Goal: Task Accomplishment & Management: Complete application form

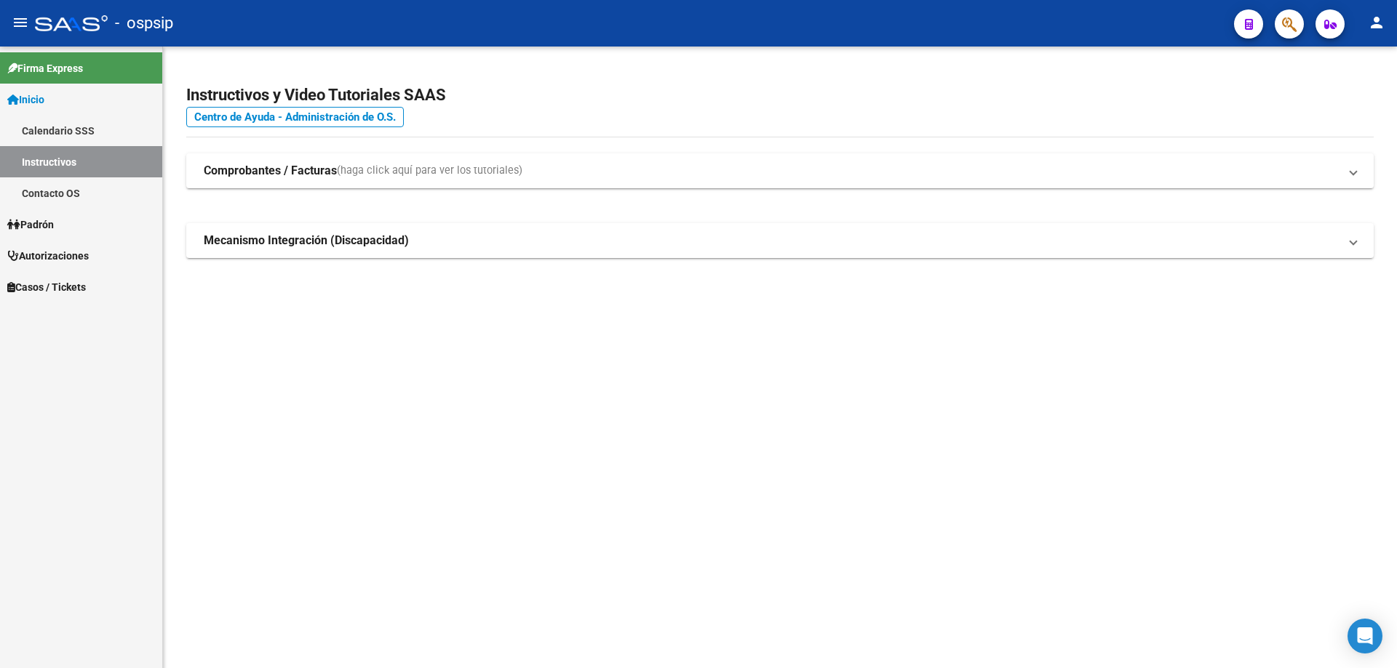
click at [1277, 26] on button "button" at bounding box center [1288, 23] width 29 height 29
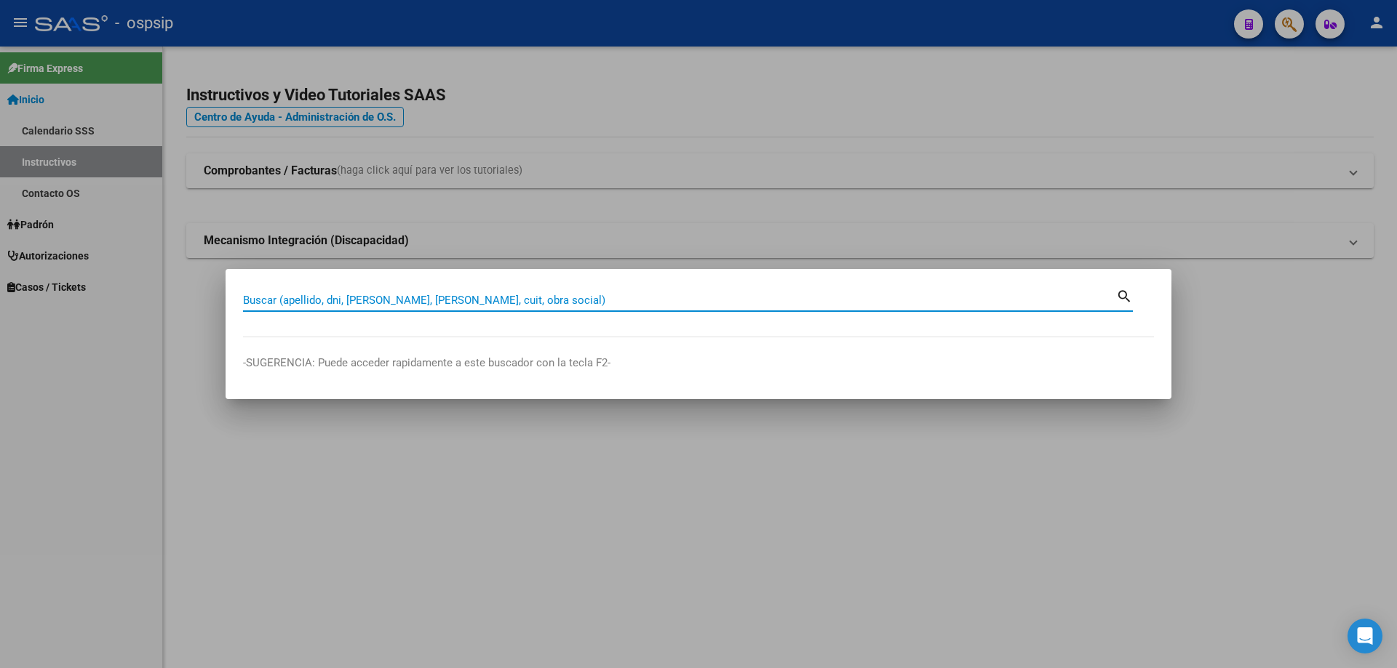
paste input "37992485"
type input "37992485"
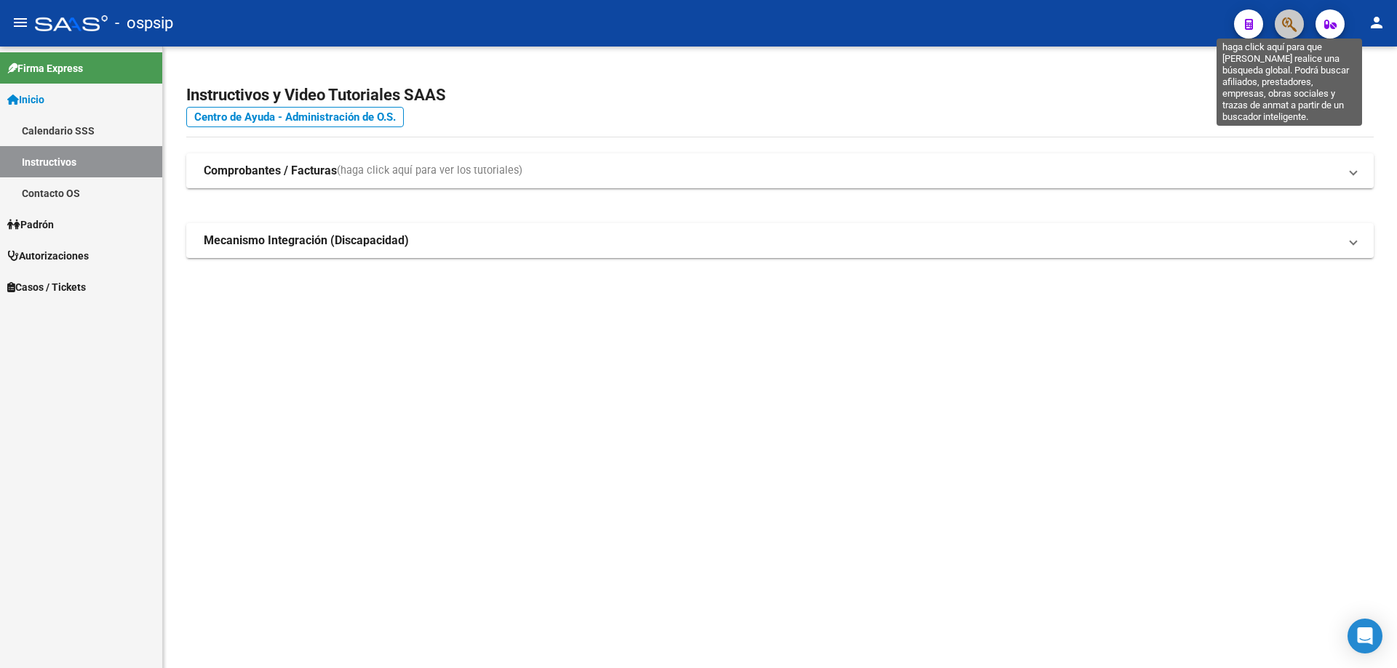
click at [1286, 23] on icon "button" at bounding box center [1289, 24] width 15 height 17
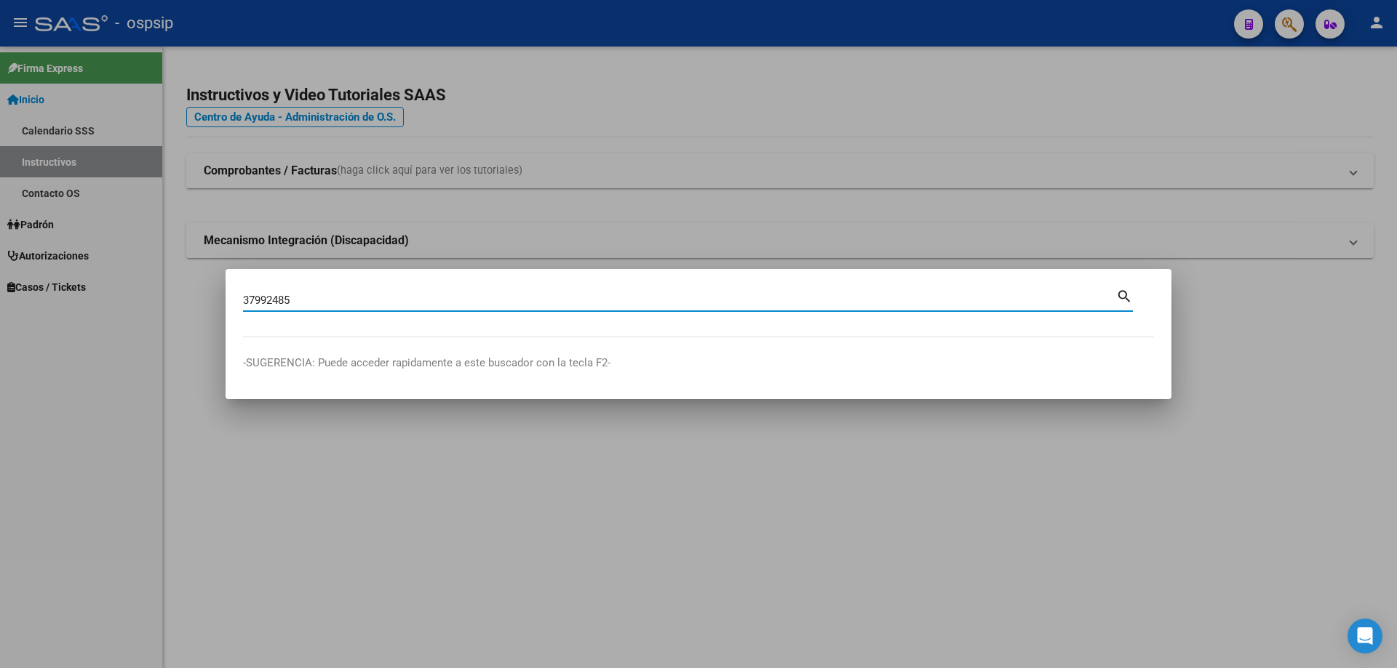
type input "37992485"
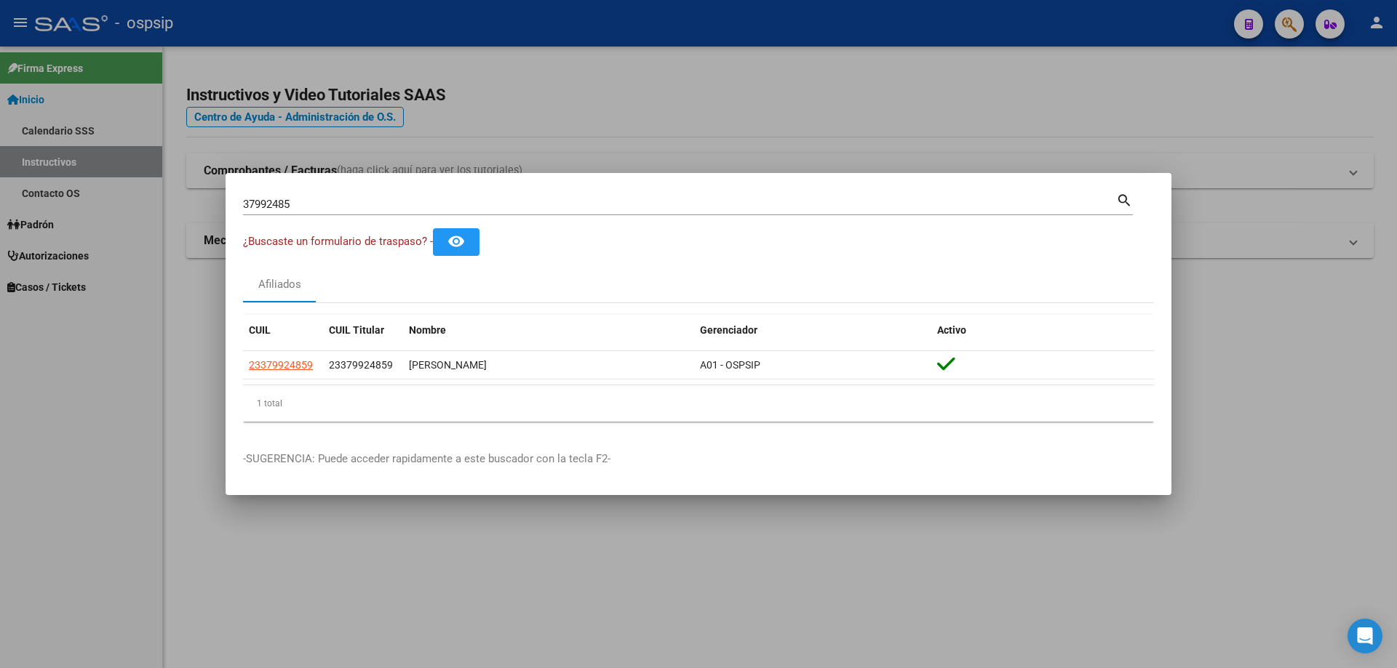
click at [279, 372] on app-link-go-to "23379924859" at bounding box center [281, 365] width 64 height 17
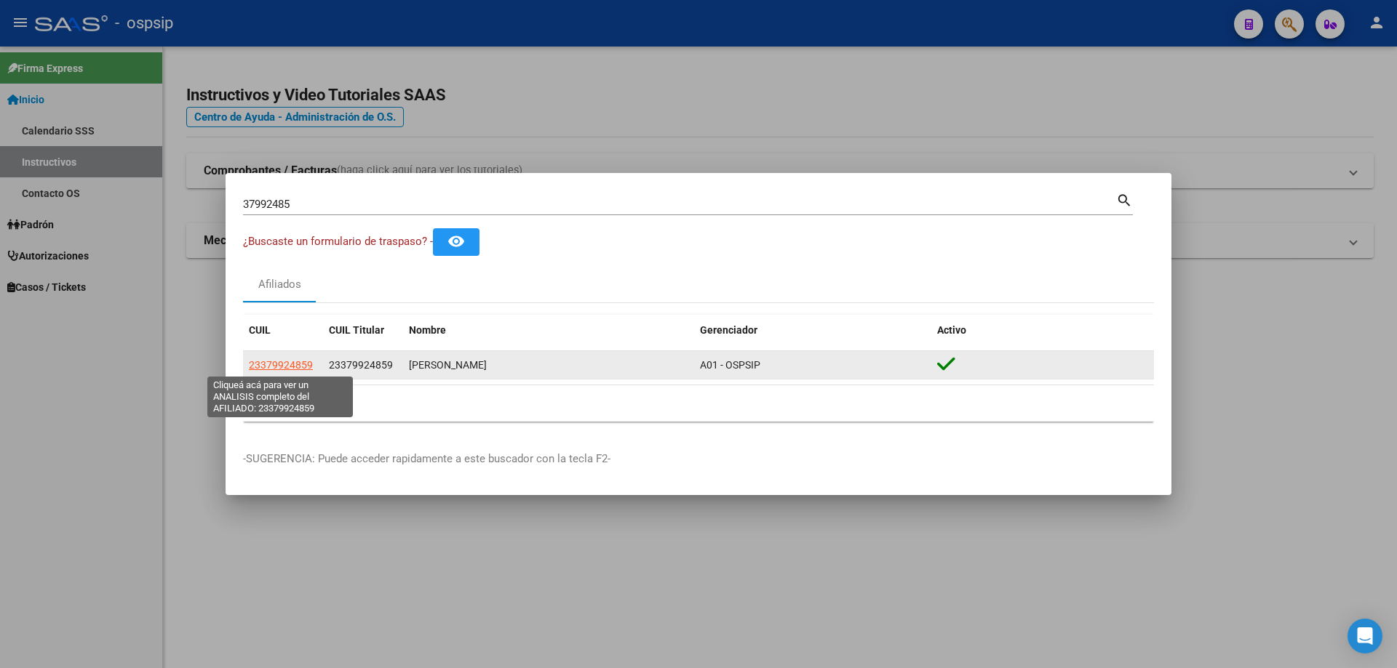
click at [281, 368] on span "23379924859" at bounding box center [281, 365] width 64 height 12
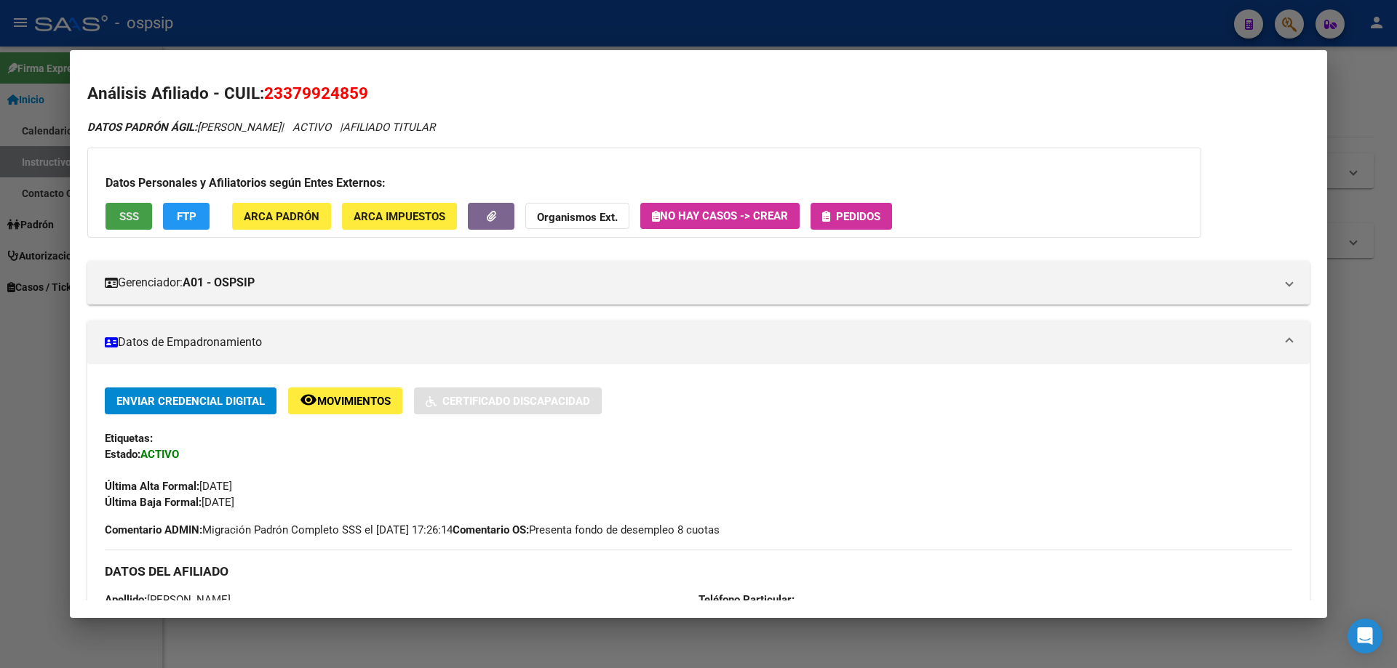
click at [143, 215] on button "SSS" at bounding box center [128, 216] width 47 height 27
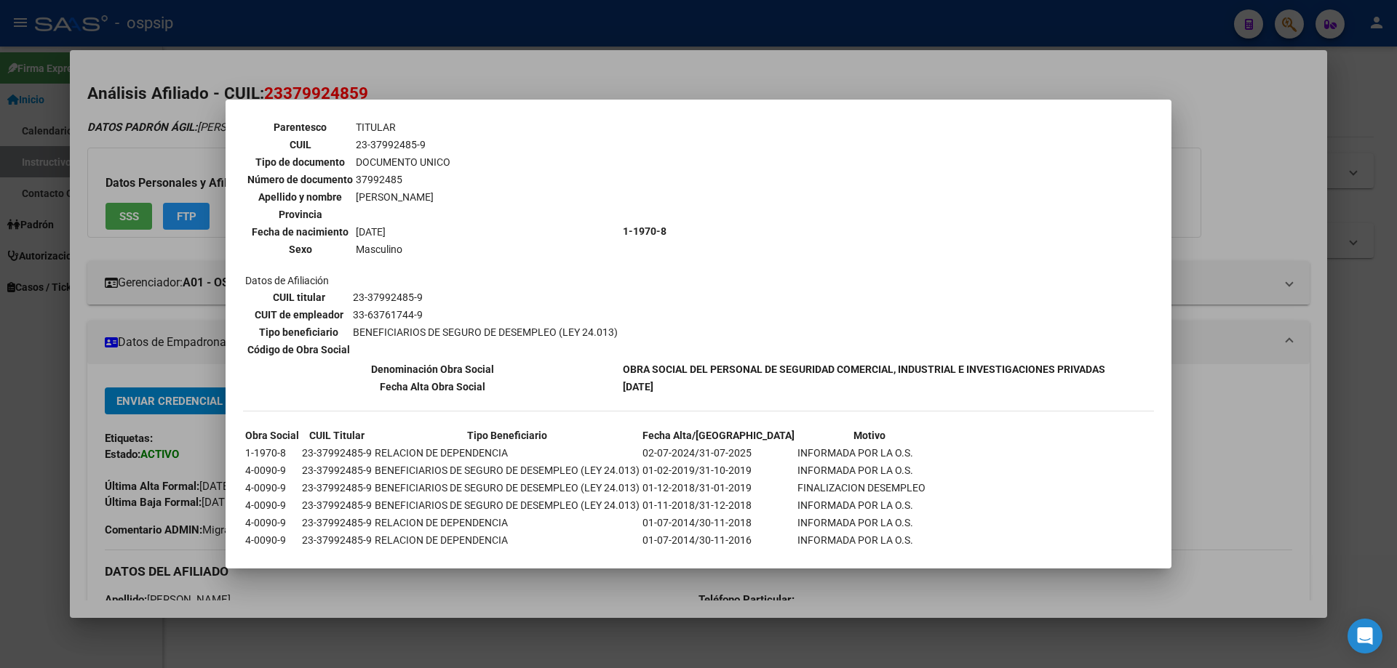
scroll to position [169, 0]
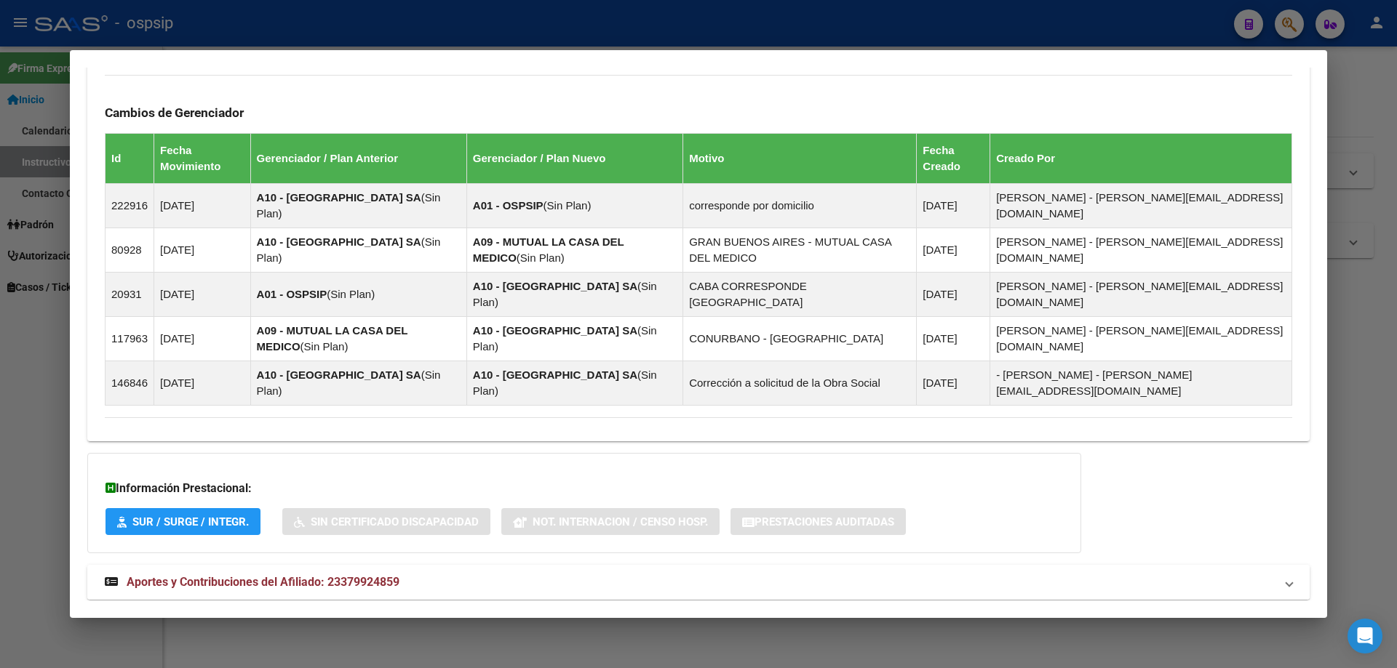
click at [279, 575] on span "Aportes y Contribuciones del Afiliado: 23379924859" at bounding box center [263, 582] width 273 height 14
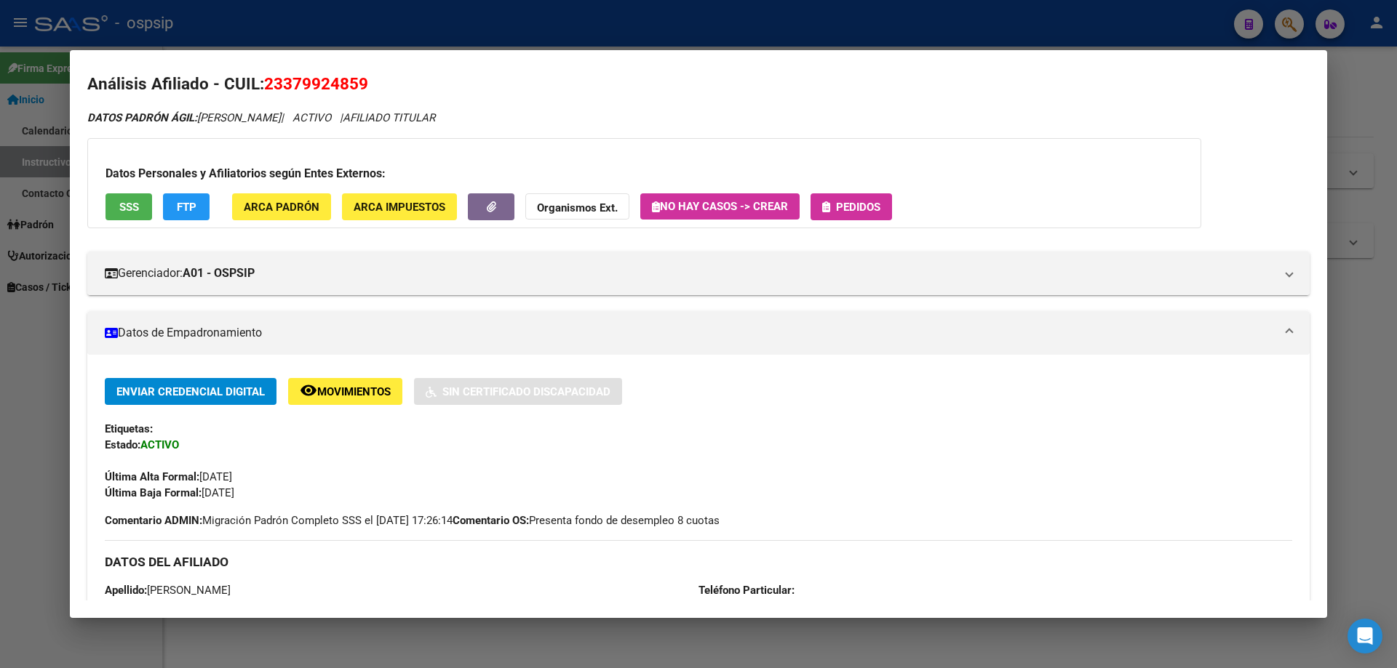
scroll to position [0, 0]
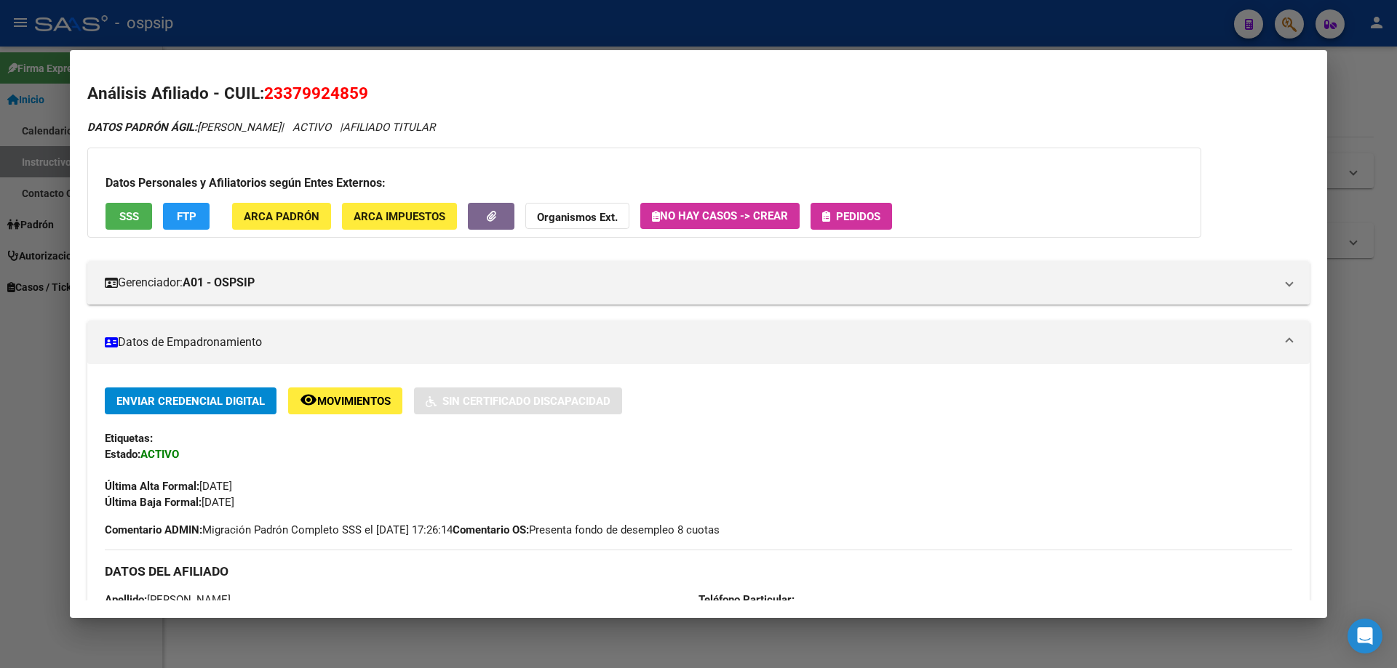
click at [872, 204] on div "Datos Personales y Afiliatorios según Entes Externos: SSS FTP ARCA Padrón ARCA …" at bounding box center [644, 193] width 1114 height 90
click at [876, 223] on span "Pedidos" at bounding box center [858, 216] width 44 height 13
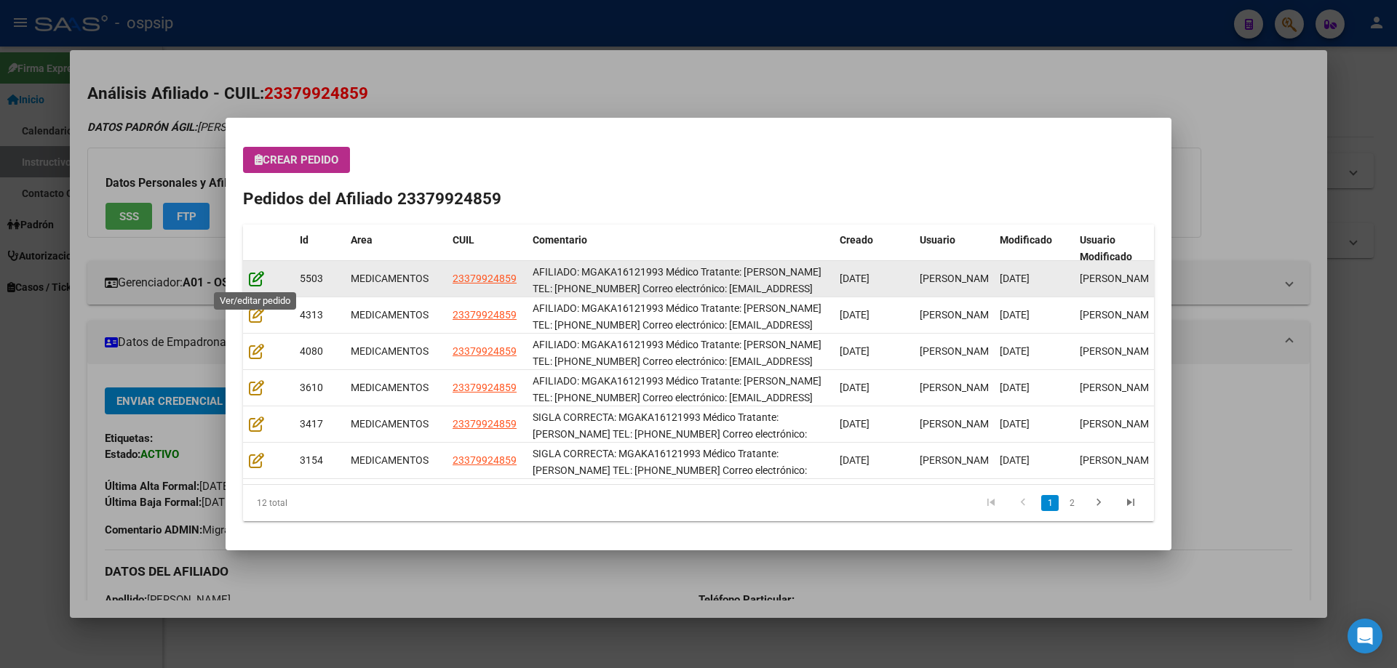
click at [252, 282] on icon at bounding box center [256, 279] width 15 height 16
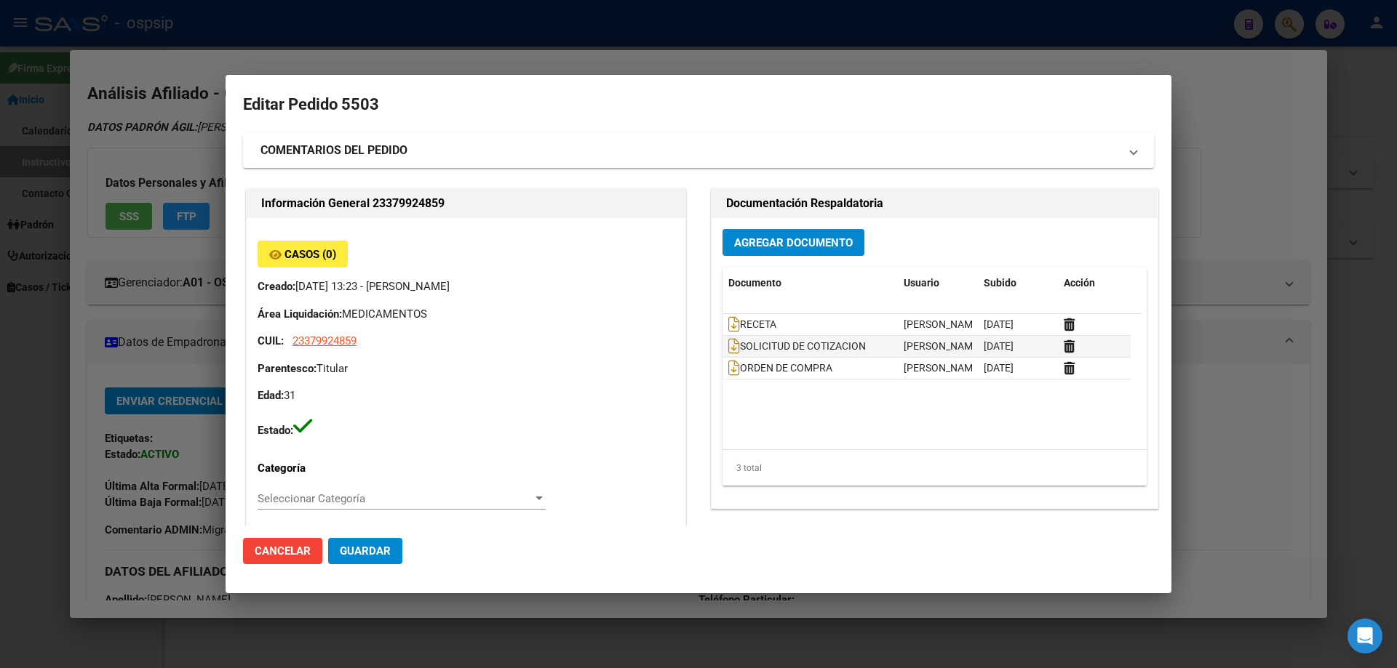
type input "Capital Federal, CABA, PRIMERA JUNTA 3974"
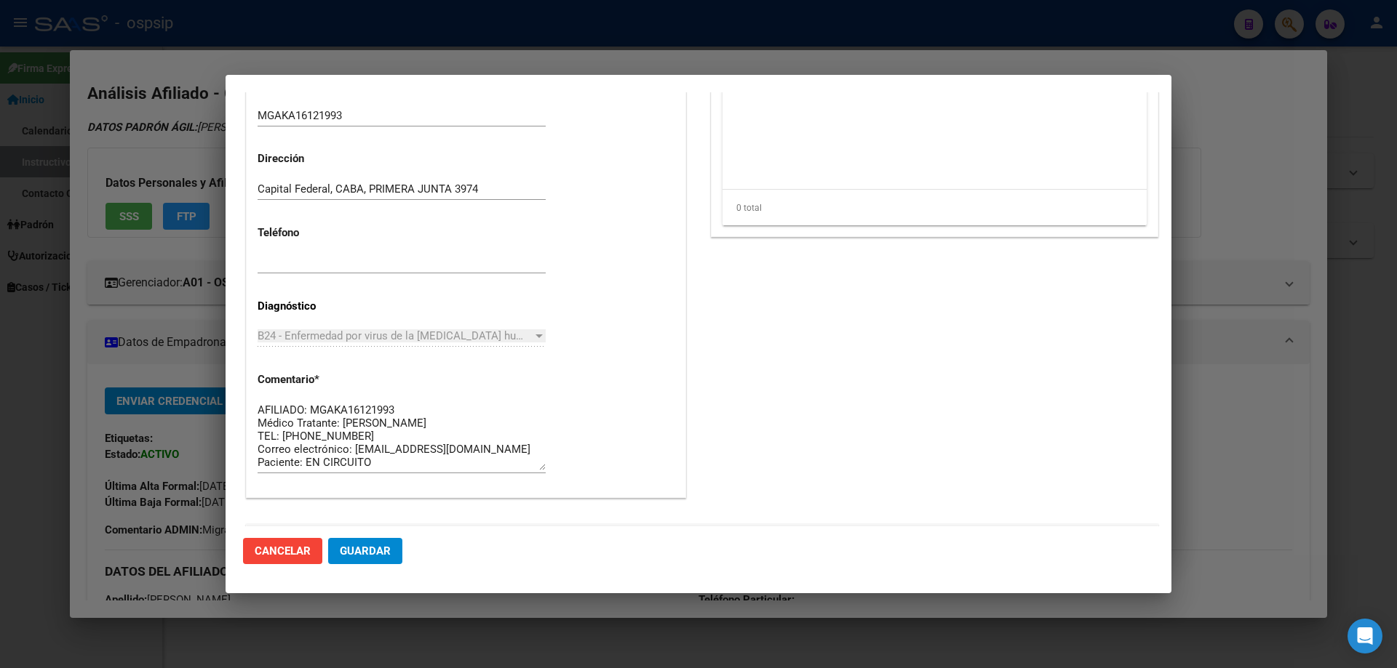
scroll to position [582, 0]
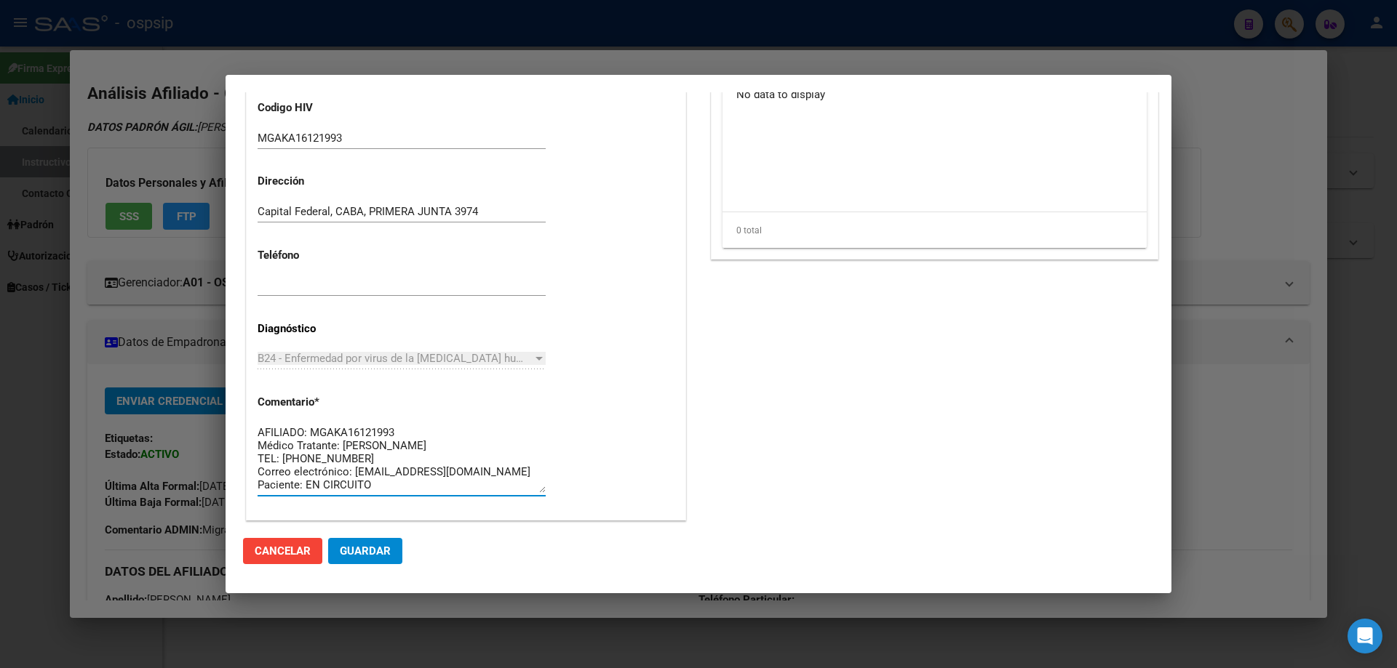
drag, startPoint x: 375, startPoint y: 492, endPoint x: 225, endPoint y: 407, distance: 172.0
click at [225, 407] on mat-dialog-content "Editar Pedido 5503 COMENTARIOS DEL PEDIDO Escriba su comentario aquí. Enviar co…" at bounding box center [698, 309] width 946 height 434
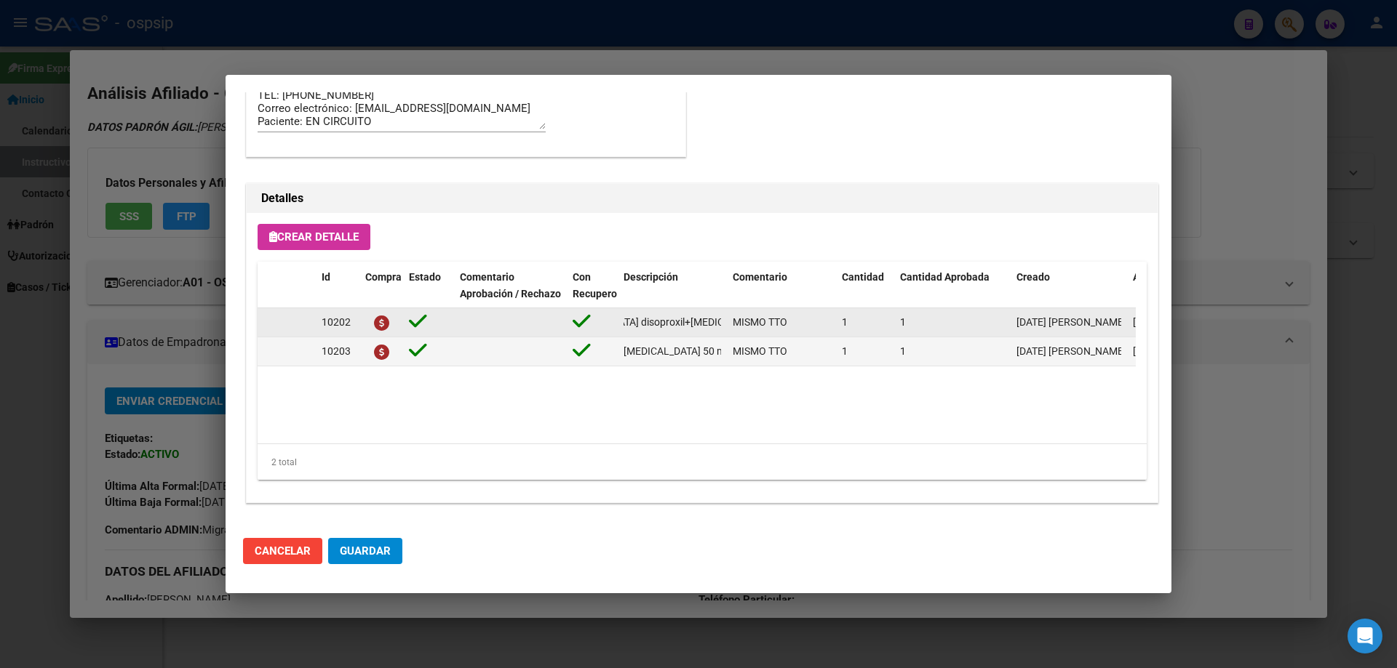
scroll to position [0, 232]
drag, startPoint x: 624, startPoint y: 321, endPoint x: 731, endPoint y: 325, distance: 107.0
click at [731, 325] on div "10202 tenofovir disoproxil+lamivudina 300mg/300mg comp.rec.x 30 (TFD/3TC) MISMO…" at bounding box center [800, 322] width 1087 height 29
click at [709, 330] on div "[MEDICAL_DATA] disoproxil+[MEDICAL_DATA] 300mg/300mg comp.rec.x 30 (TFD/3TC)" at bounding box center [671, 322] width 97 height 17
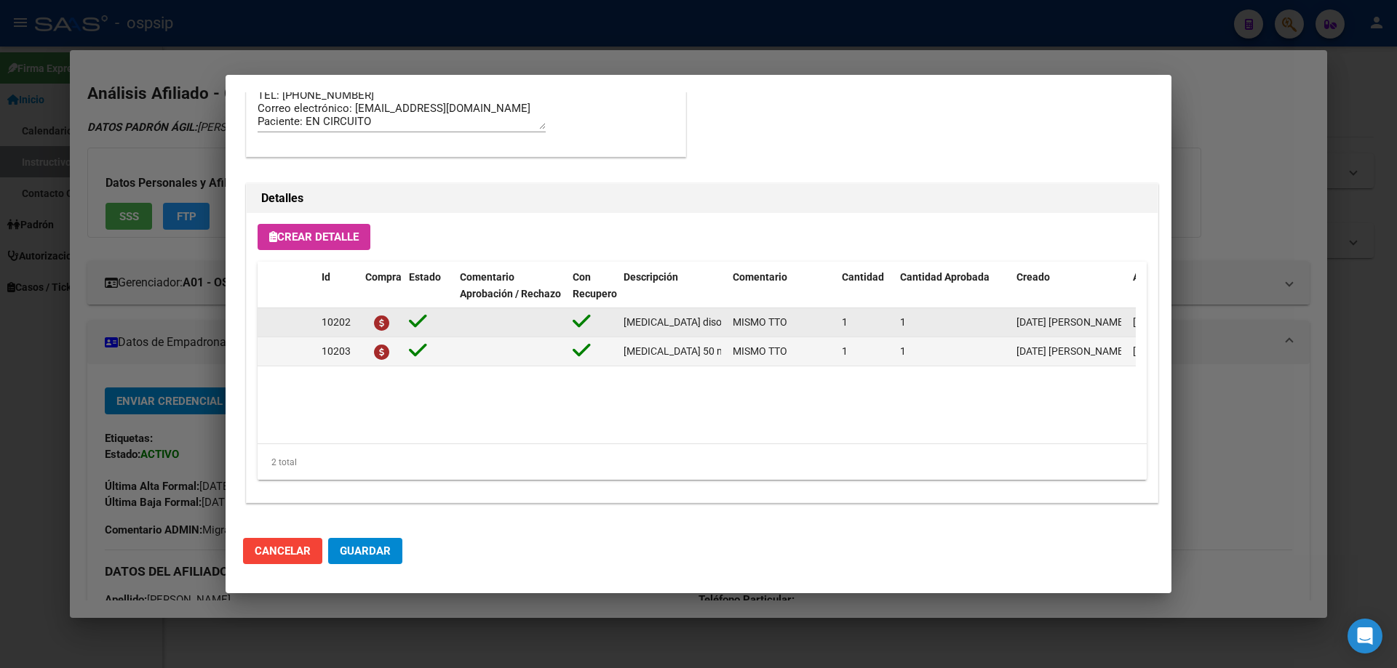
drag, startPoint x: 724, startPoint y: 324, endPoint x: 599, endPoint y: 316, distance: 125.4
click at [599, 316] on div "10202 tenofovir disoproxil+lamivudina 300mg/300mg comp.rec.x 30 (TFD/3TC) MISMO…" at bounding box center [800, 322] width 1087 height 29
copy div "[MEDICAL_DATA] disoproxil+[MEDICAL_DATA] 300mg/300mg comp.rec.x 30 (TFD/3TC)"
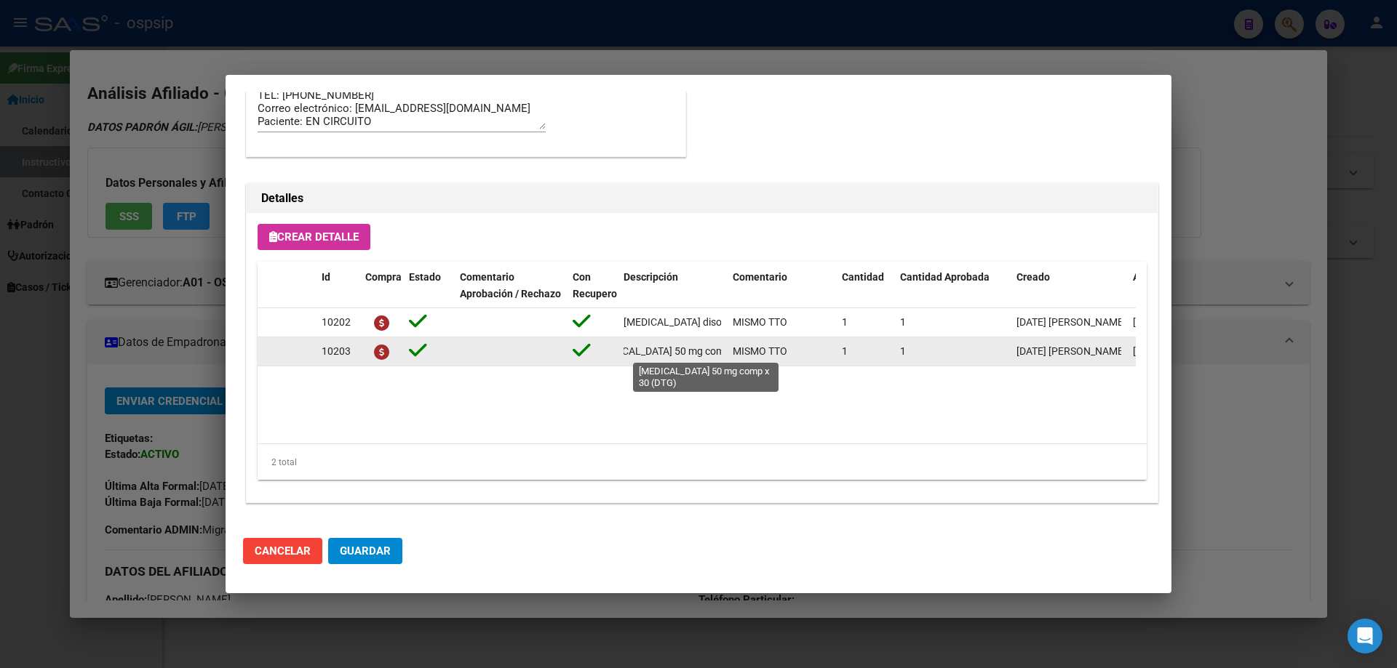
scroll to position [0, 66]
drag, startPoint x: 621, startPoint y: 349, endPoint x: 727, endPoint y: 360, distance: 106.8
click at [727, 360] on div "10203 dolutegravir 50 mg comp x 30 (DTG) MISMO TTO 1 1 31/03/2025 Jesica 31/03/…" at bounding box center [800, 352] width 1087 height 29
copy span "[MEDICAL_DATA] 50 mg comp x 30 (DTG)"
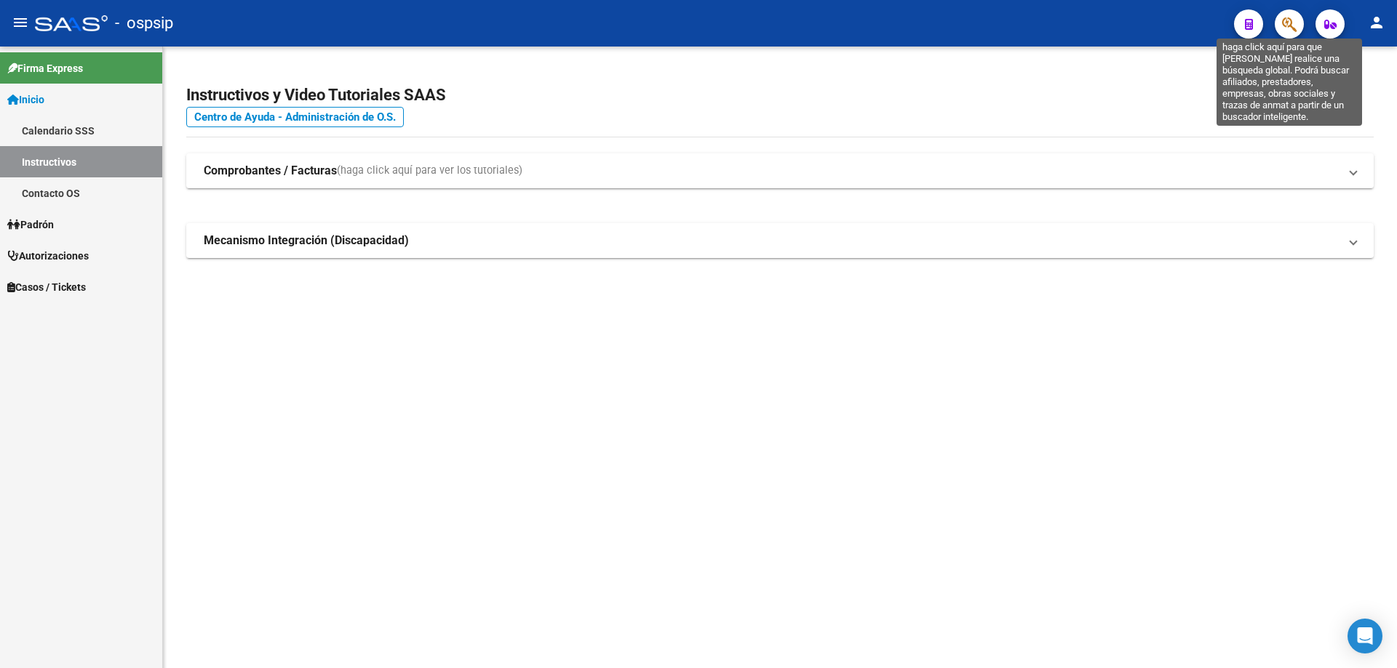
click at [1285, 14] on span "button" at bounding box center [1289, 24] width 15 height 30
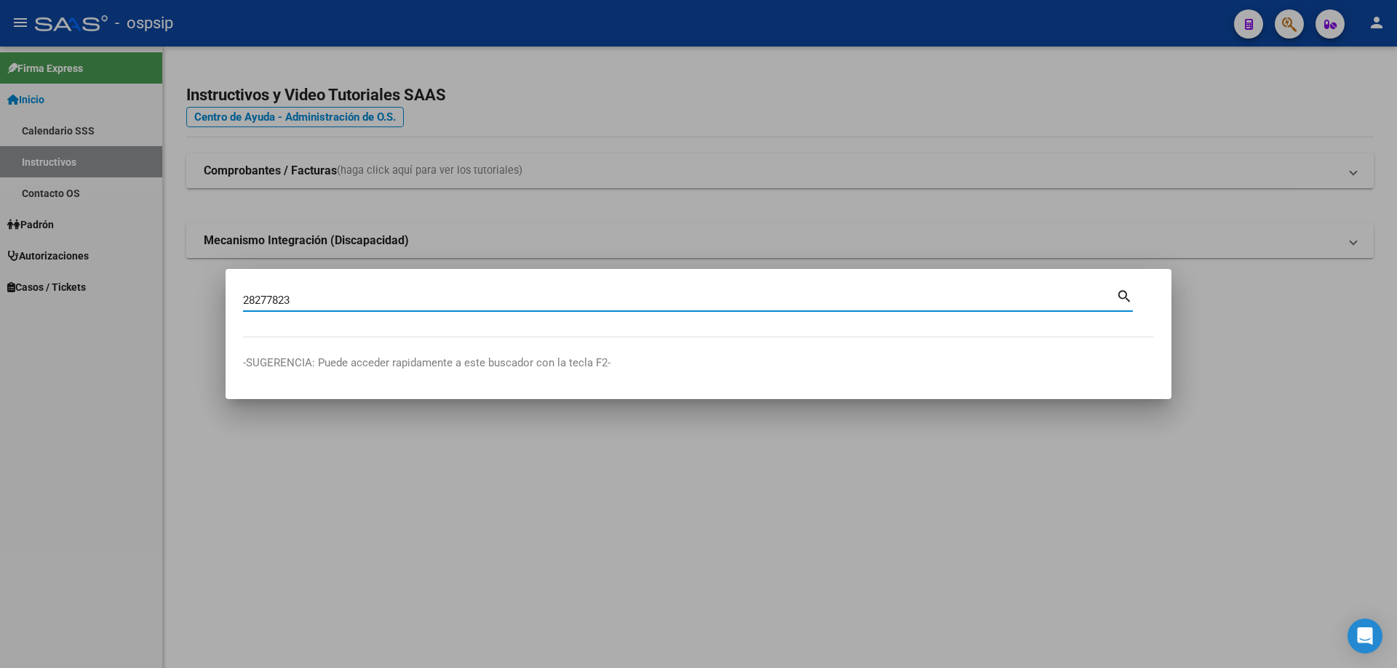
type input "28277823"
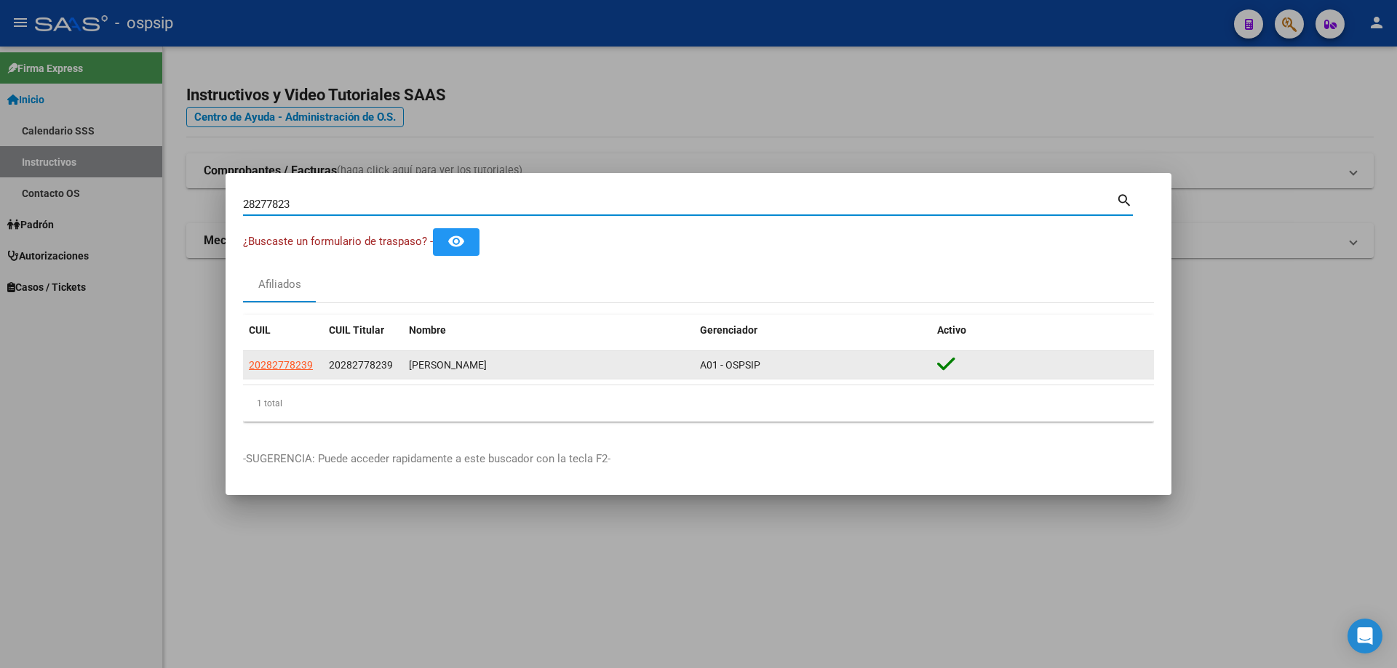
click at [313, 370] on div "20282778239" at bounding box center [283, 365] width 68 height 17
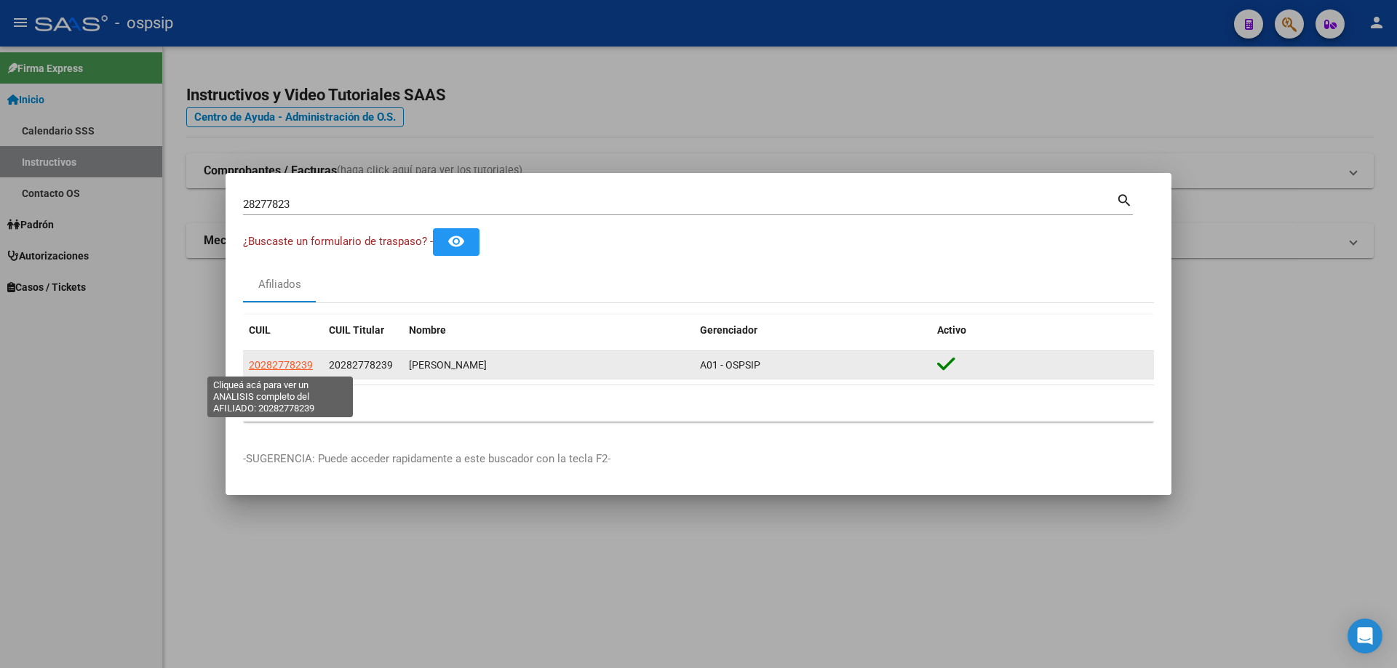
click at [273, 368] on span "20282778239" at bounding box center [281, 365] width 64 height 12
type textarea "20282778239"
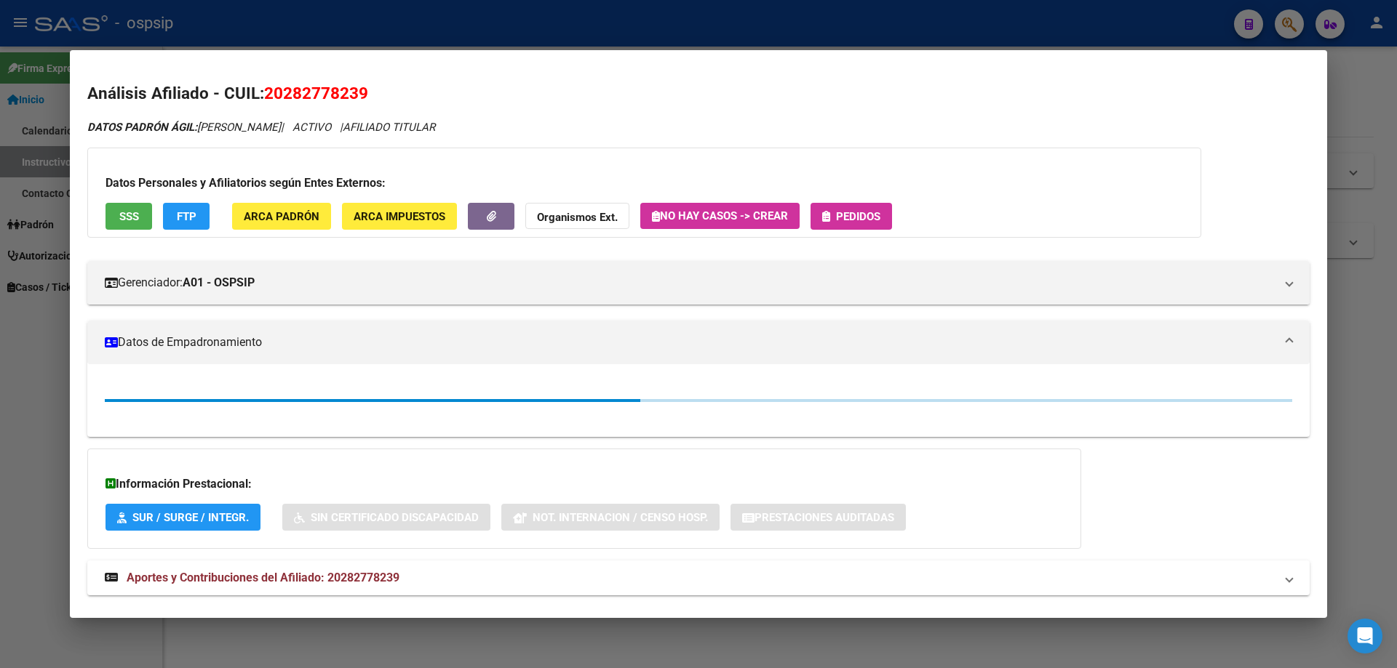
click at [853, 220] on span "Pedidos" at bounding box center [858, 216] width 44 height 13
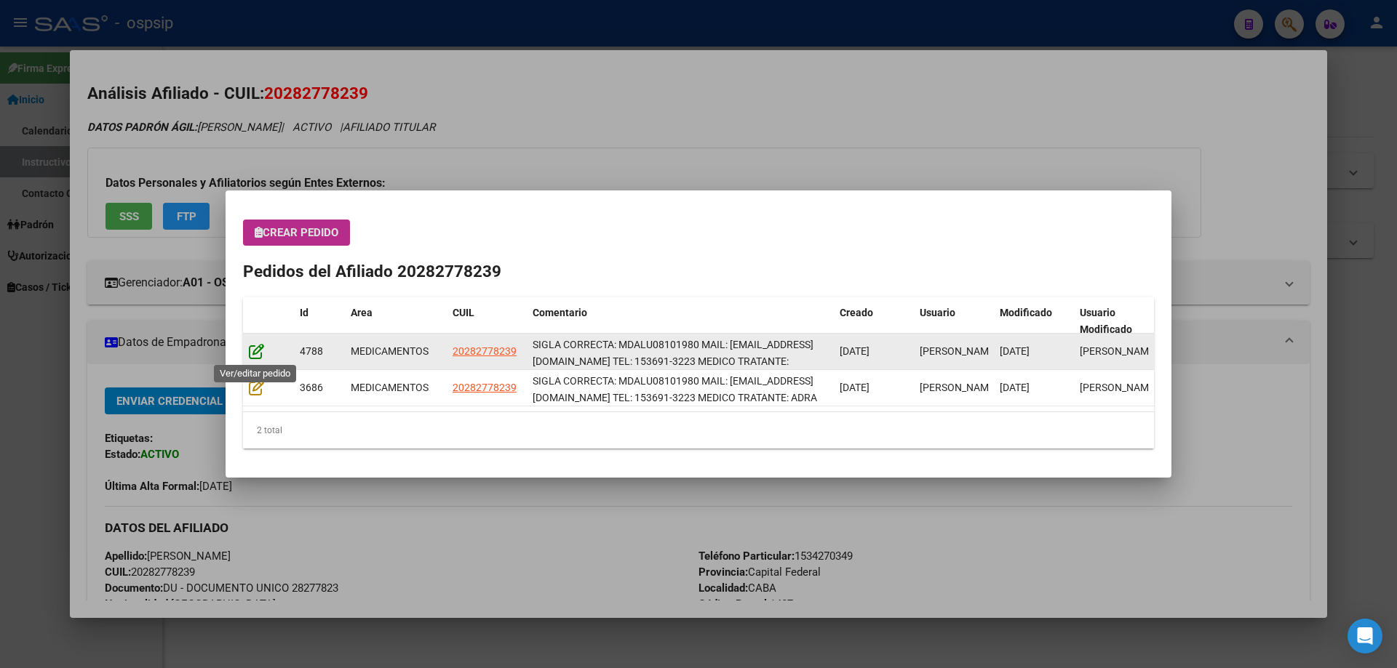
click at [260, 346] on icon at bounding box center [256, 351] width 15 height 16
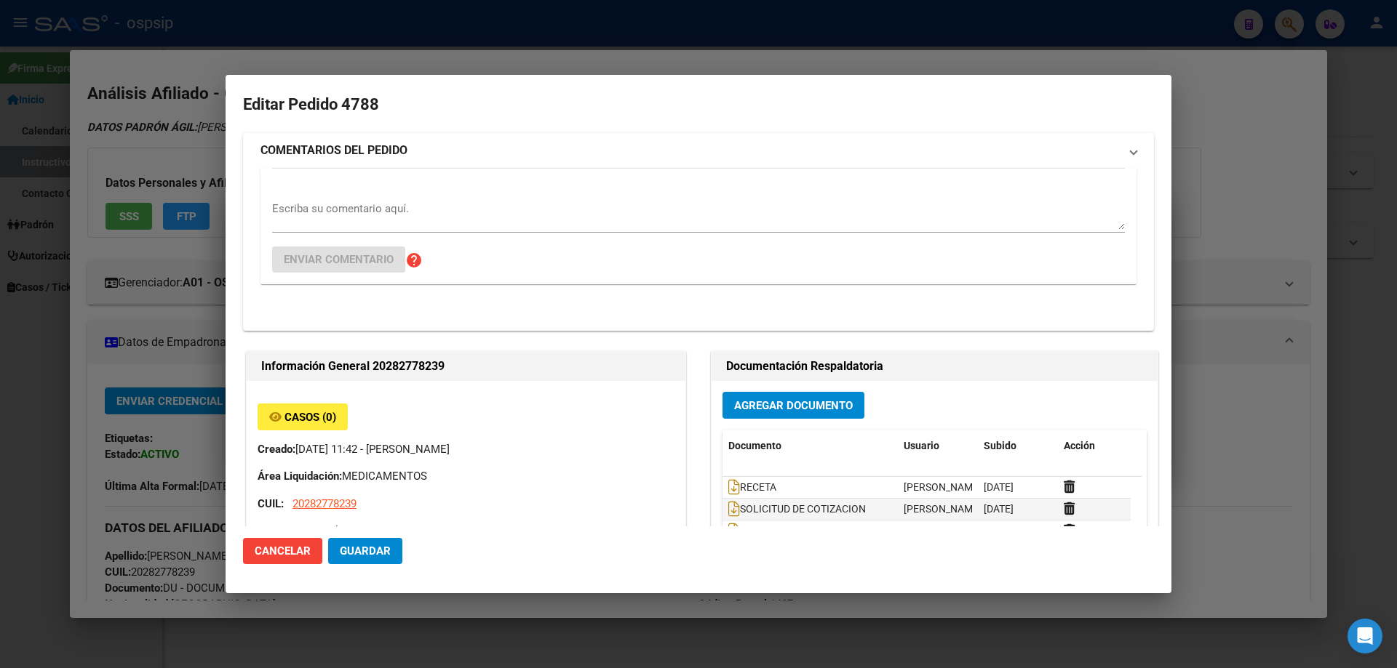
type input "Capital Federal, CABA, DIOGENES TABORDA 1534, Departamento: CAS"
type input "Particular: 1534270349"
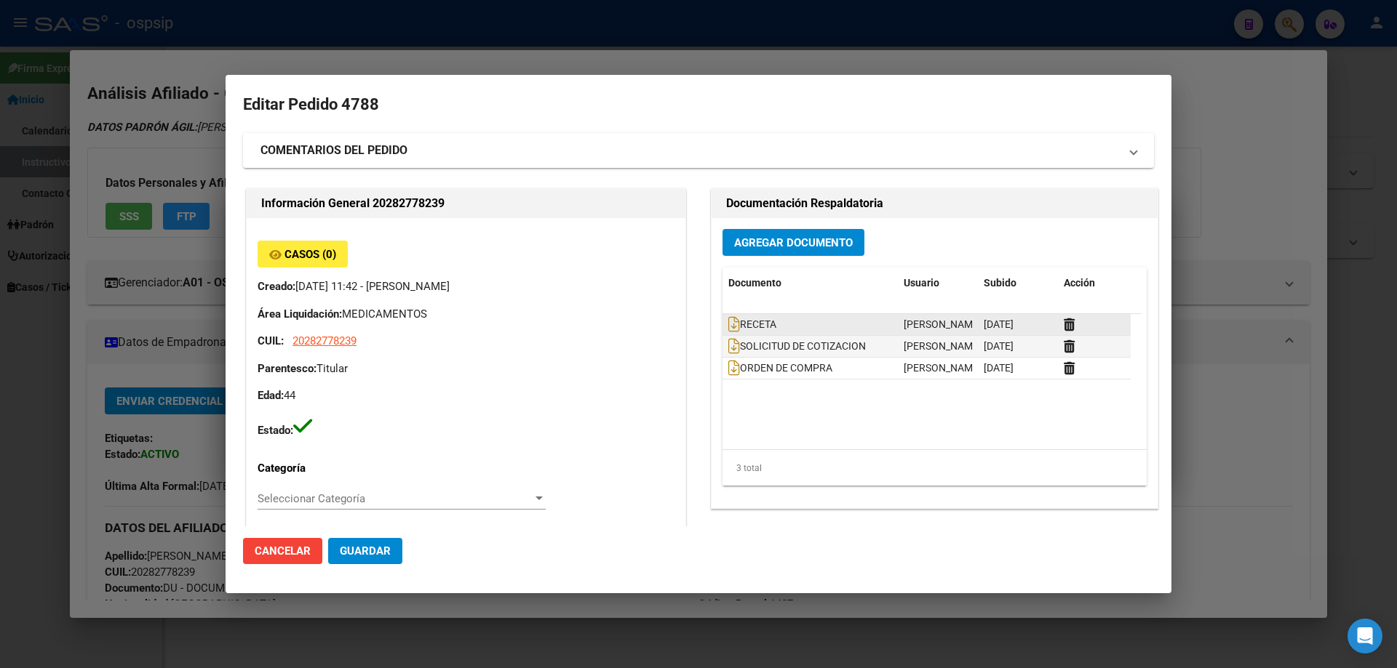
click at [722, 327] on datatable-body-cell "RECETA" at bounding box center [809, 324] width 175 height 21
click at [728, 325] on icon at bounding box center [734, 324] width 12 height 16
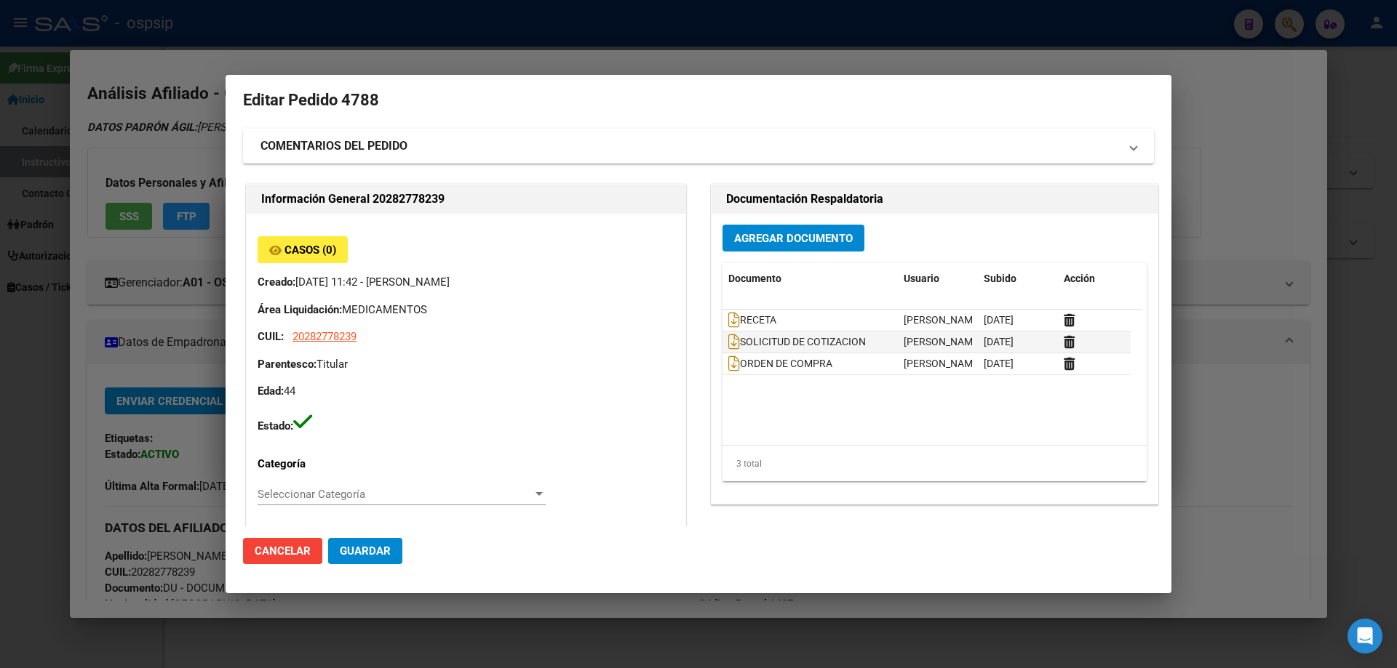
scroll to position [0, 0]
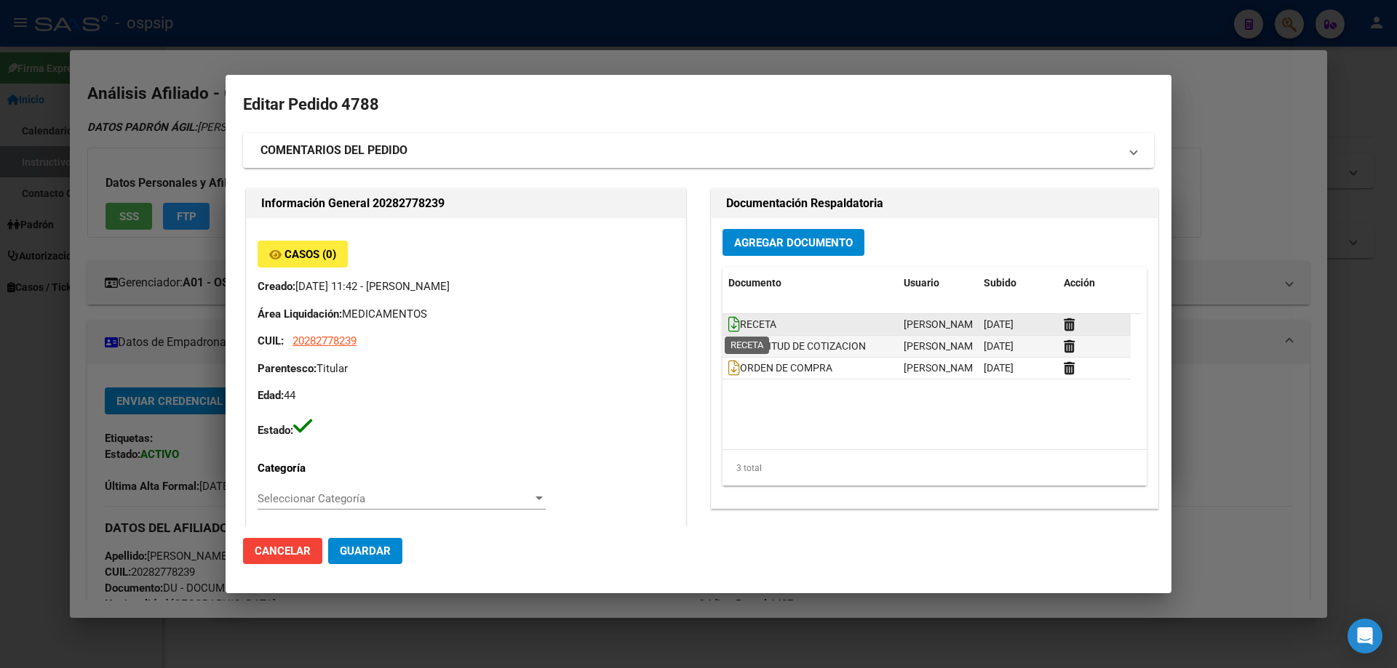
click at [729, 326] on icon at bounding box center [734, 324] width 12 height 16
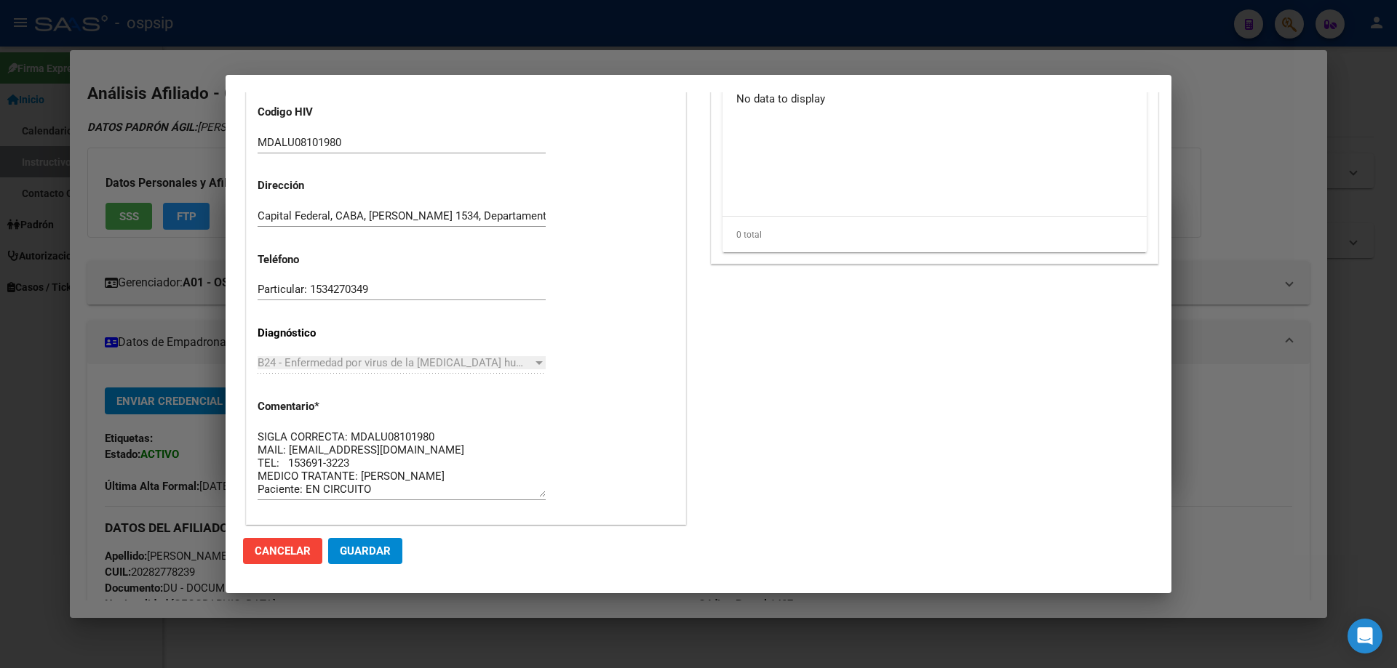
scroll to position [727, 0]
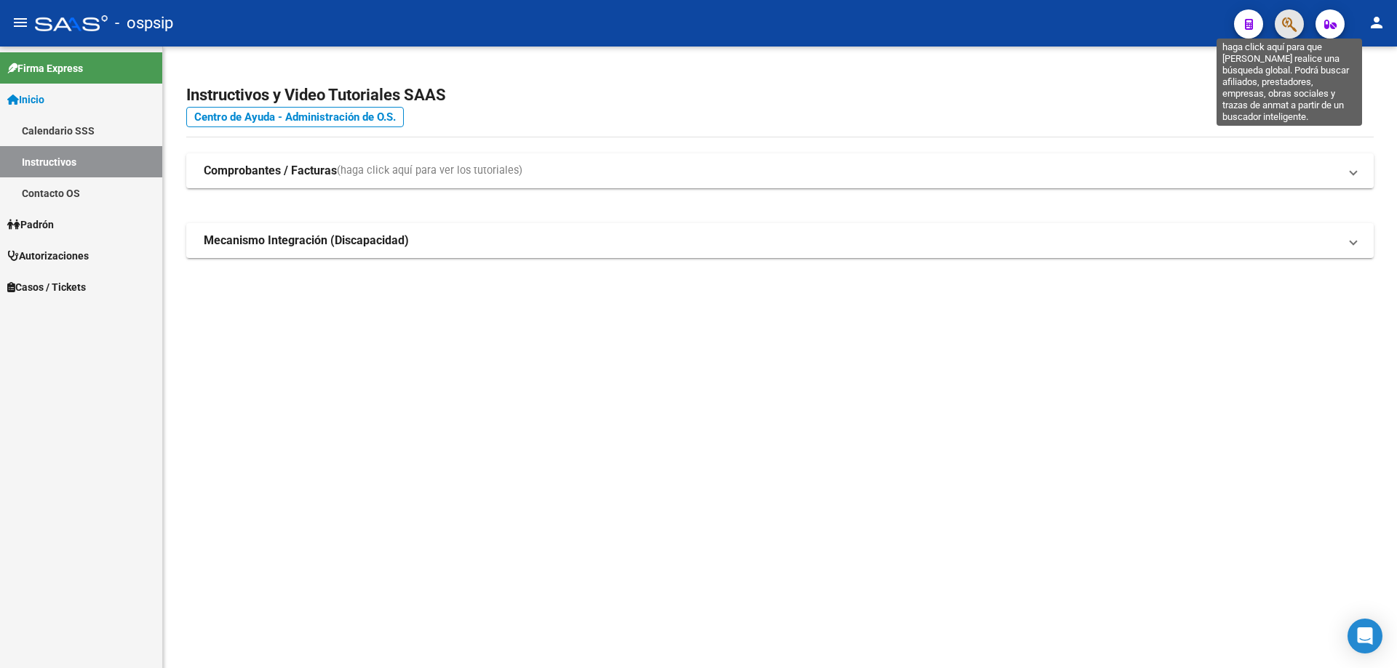
click at [1285, 21] on icon "button" at bounding box center [1289, 24] width 15 height 17
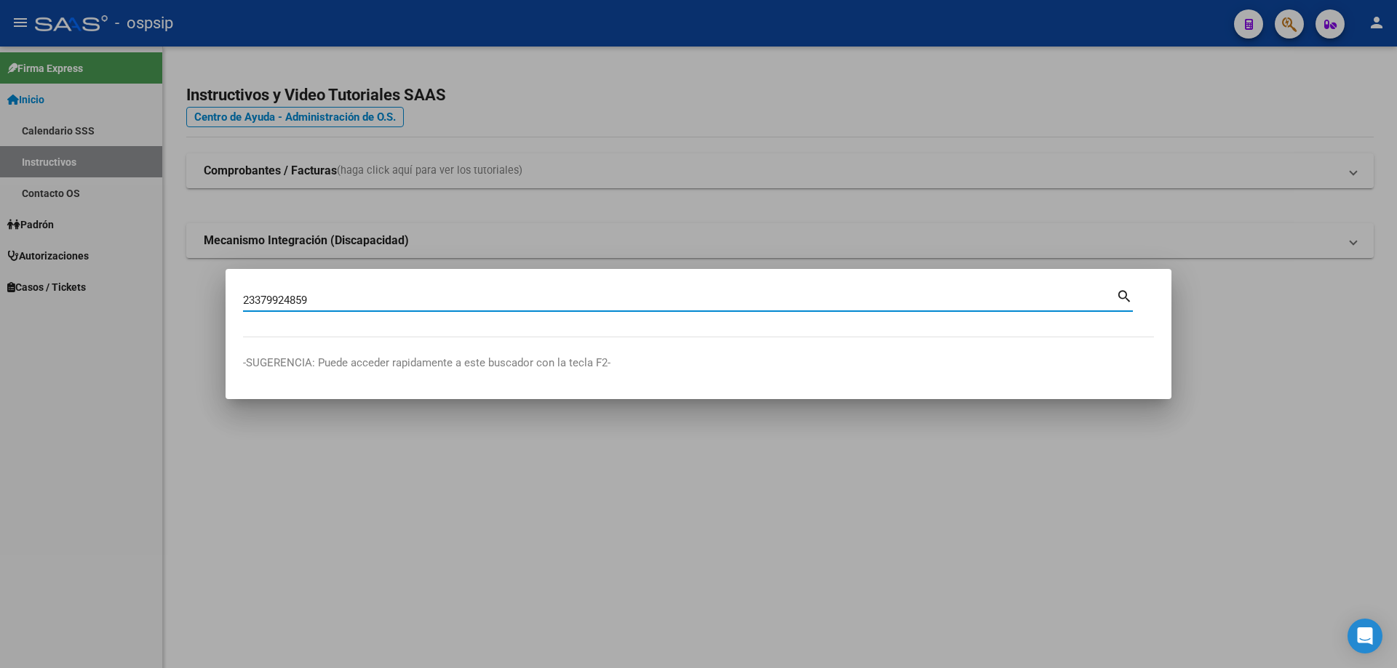
type input "23379924859"
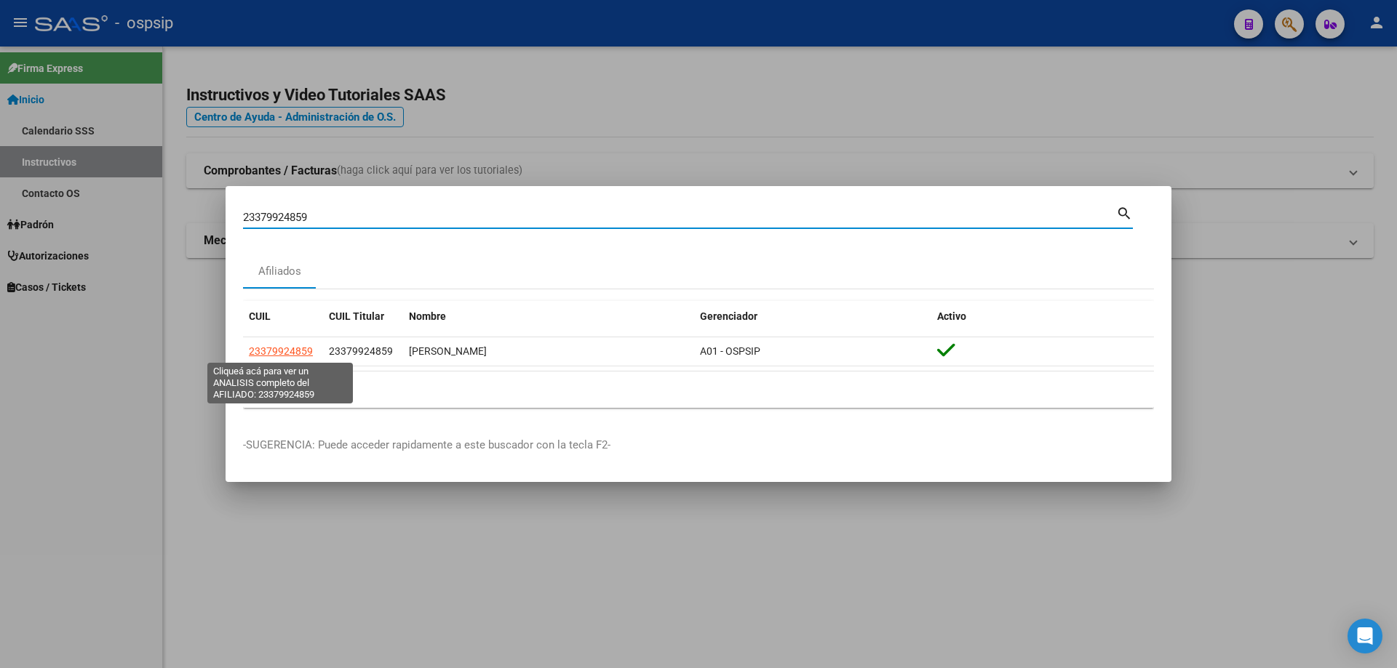
click at [302, 353] on span "23379924859" at bounding box center [281, 352] width 64 height 12
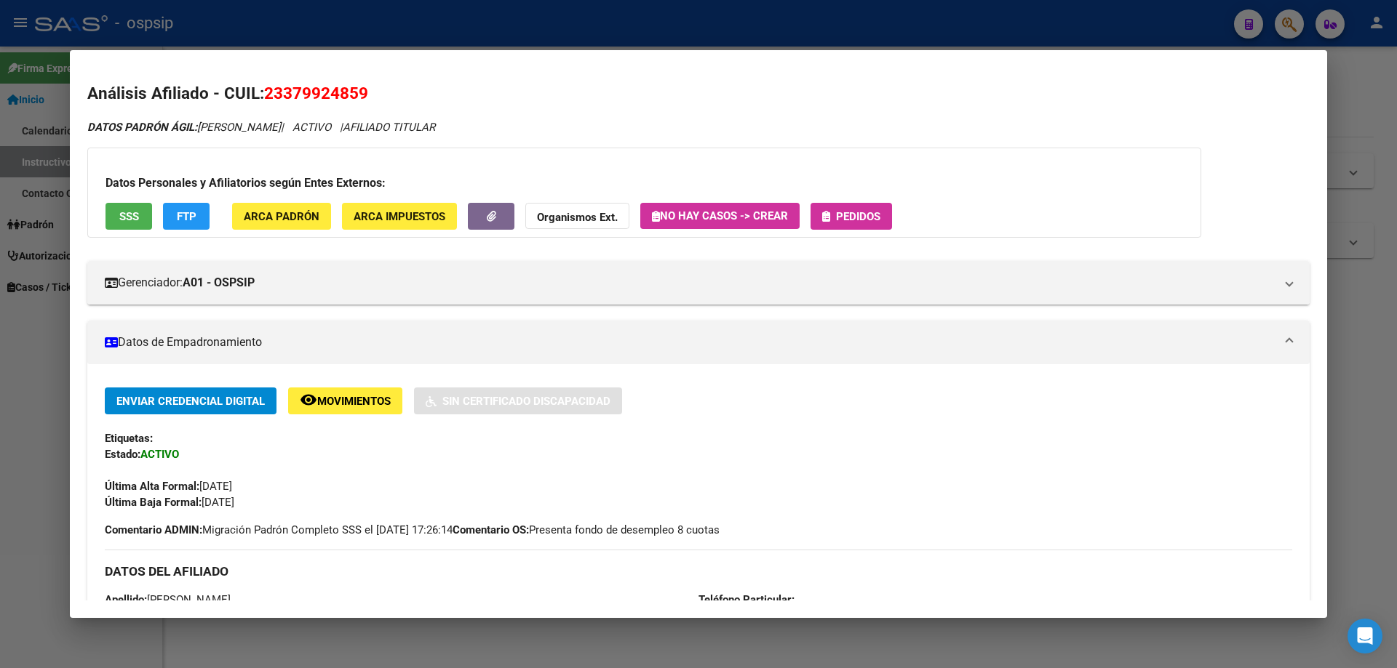
click at [861, 212] on span "Pedidos" at bounding box center [858, 216] width 44 height 13
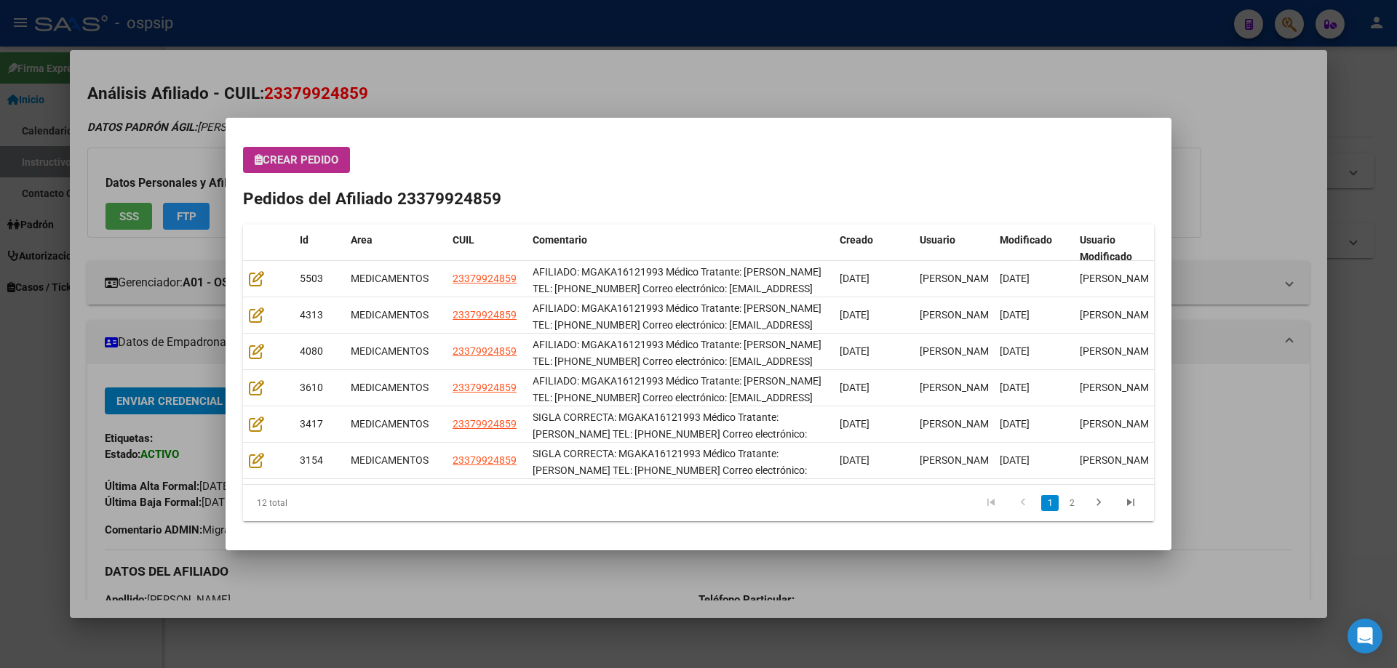
click at [298, 154] on span "Crear Pedido" at bounding box center [297, 159] width 84 height 13
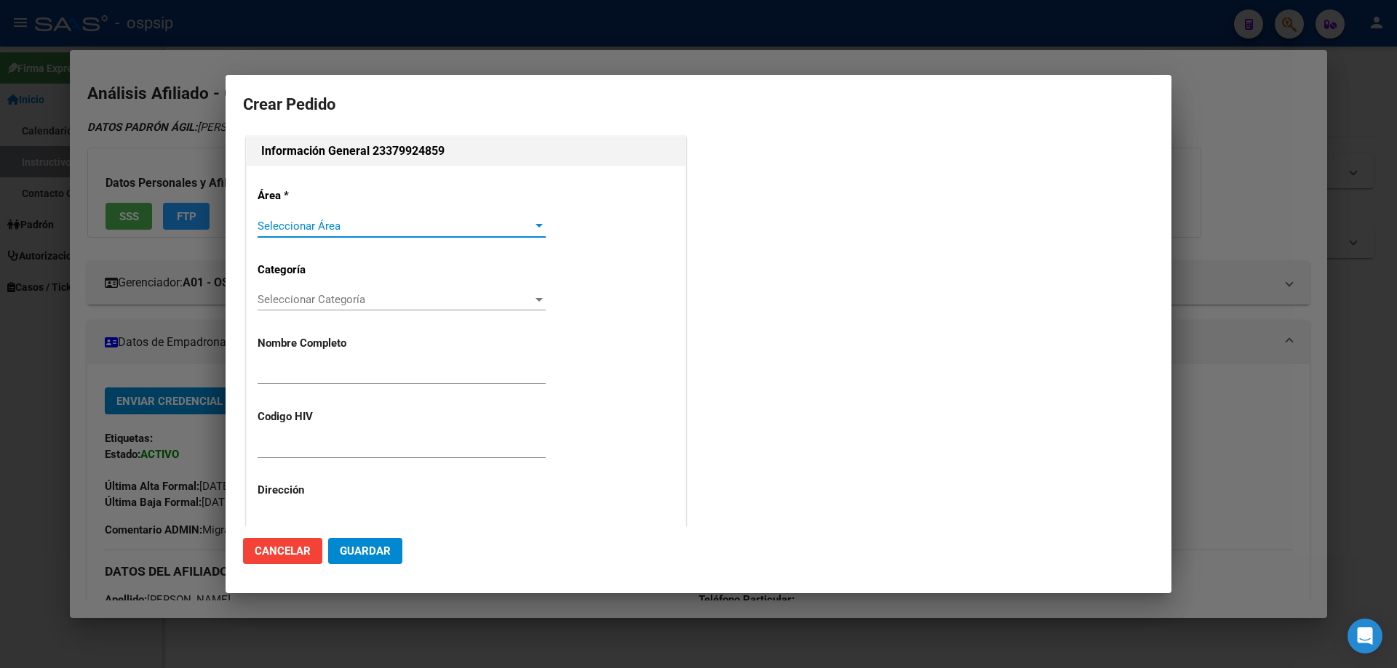
type input "[PERSON_NAME]"
type input "MGAKA16121993"
type input "[GEOGRAPHIC_DATA], [GEOGRAPHIC_DATA], PRIMERA JUNTA 3974"
click at [284, 228] on span "Seleccionar Área" at bounding box center [394, 226] width 275 height 13
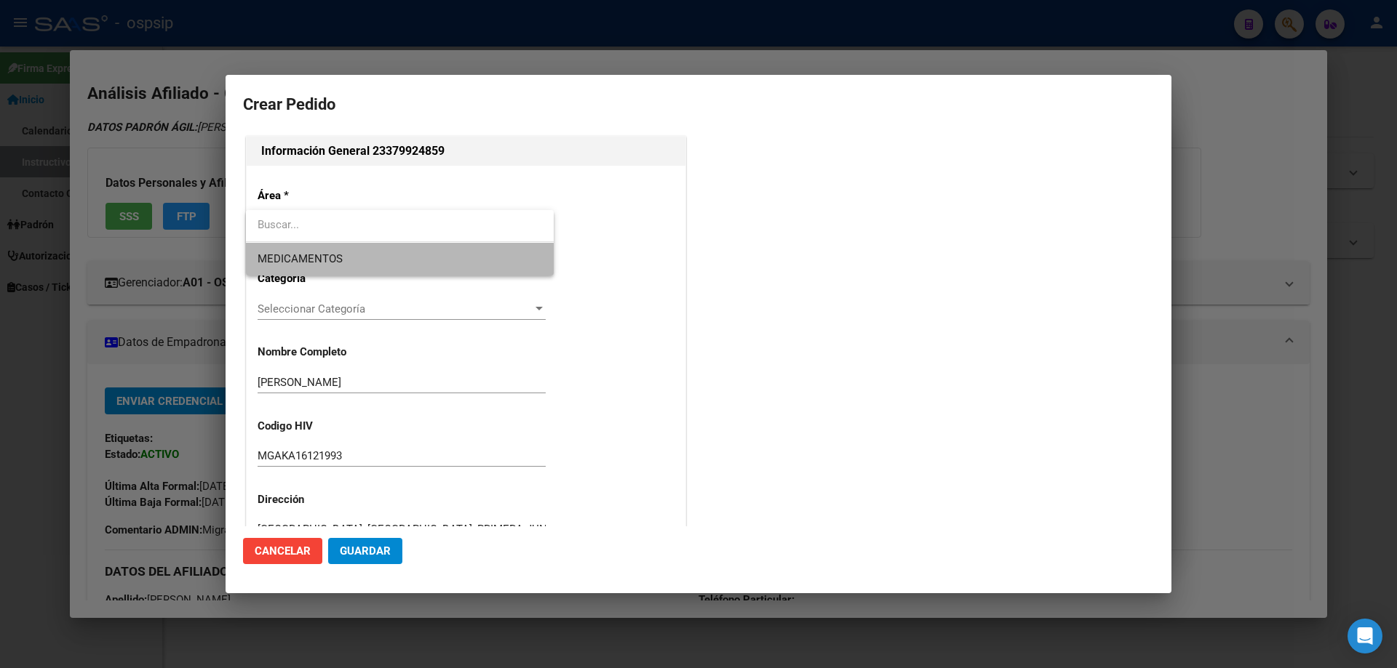
click at [292, 271] on span "MEDICAMENTOS" at bounding box center [399, 259] width 284 height 33
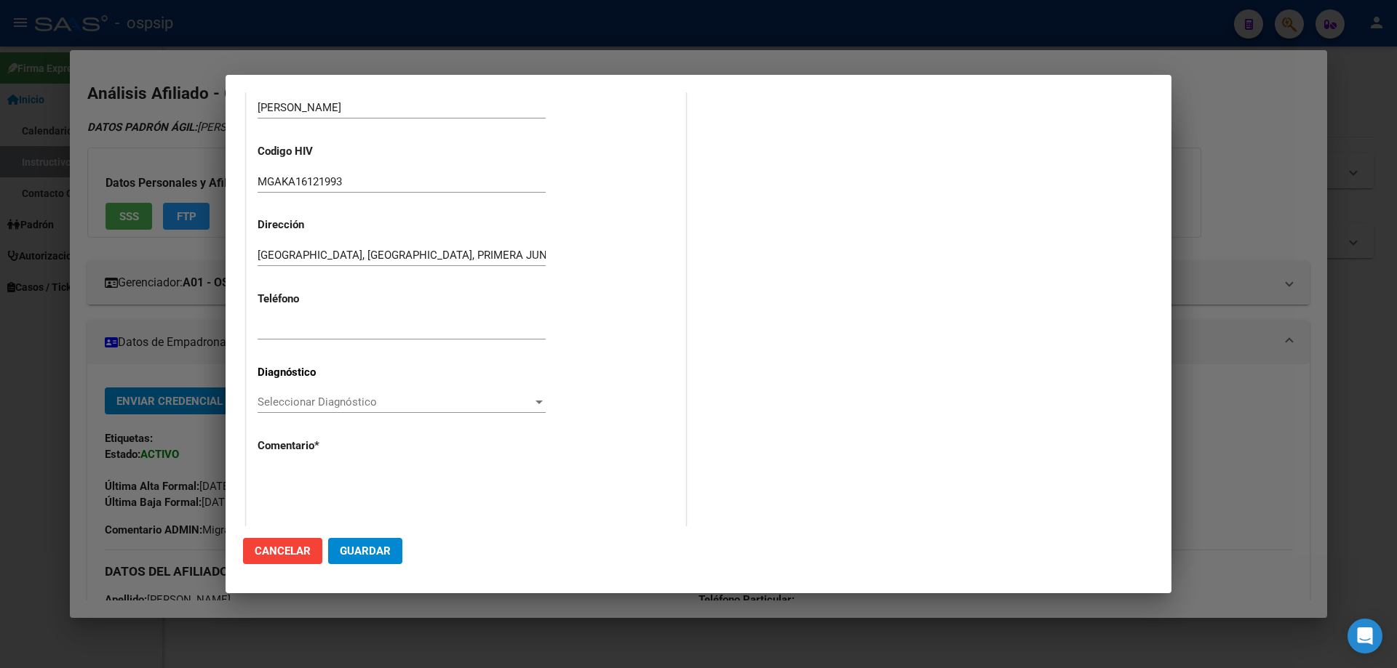
scroll to position [291, 0]
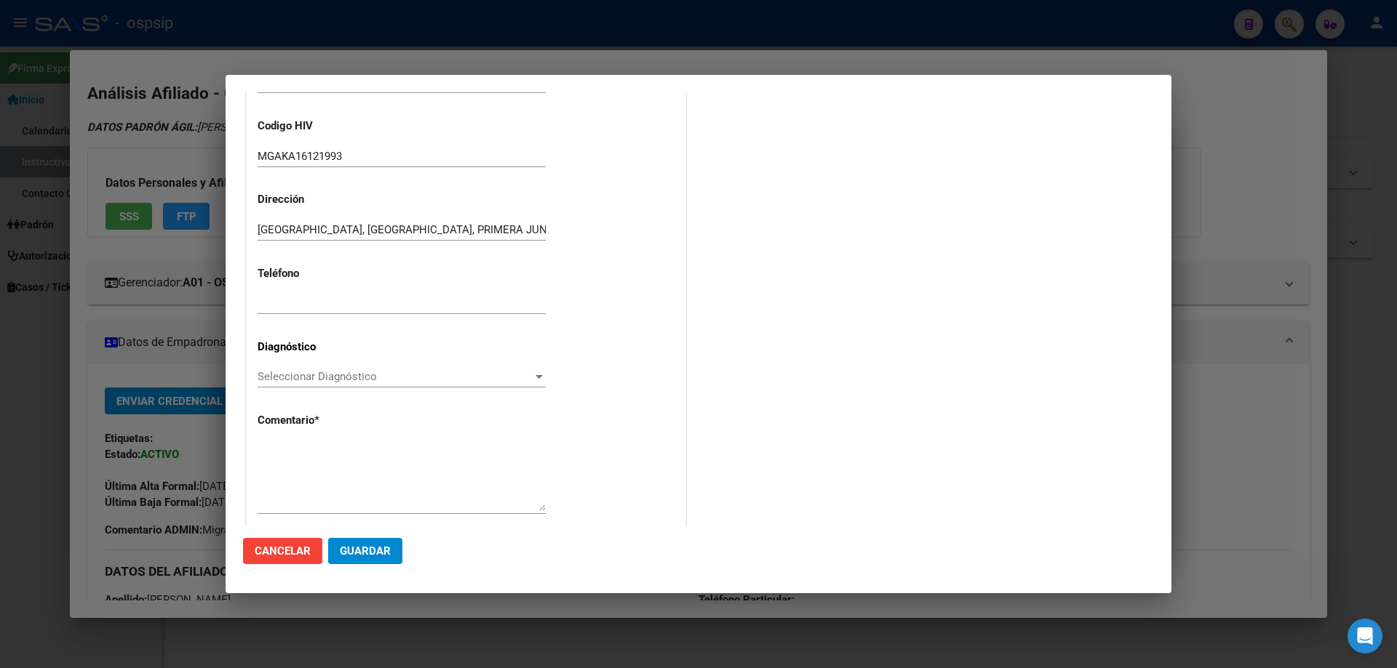
click at [284, 386] on div "Seleccionar Diagnóstico Seleccionar Diagnóstico" at bounding box center [401, 377] width 288 height 22
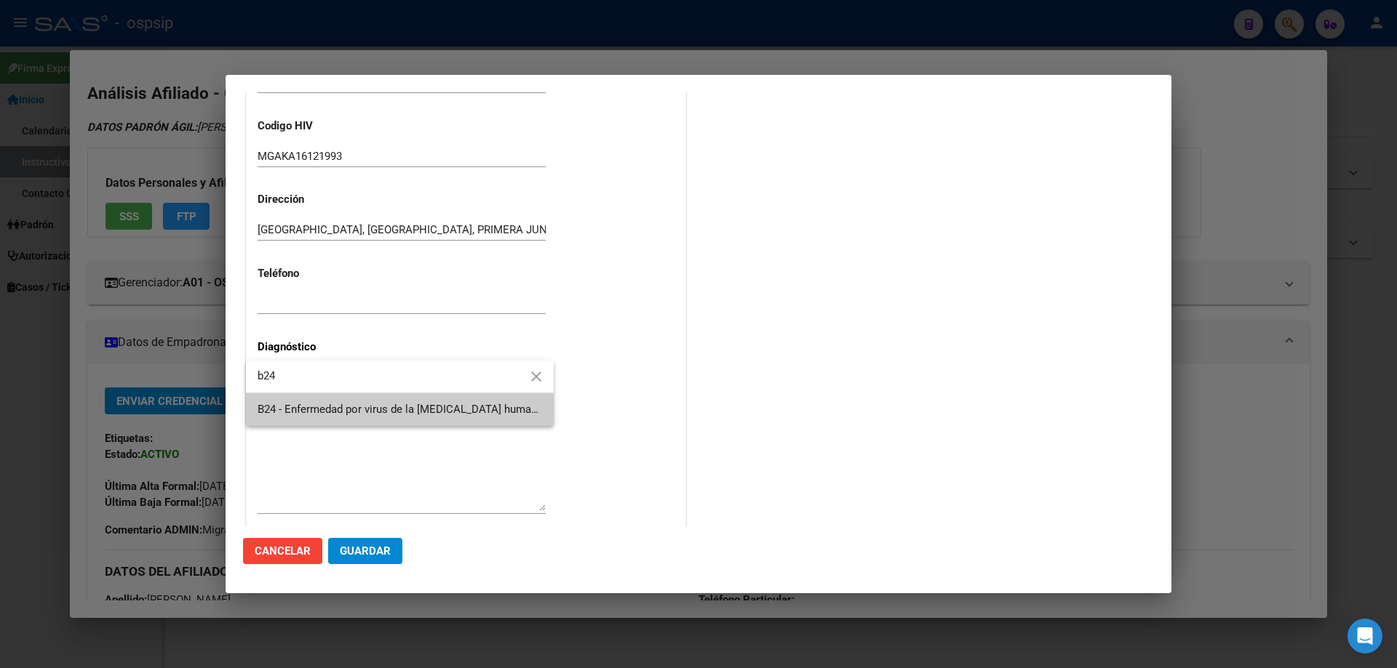
type input "b24"
click at [308, 418] on span "B24 - Enfermedad por virus de la [MEDICAL_DATA] humana [VIH], sin otra especifi…" at bounding box center [399, 410] width 284 height 33
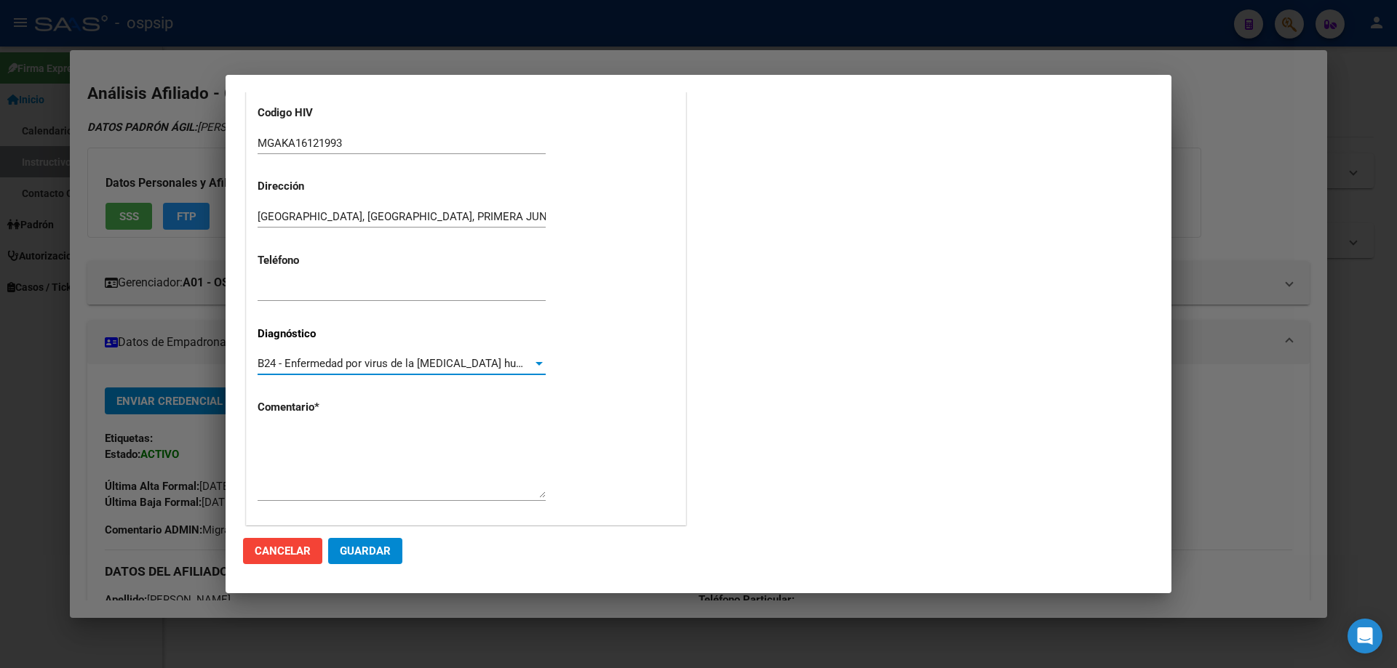
scroll to position [327, 0]
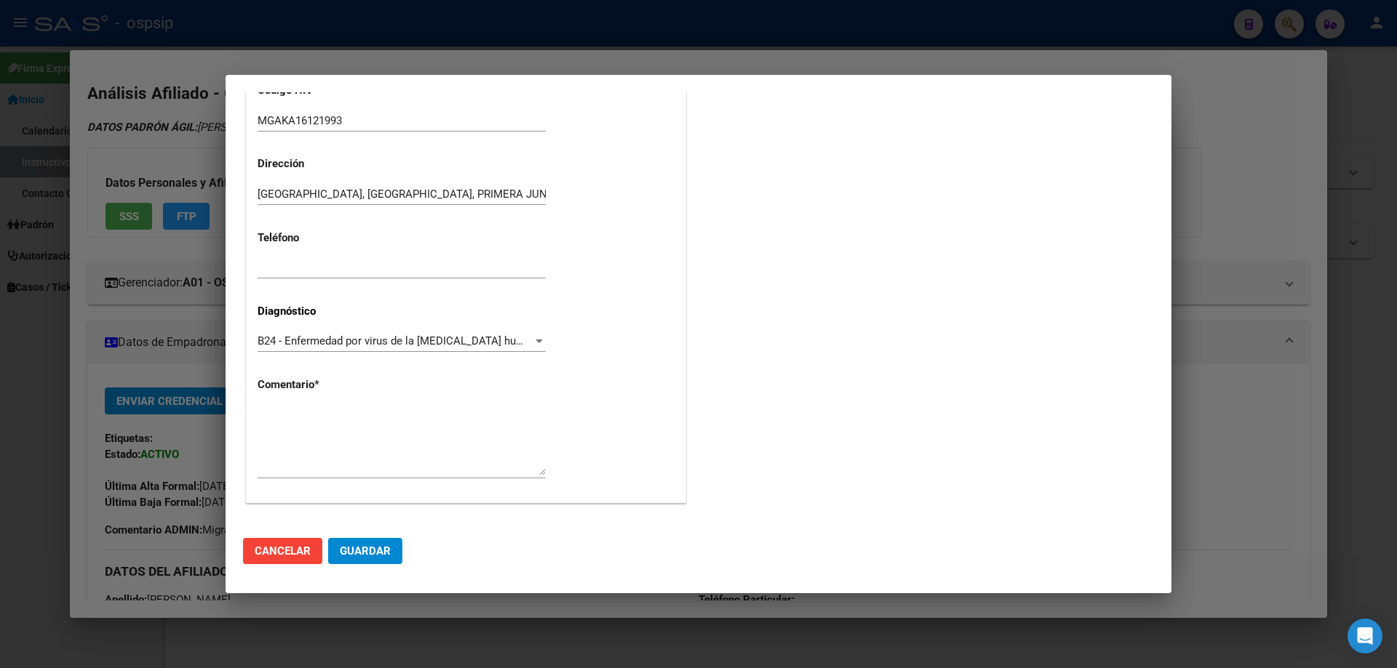
drag, startPoint x: 311, startPoint y: 397, endPoint x: 285, endPoint y: 412, distance: 29.7
paste textarea "AFILIADO: MGAKA16121993 Médico Tratante: [PERSON_NAME] TEL: [PHONE_NUMBER] Corr…"
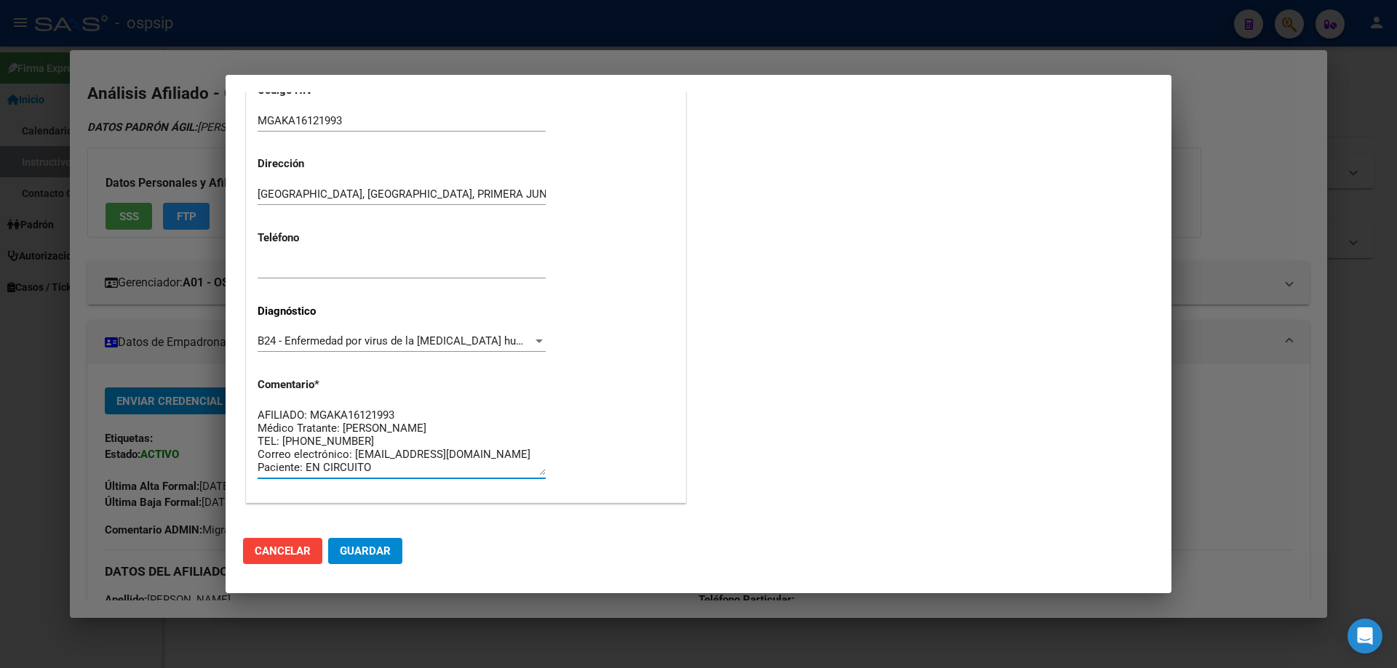
type textarea "AFILIADO: MGAKA16121993 Médico Tratante: [PERSON_NAME] TEL: [PHONE_NUMBER] Corr…"
click at [377, 548] on span "Guardar" at bounding box center [365, 551] width 51 height 13
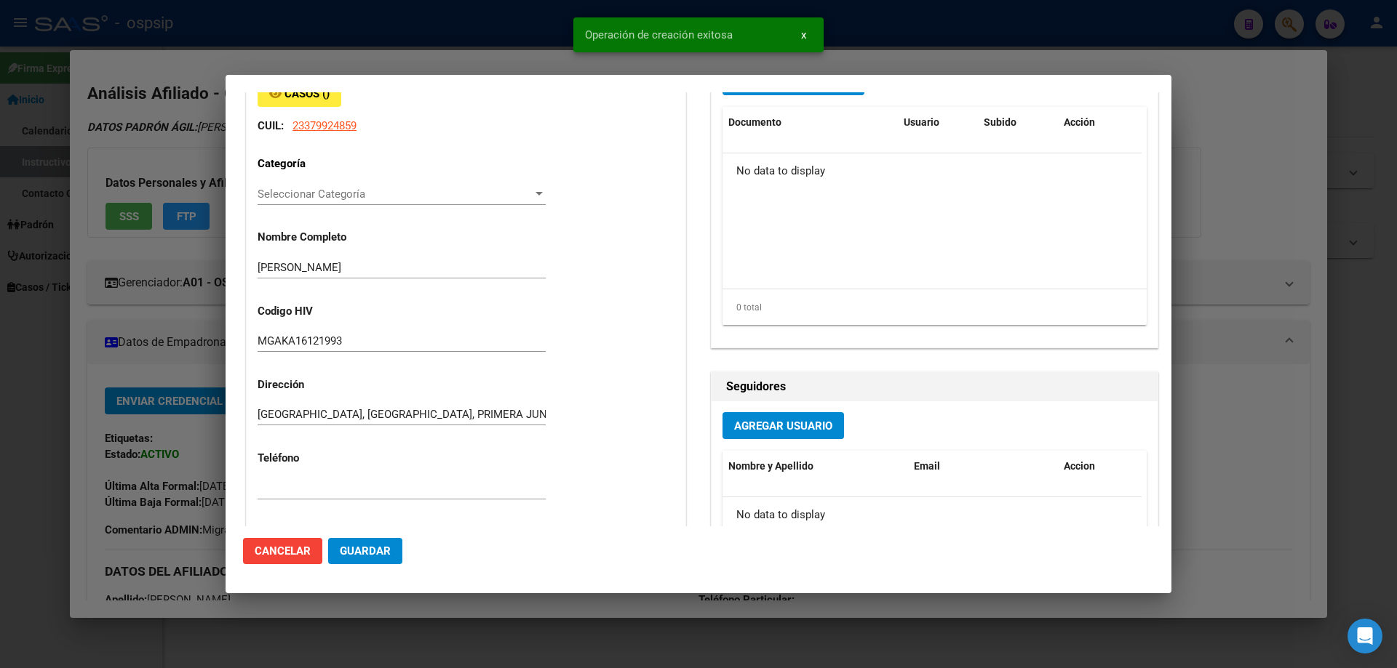
scroll to position [0, 0]
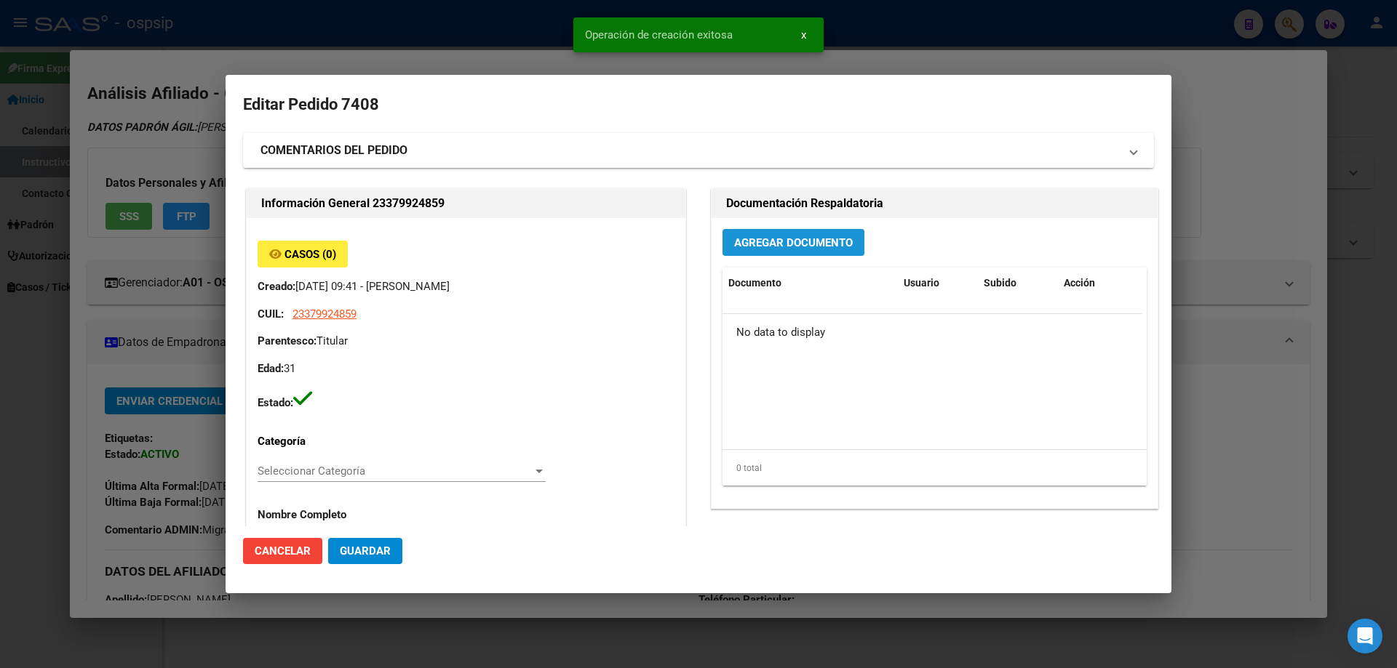
drag, startPoint x: 778, startPoint y: 236, endPoint x: 778, endPoint y: 279, distance: 42.9
click at [775, 263] on div "Agregar Documento Documento Usuario Subido Acción No data to display 0 total 1" at bounding box center [934, 363] width 446 height 290
click at [771, 225] on div "Agregar Documento Documento Usuario Subido Acción No data to display 0 total 1" at bounding box center [934, 363] width 446 height 290
click at [756, 231] on button "Agregar Documento" at bounding box center [793, 242] width 142 height 27
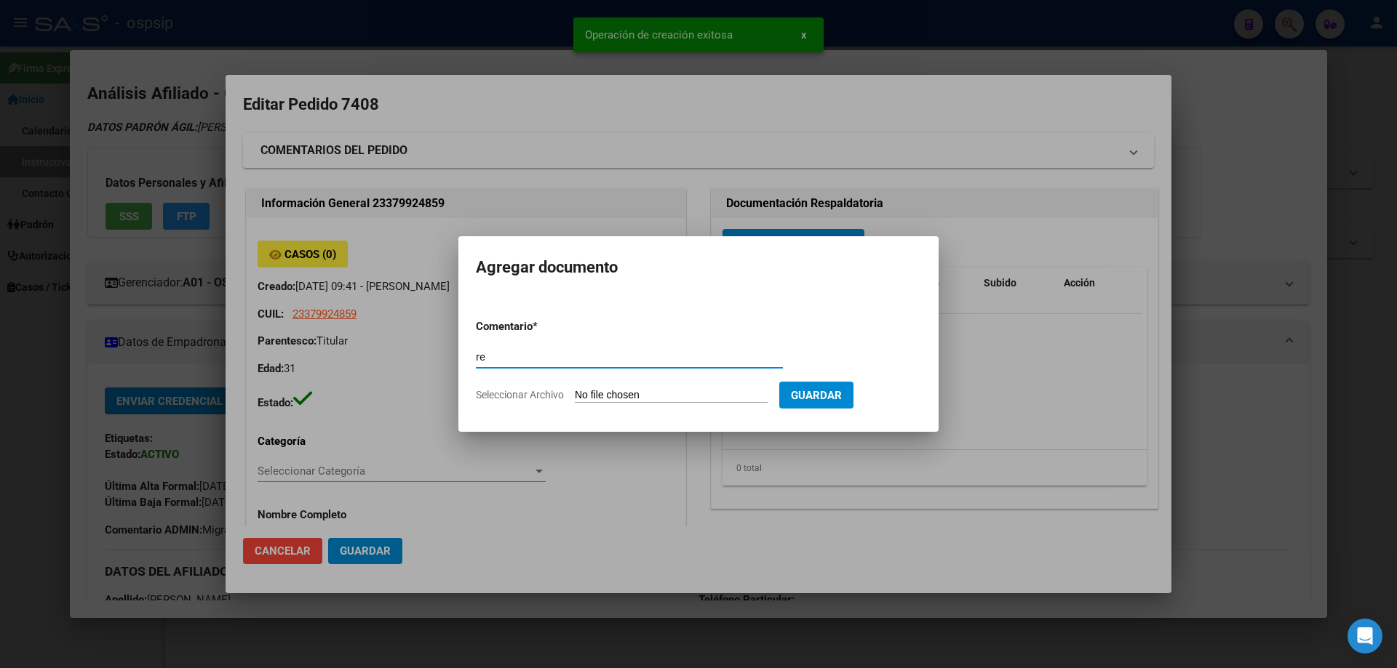
type input "r"
type input "RECETA"
click at [600, 398] on input "Seleccionar Archivo" at bounding box center [671, 396] width 193 height 14
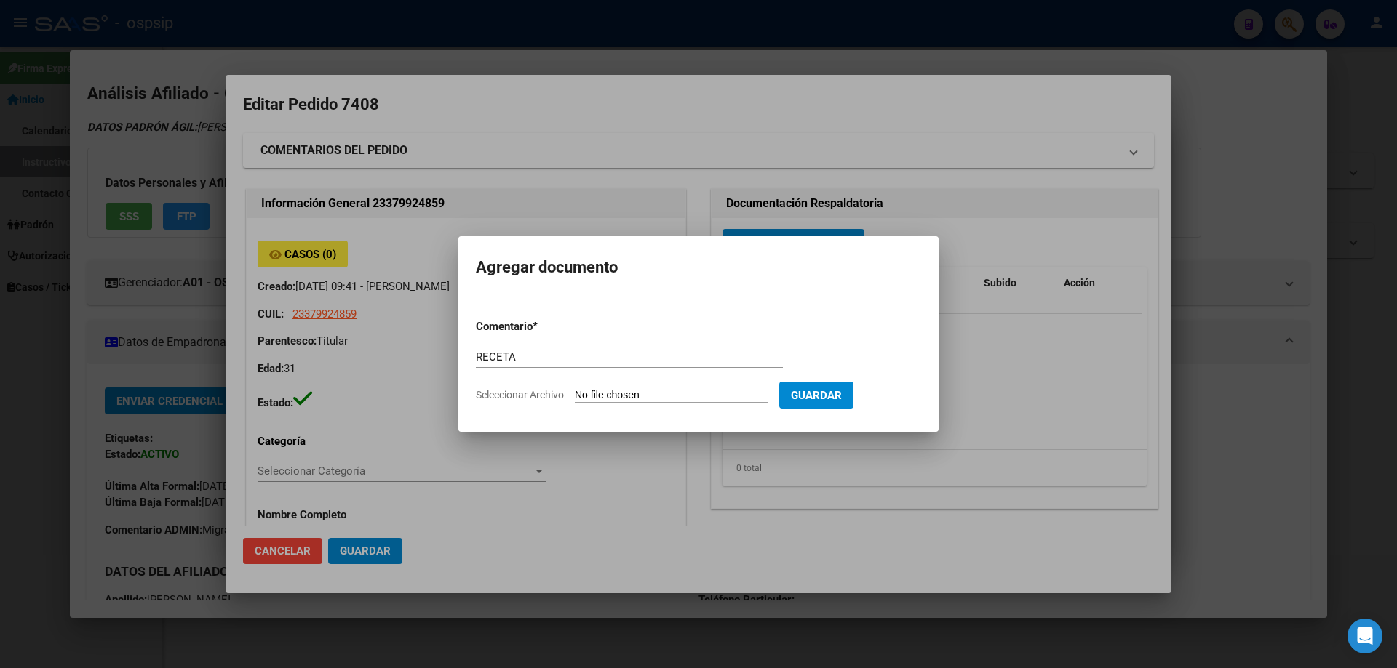
type input "C:\fakepath\receta_2 9.pdf"
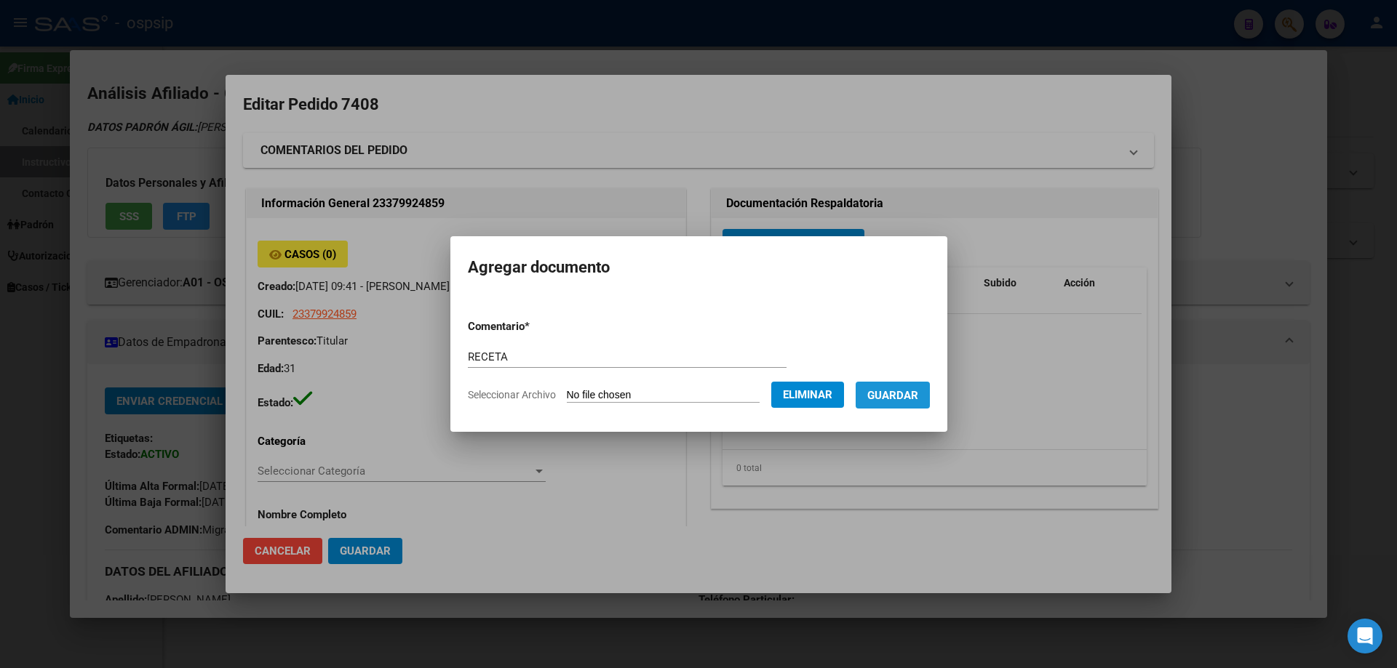
click at [908, 390] on span "Guardar" at bounding box center [892, 395] width 51 height 13
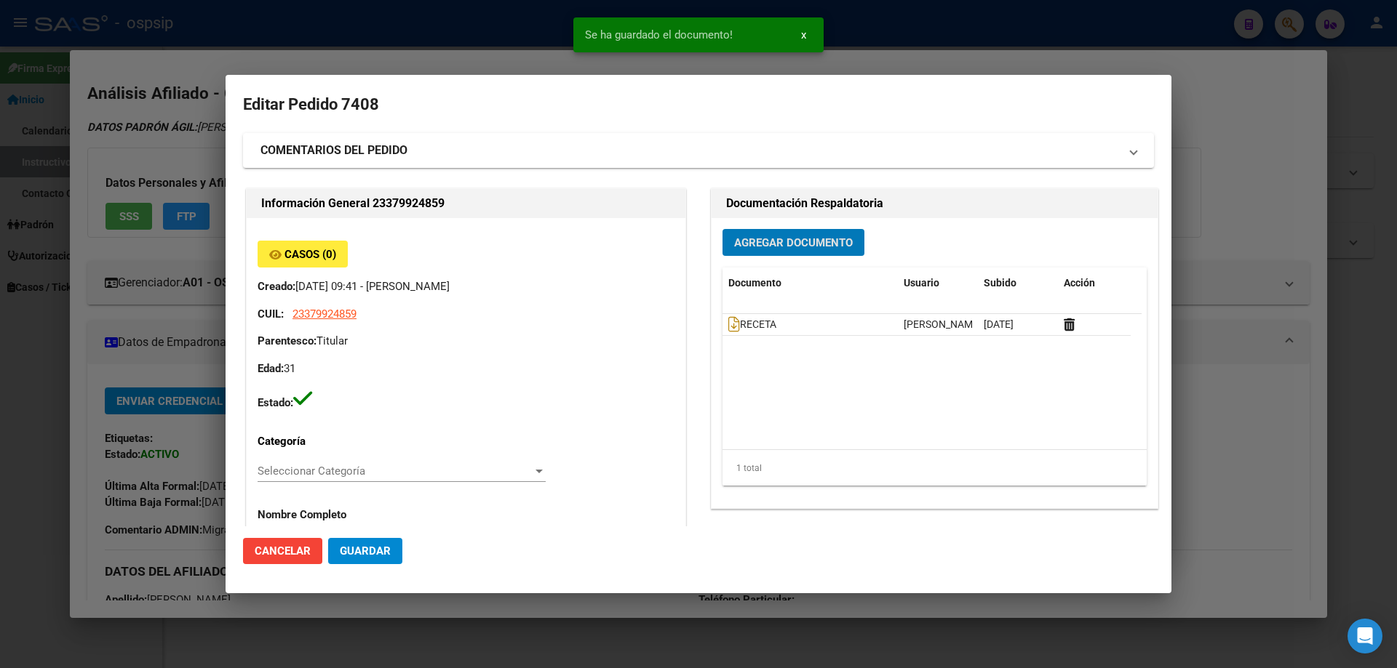
click at [810, 244] on span "Agregar Documento" at bounding box center [793, 242] width 119 height 13
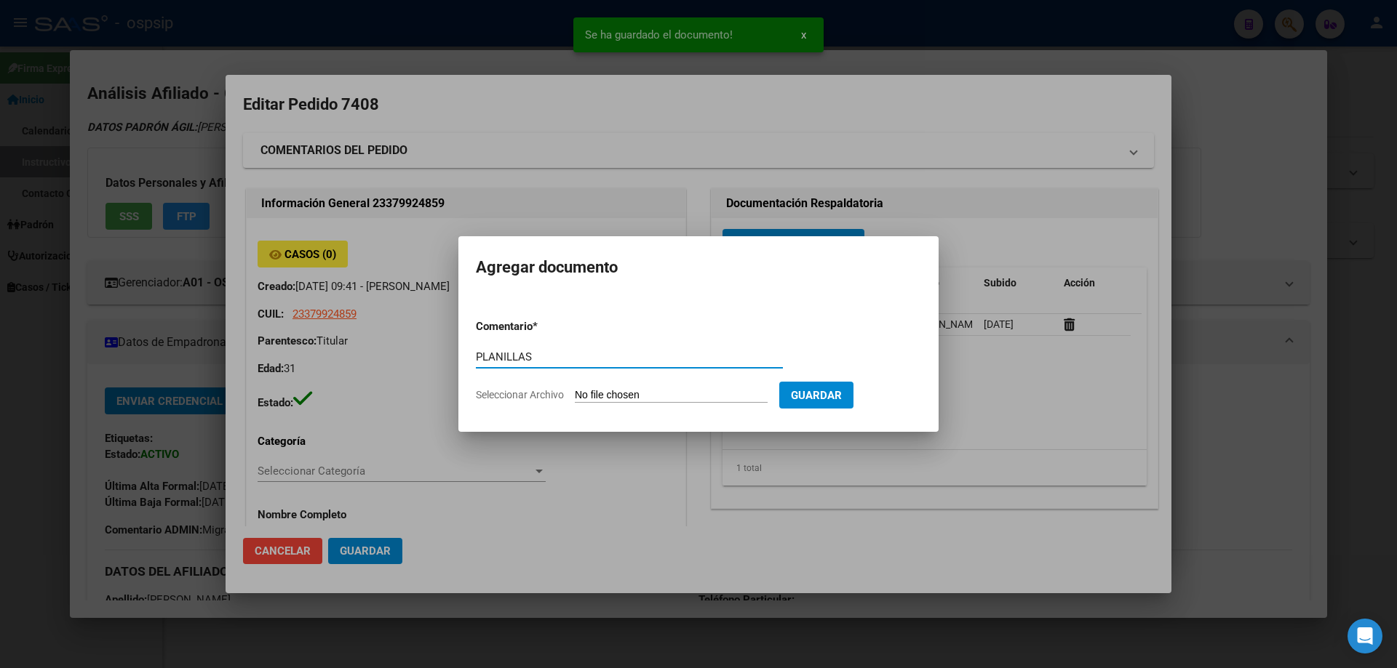
type input "PLANILLAS"
click at [612, 390] on input "Seleccionar Archivo" at bounding box center [671, 396] width 193 height 14
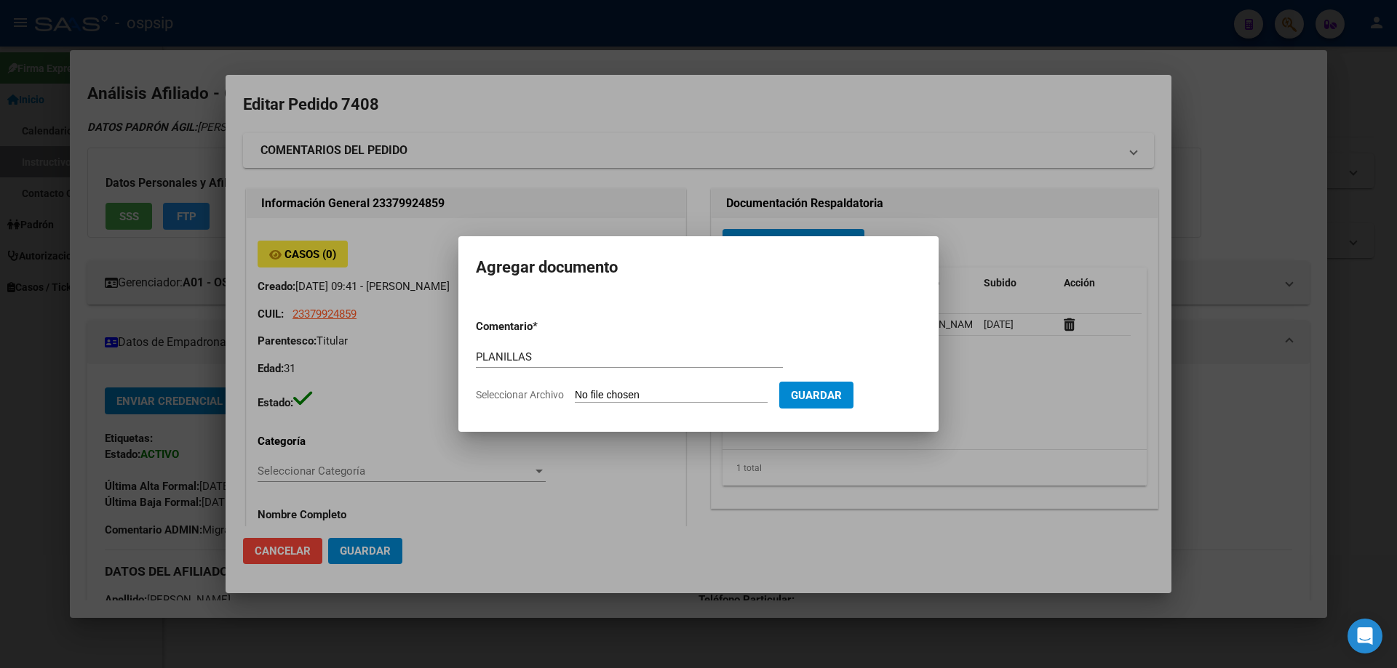
type input "C:\fakepath\IMG_4900.jpeg"
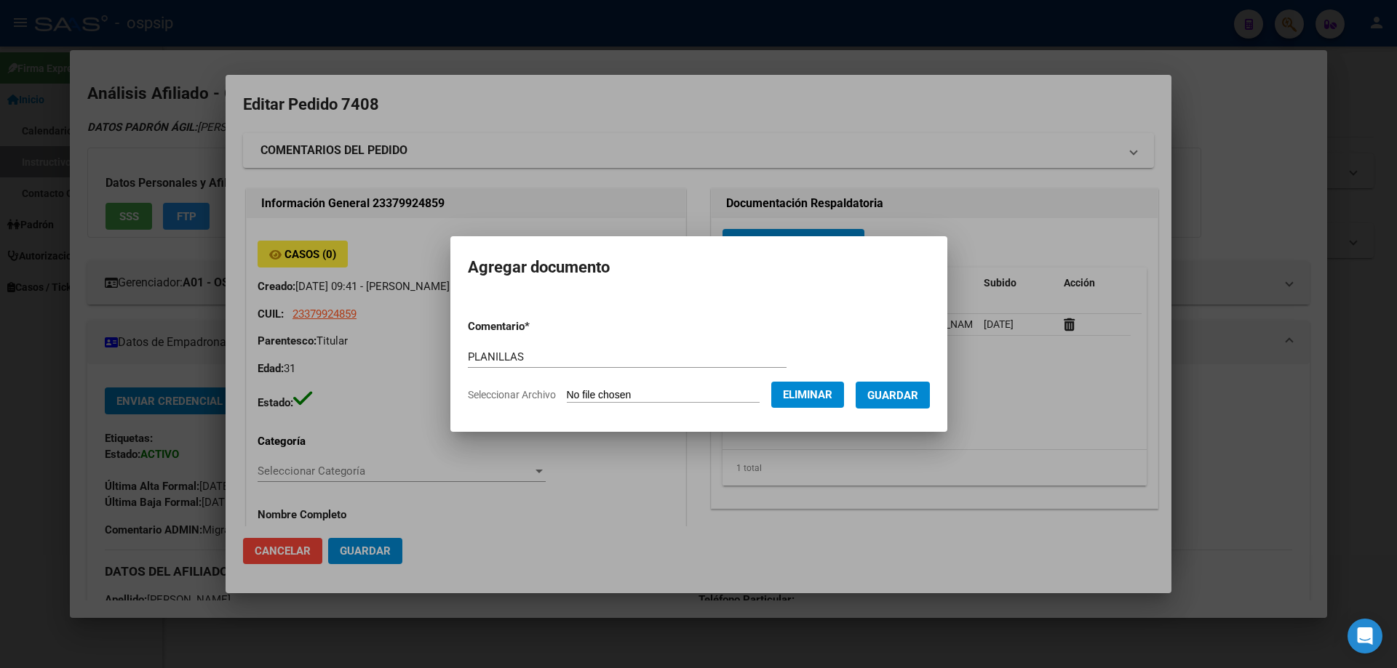
click at [902, 402] on span "Guardar" at bounding box center [892, 395] width 51 height 13
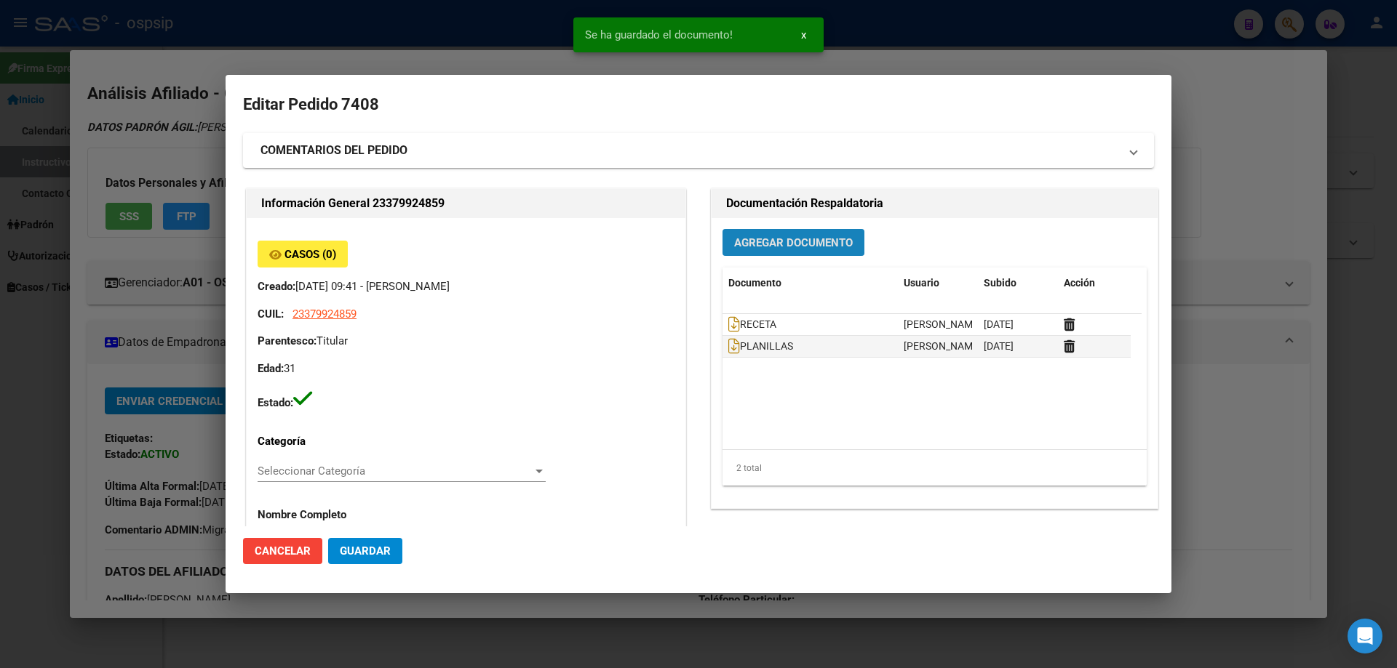
click at [772, 242] on span "Agregar Documento" at bounding box center [793, 242] width 119 height 13
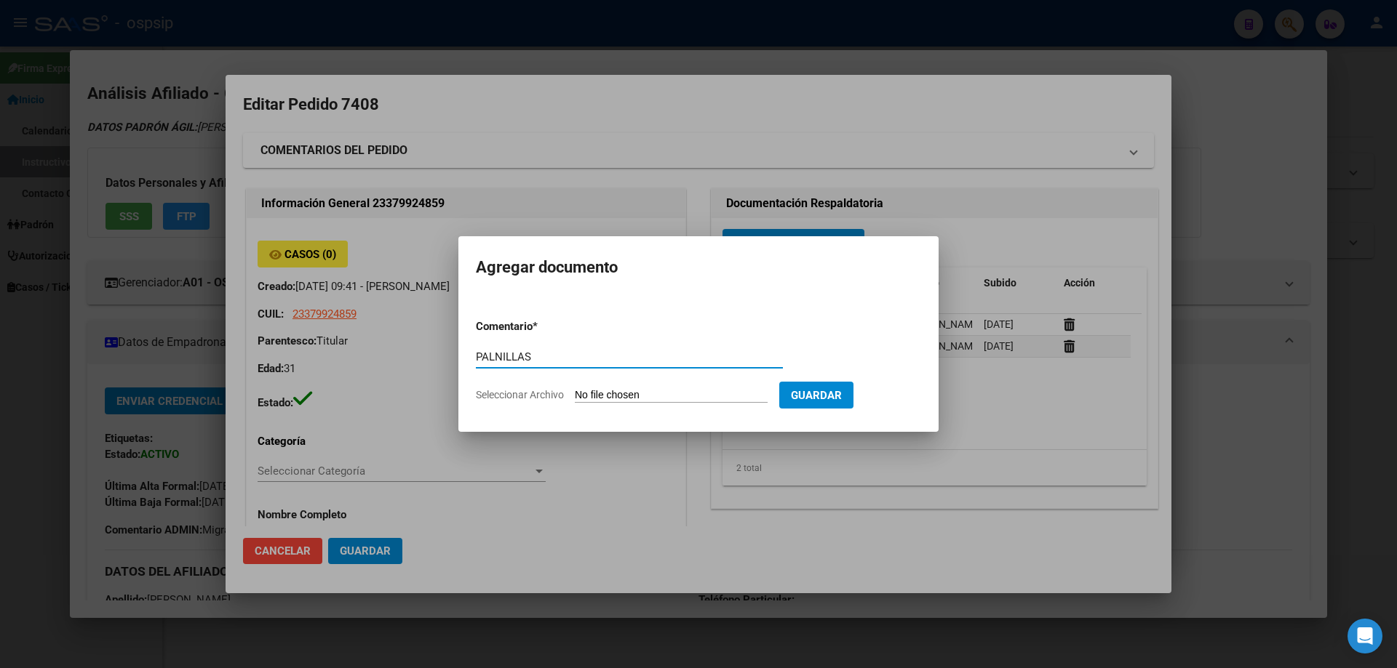
type input "PALNILLAS"
click at [599, 394] on input "Seleccionar Archivo" at bounding box center [671, 396] width 193 height 14
type input "C:\fakepath\IMG_4896.jpeg"
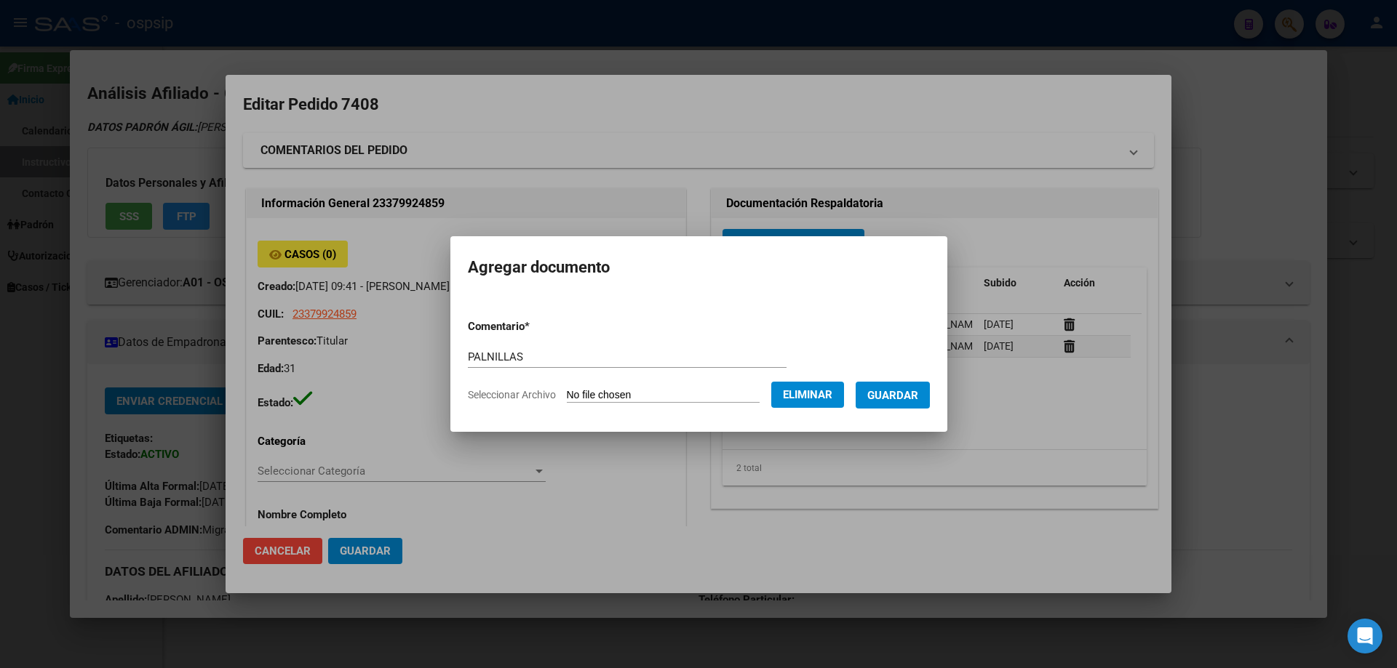
click at [891, 405] on button "Guardar" at bounding box center [892, 395] width 74 height 27
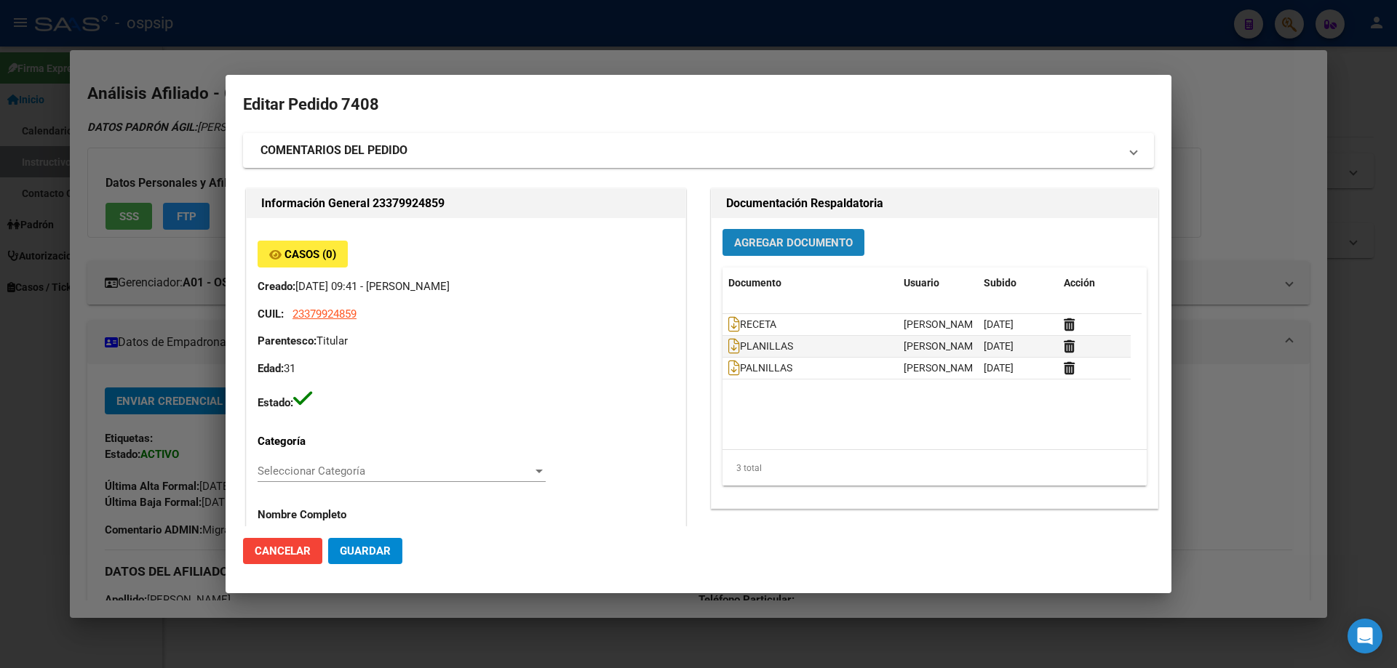
click at [764, 247] on span "Agregar Documento" at bounding box center [793, 242] width 119 height 13
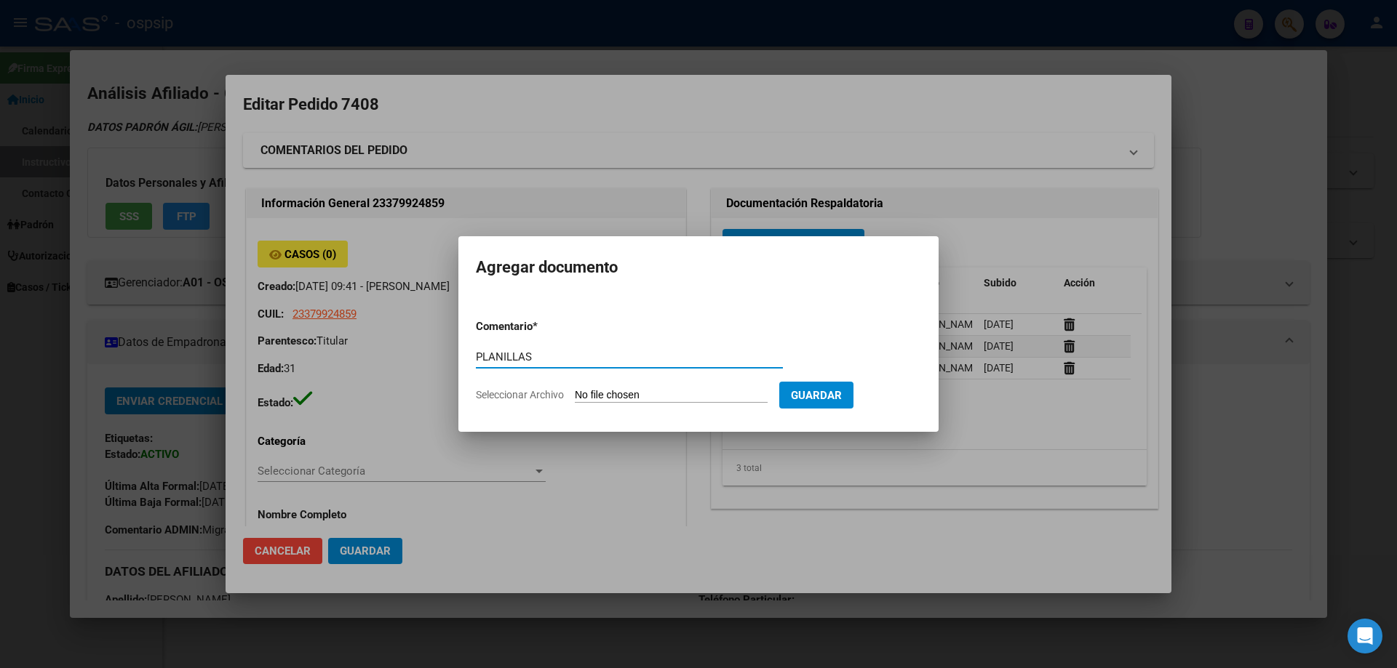
type input "PLANILLAS"
click at [583, 391] on input "Seleccionar Archivo" at bounding box center [671, 396] width 193 height 14
type input "C:\fakepath\IMG_4898.jpeg"
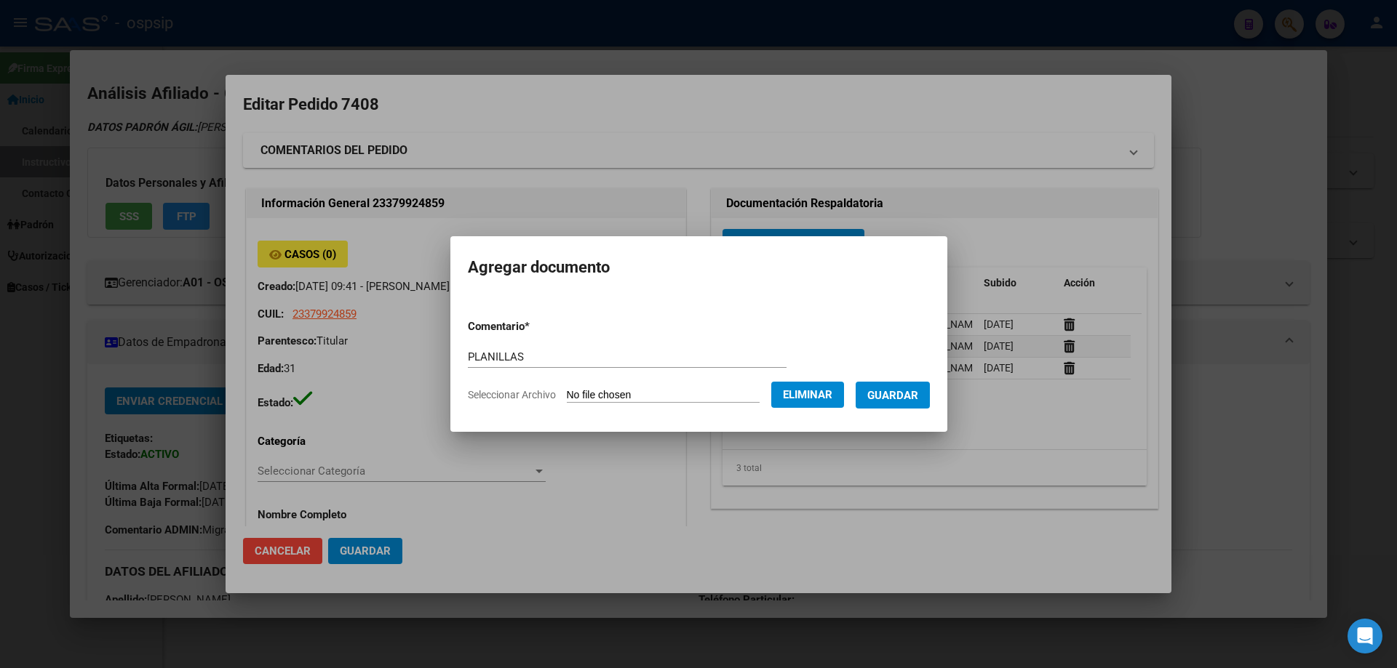
click at [909, 395] on span "Guardar" at bounding box center [892, 395] width 51 height 13
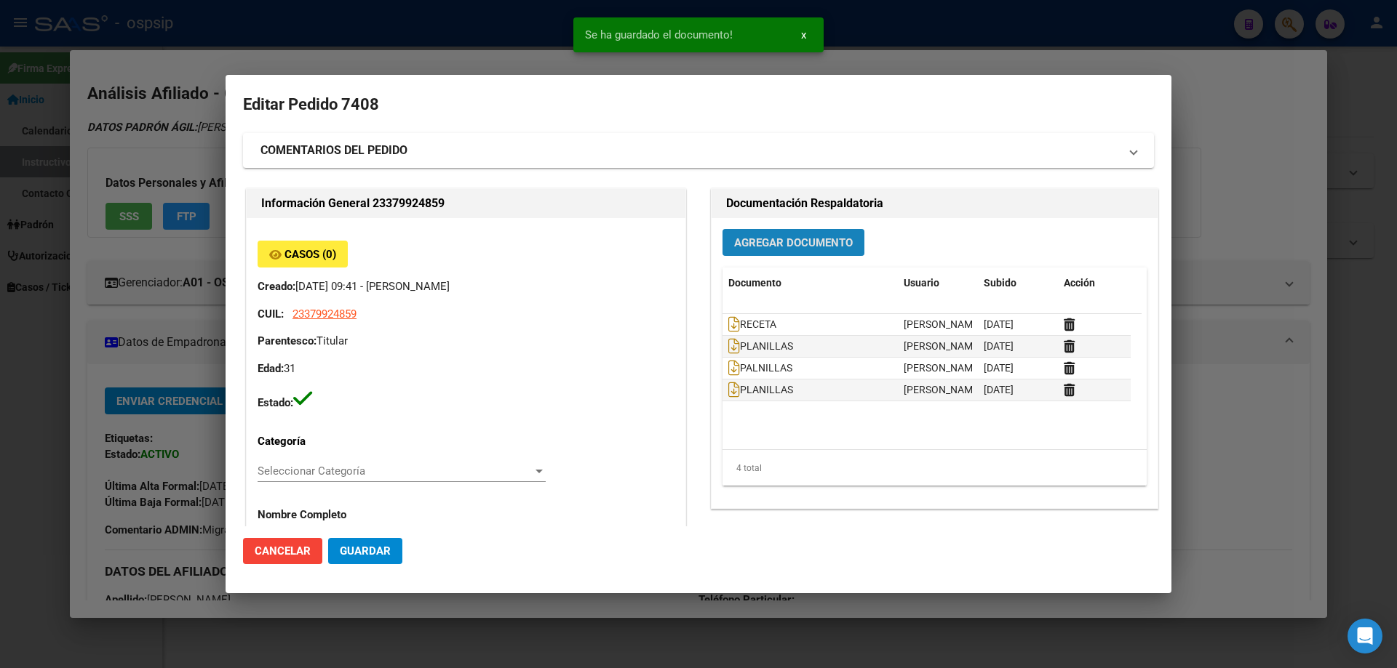
click at [740, 249] on span "Agregar Documento" at bounding box center [793, 242] width 119 height 13
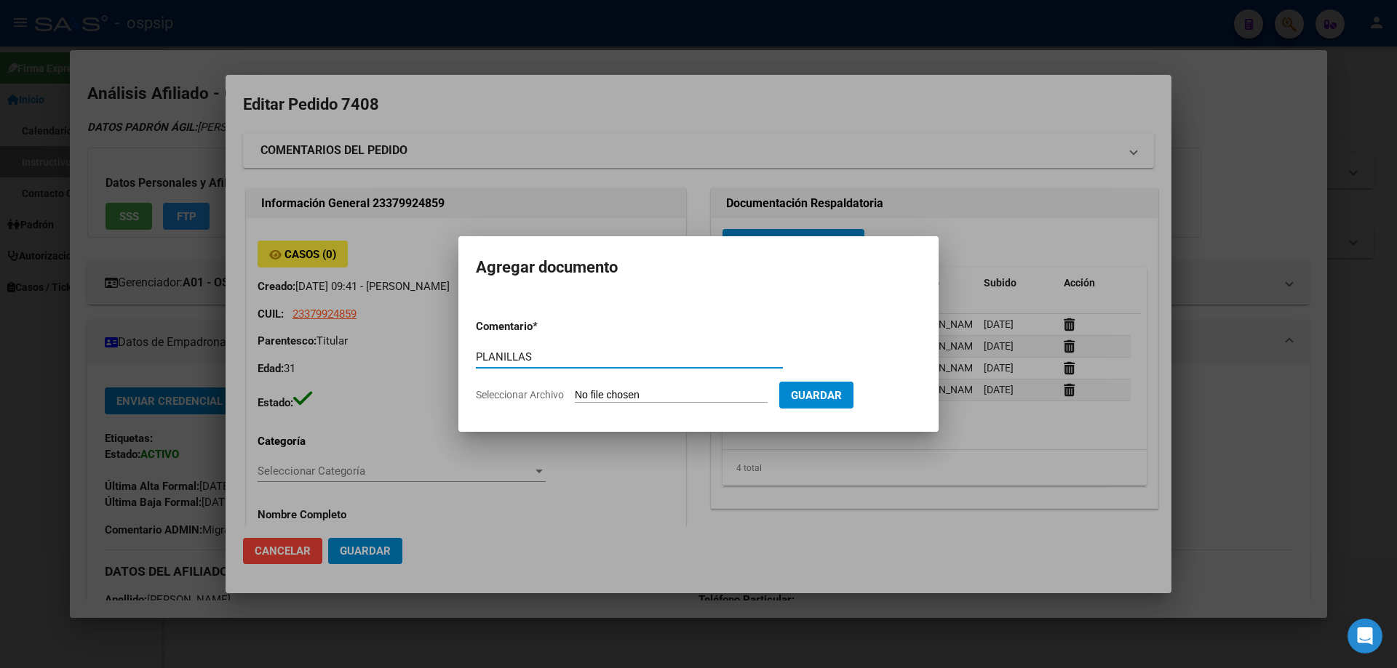
type input "PLANILLAS"
click at [643, 403] on form "Comentario * PLANILLAS Comentario Seleccionar Archivo Guardar" at bounding box center [698, 361] width 445 height 106
click at [643, 399] on input "Seleccionar Archivo" at bounding box center [671, 396] width 193 height 14
type input "C:\fakepath\IMG_4897.jpeg"
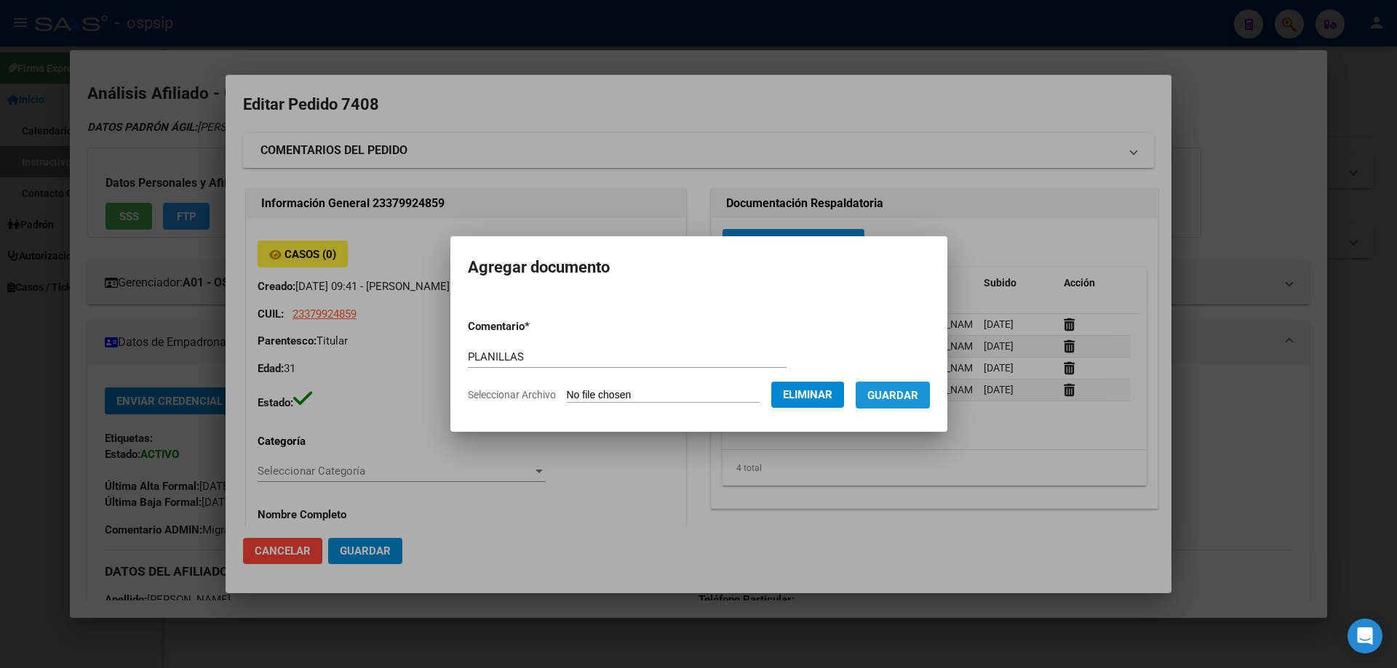
click at [909, 391] on span "Guardar" at bounding box center [892, 395] width 51 height 13
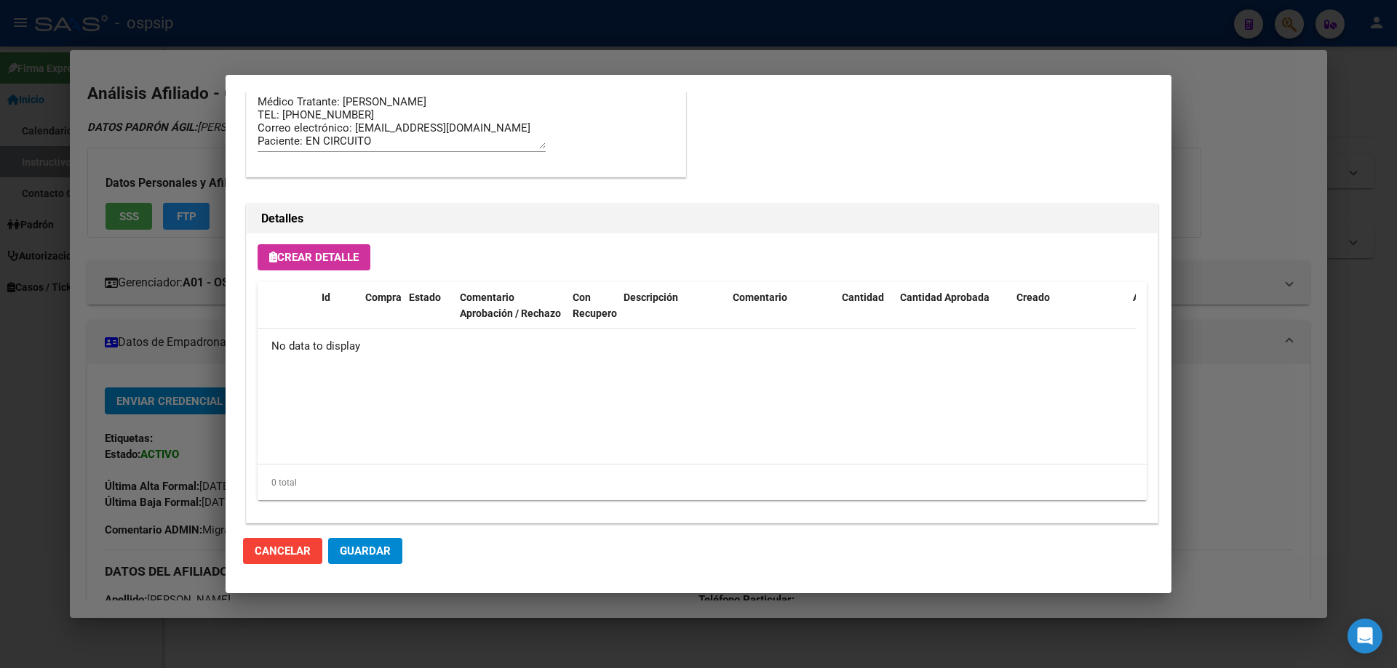
scroll to position [845, 0]
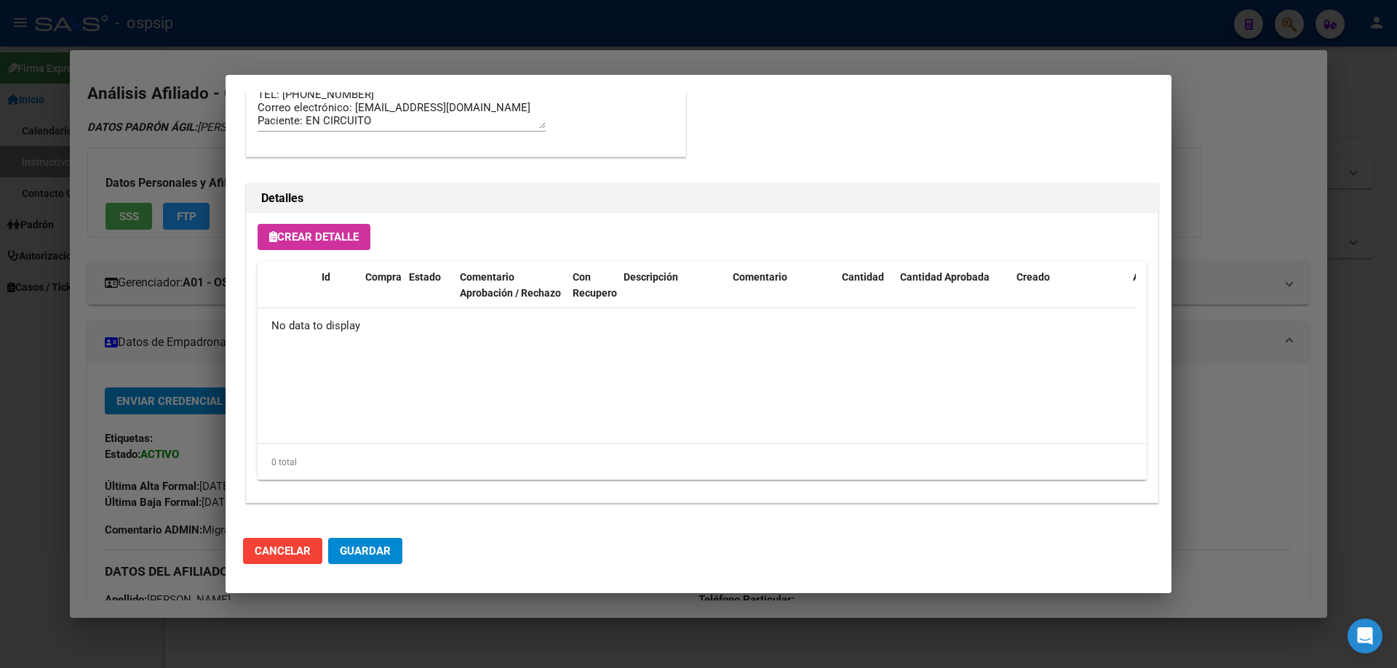
click at [292, 244] on button "Crear Detalle" at bounding box center [313, 237] width 113 height 26
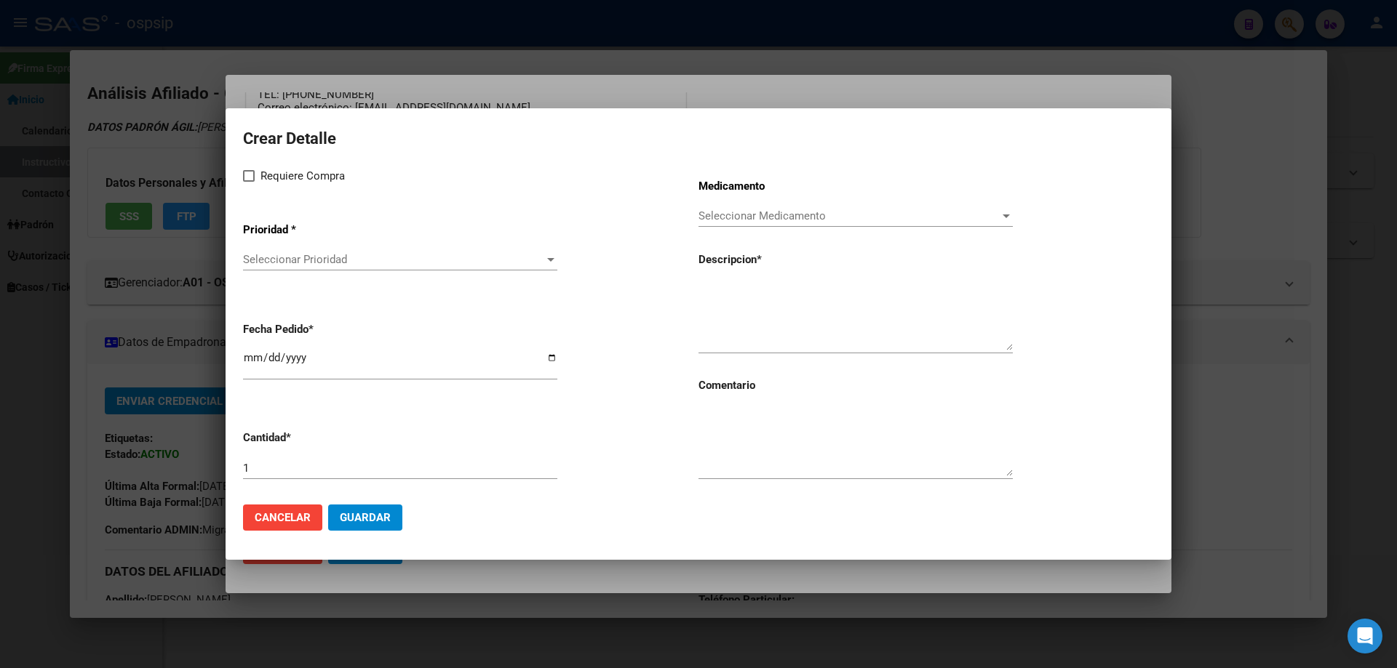
click at [248, 180] on span at bounding box center [249, 176] width 12 height 12
click at [248, 182] on input "Requiere Compra" at bounding box center [248, 182] width 1 height 1
checkbox input "true"
click at [257, 260] on span "Seleccionar Prioridad" at bounding box center [393, 259] width 301 height 13
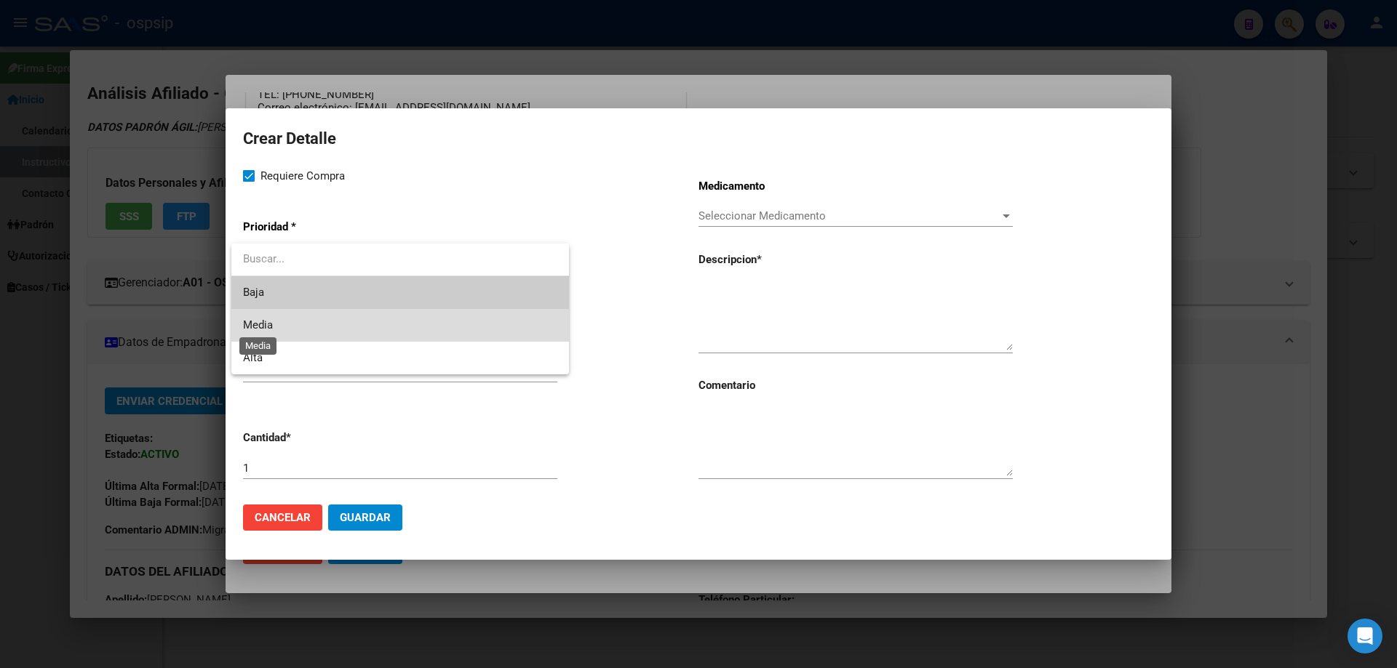
click at [258, 327] on span "Media" at bounding box center [258, 325] width 30 height 13
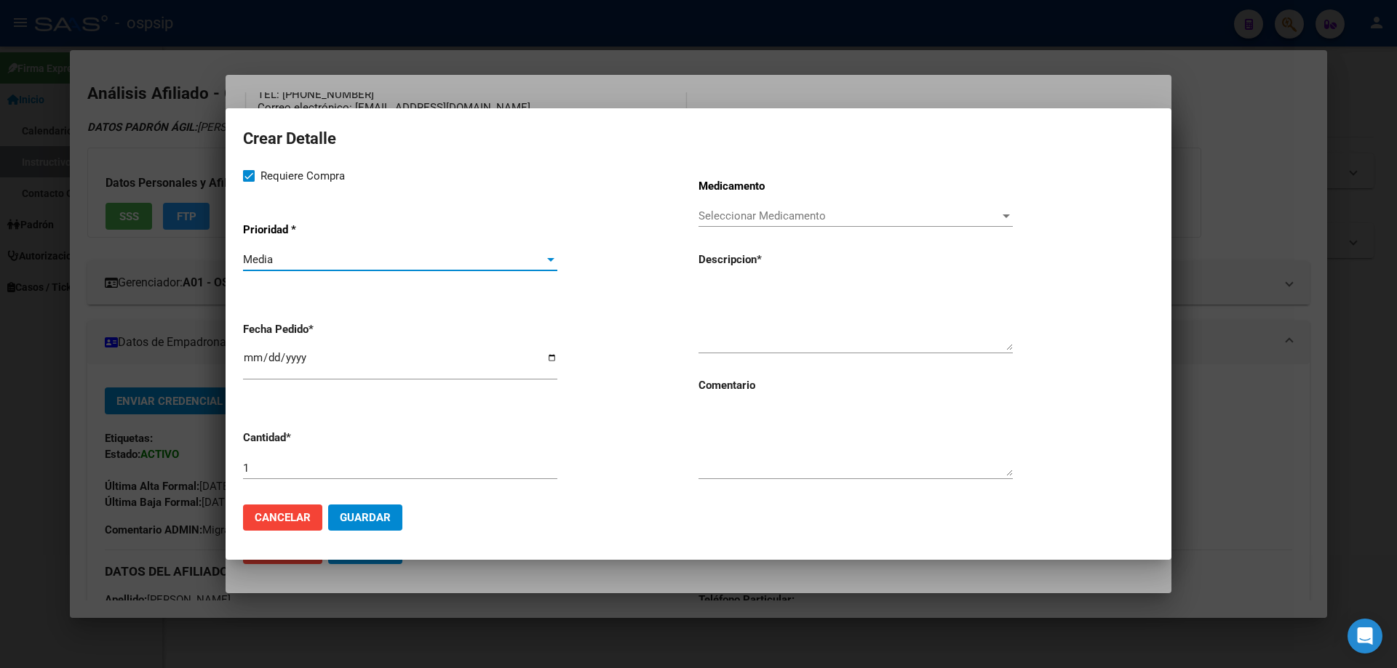
click at [249, 360] on input "[DATE]" at bounding box center [400, 363] width 314 height 23
type input "[DATE]"
paste textarea "[MEDICAL_DATA] disoproxil+[MEDICAL_DATA] 300mg/300mg comp.rec.x 30 (TFD/3TC)"
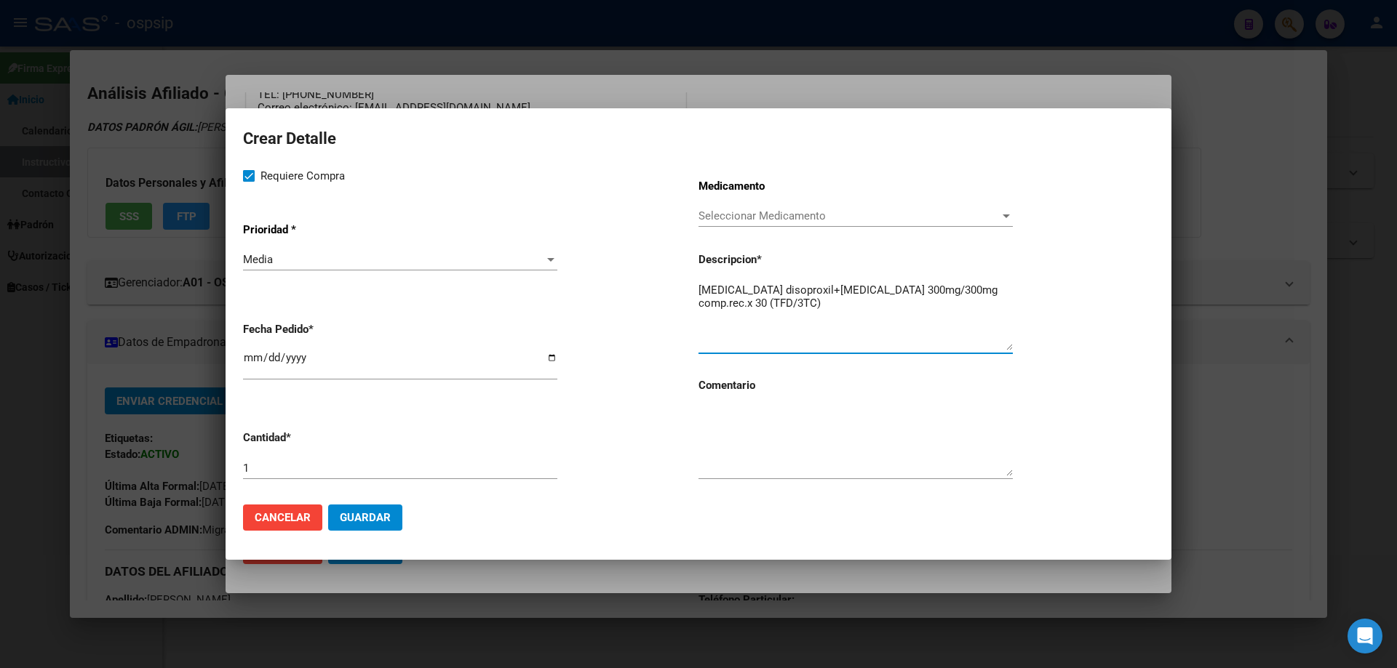
type textarea "[MEDICAL_DATA] disoproxil+[MEDICAL_DATA] 300mg/300mg comp.rec.x 30 (TFD/3TC)"
click at [740, 443] on textarea at bounding box center [855, 442] width 314 height 68
type textarea "MISMO TTO"
click at [356, 515] on span "Guardar" at bounding box center [365, 517] width 51 height 13
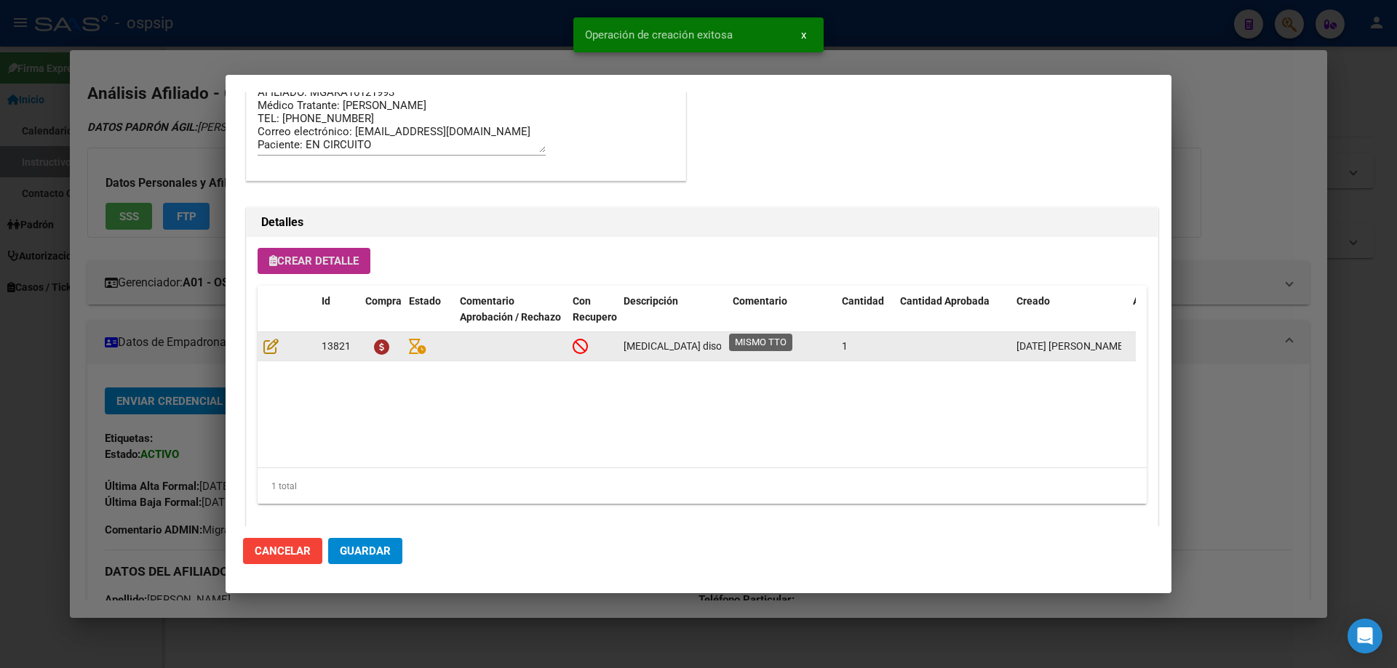
scroll to position [872, 0]
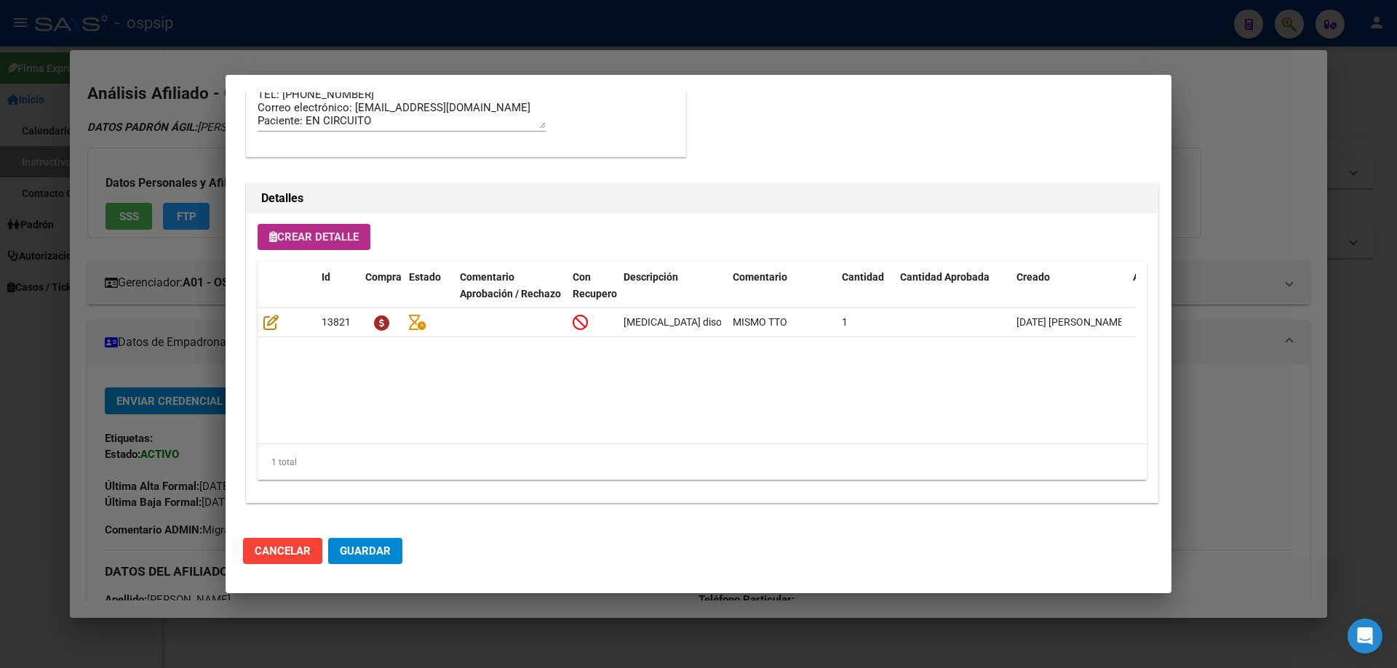
click at [333, 220] on div "Crear Detalle Id Compra Estado Comentario Aprobación / Rechazo Con Recupero Des…" at bounding box center [702, 358] width 911 height 290
click at [319, 241] on span "Crear Detalle" at bounding box center [313, 237] width 89 height 13
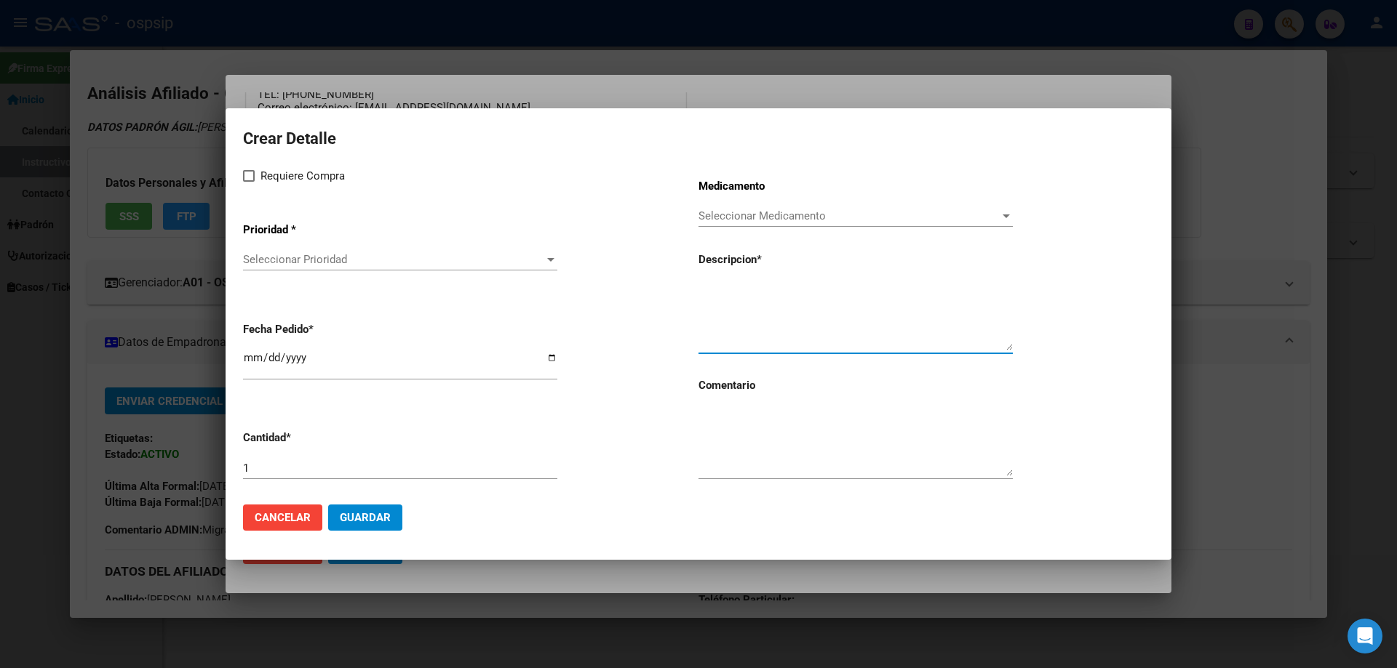
paste textarea "[MEDICAL_DATA] 50 mg comp x 30 (DTG)"
type textarea "[MEDICAL_DATA] 50 mg comp x 30 (DTG)"
click at [751, 448] on textarea at bounding box center [855, 442] width 314 height 68
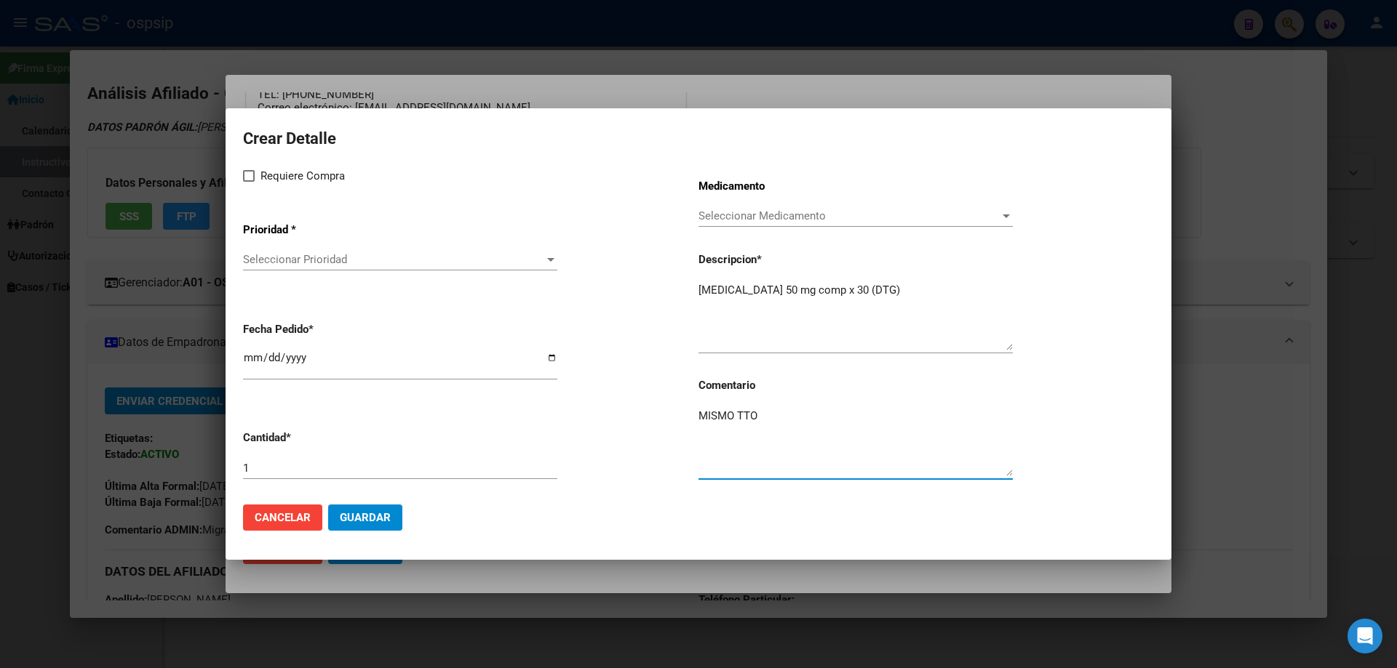
type textarea "MISMO TTO"
click at [260, 175] on span "Requiere Compra" at bounding box center [302, 175] width 84 height 17
click at [249, 182] on input "Requiere Compra" at bounding box center [248, 182] width 1 height 1
checkbox input "true"
click at [327, 245] on app-drop-down-list "Prioridad * Seleccionar Prioridad Seleccionar Prioridad" at bounding box center [470, 247] width 455 height 73
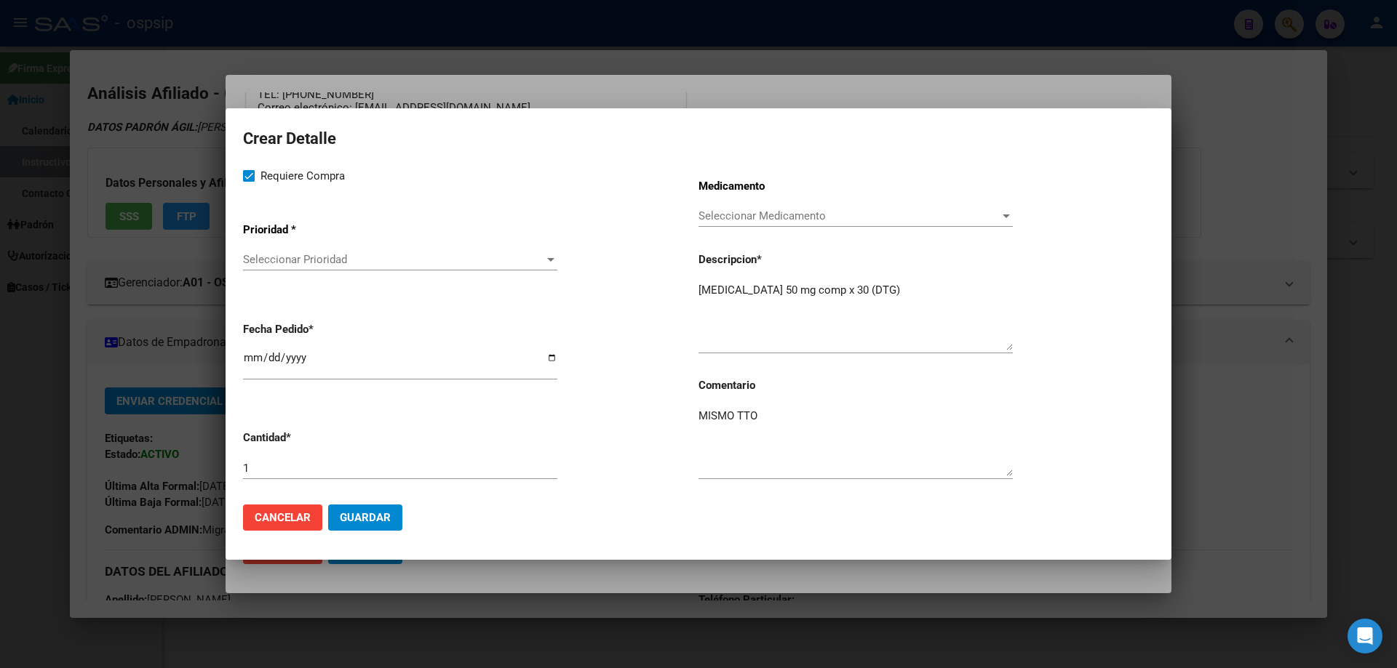
click at [312, 272] on div "Seleccionar Prioridad Seleccionar Prioridad" at bounding box center [400, 267] width 314 height 36
click at [314, 256] on span "Seleccionar Prioridad" at bounding box center [393, 259] width 301 height 13
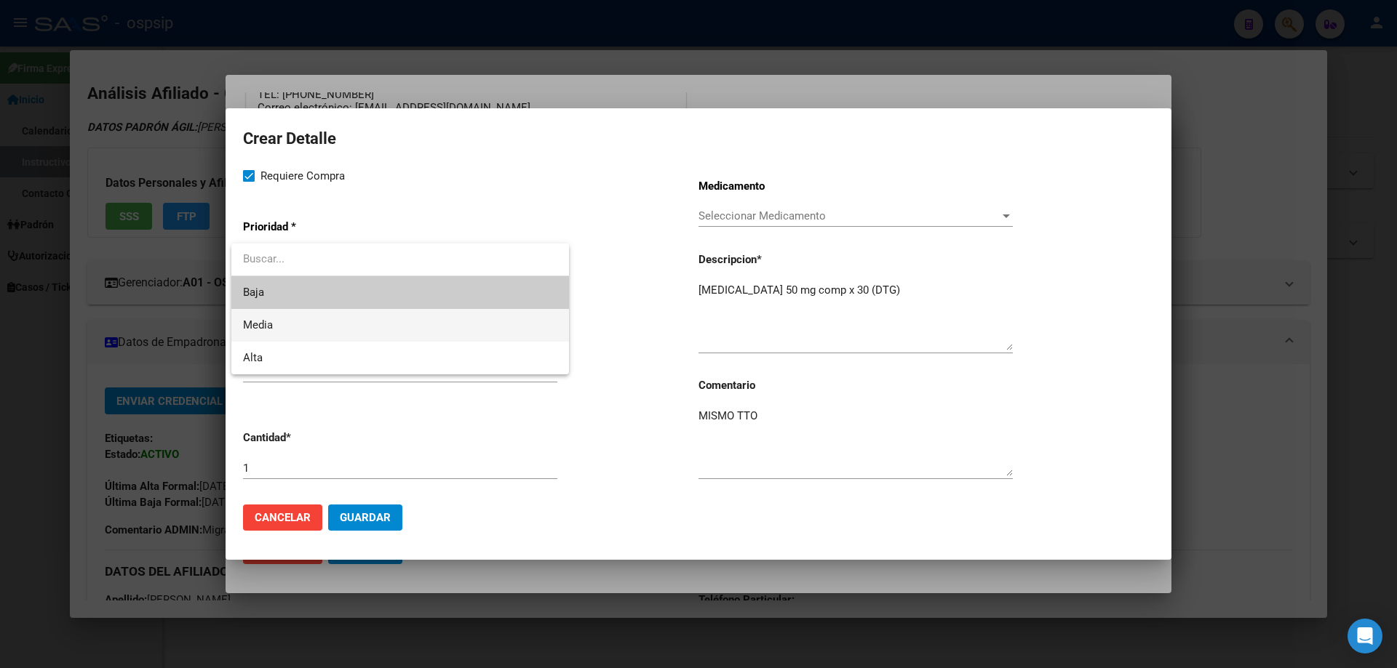
click at [295, 324] on span "Media" at bounding box center [400, 325] width 314 height 33
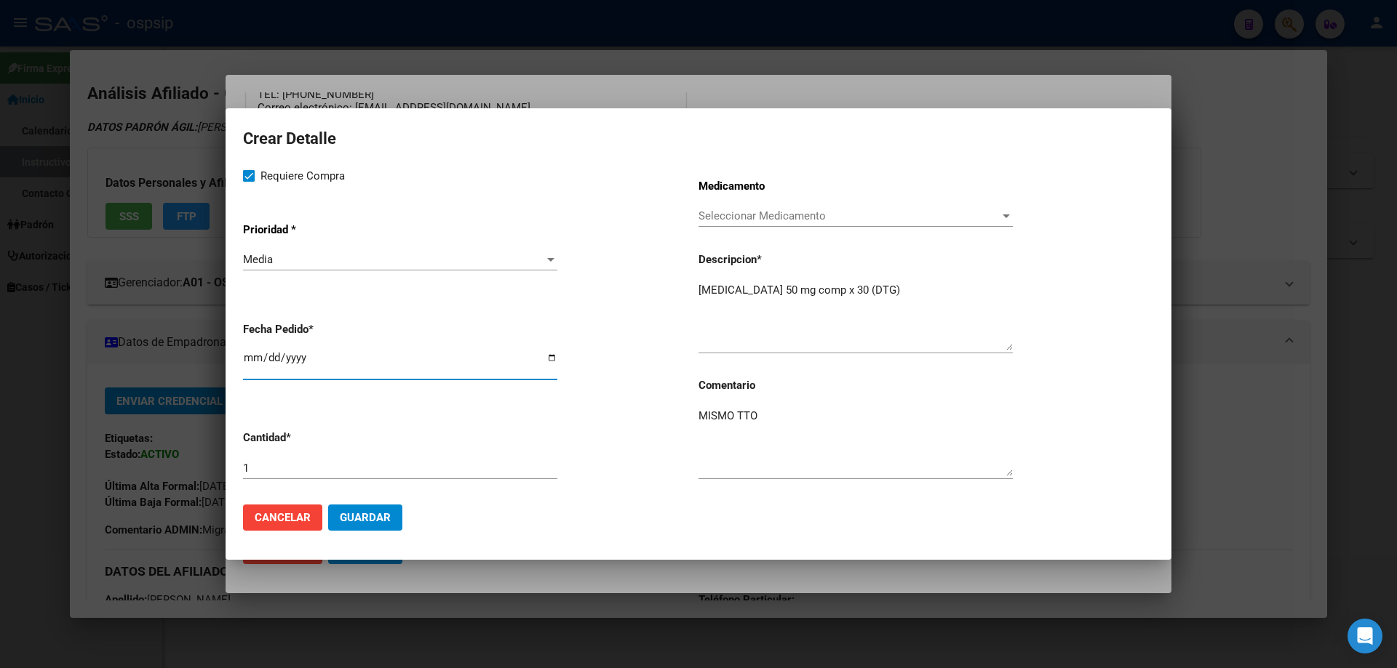
click at [255, 356] on input "[DATE]" at bounding box center [400, 363] width 314 height 23
type input "[DATE]"
click at [376, 511] on span "Guardar" at bounding box center [365, 517] width 51 height 13
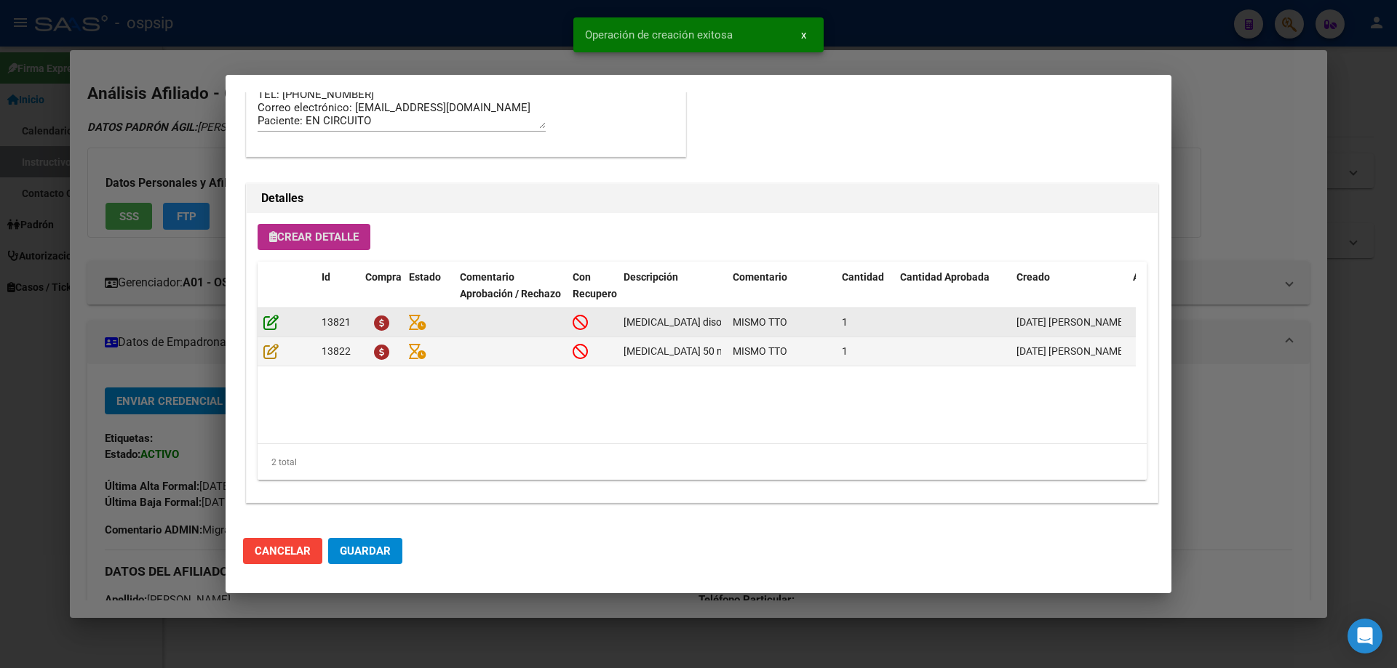
click at [268, 322] on icon at bounding box center [270, 322] width 15 height 16
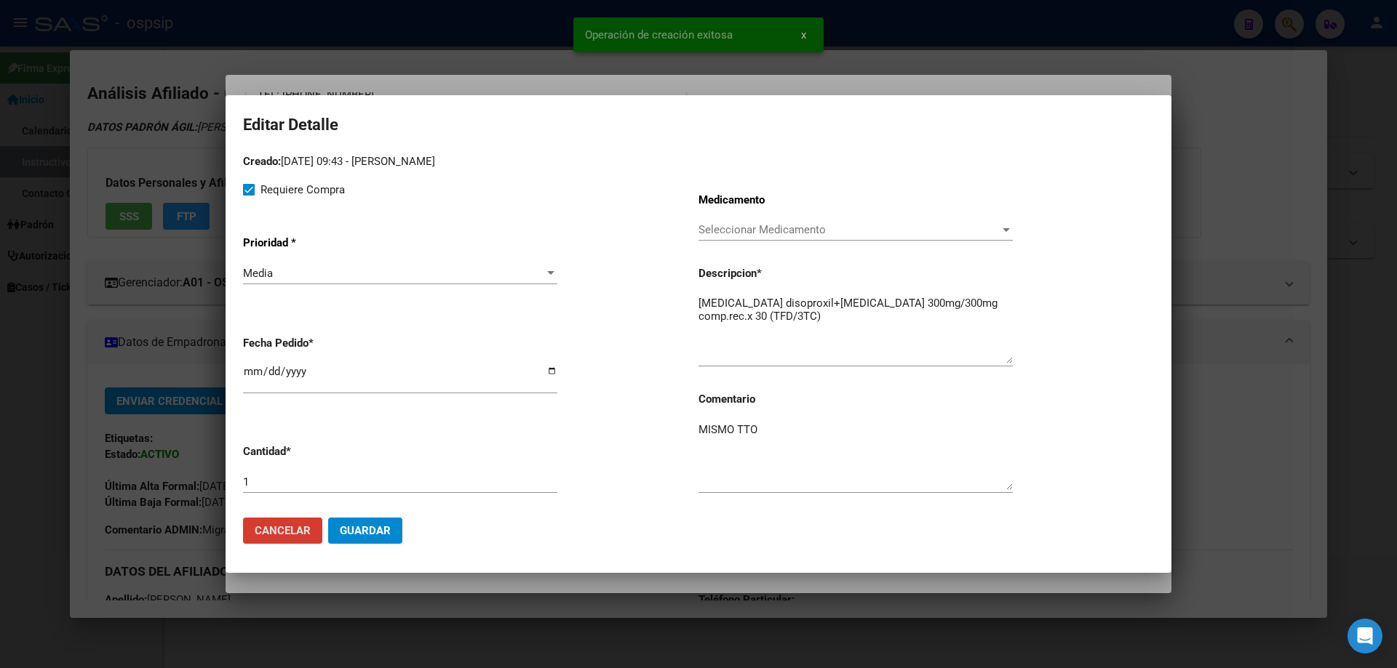
click at [370, 535] on span "Guardar" at bounding box center [365, 530] width 51 height 13
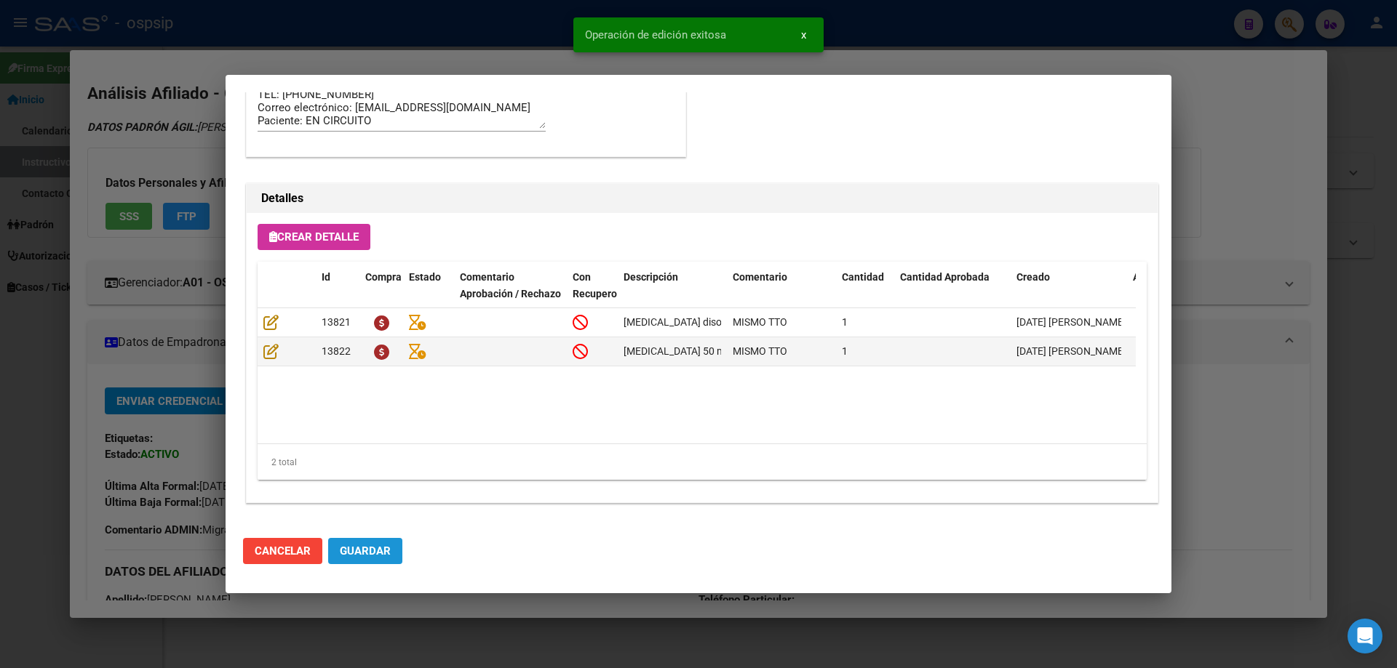
click at [362, 560] on button "Guardar" at bounding box center [365, 551] width 74 height 26
click at [397, 553] on button "Guardar" at bounding box center [365, 551] width 74 height 26
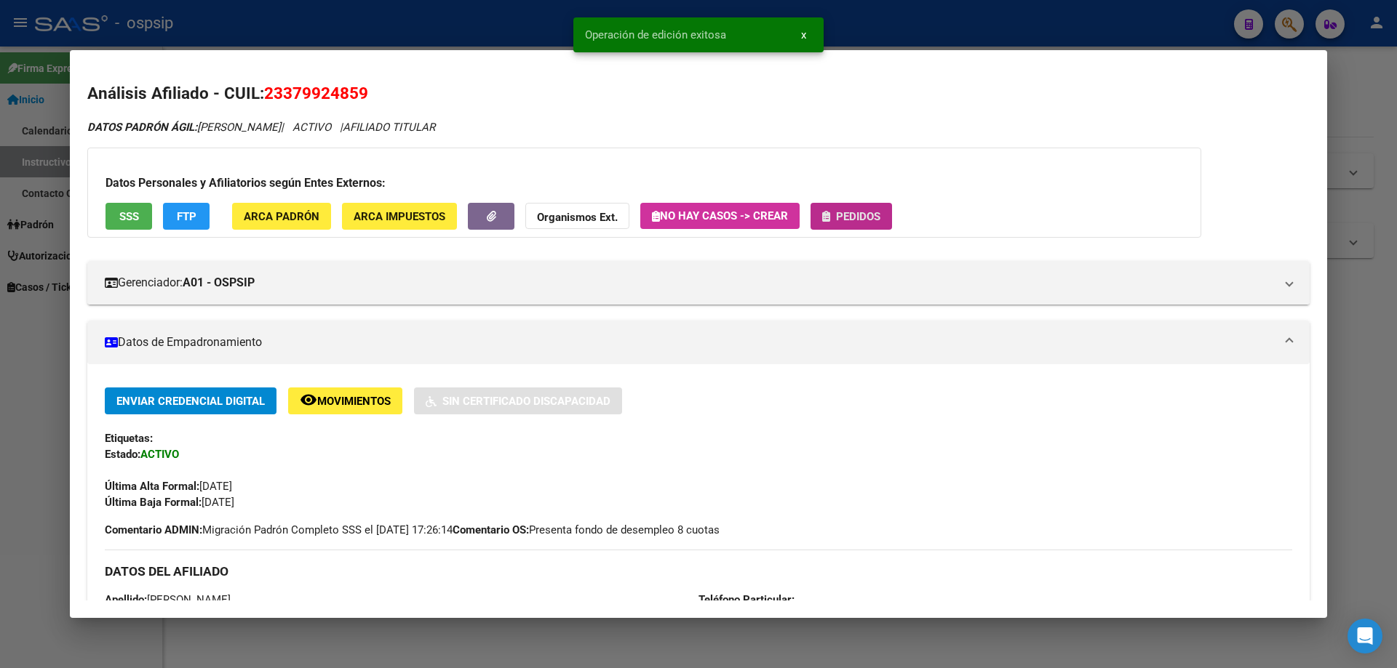
click at [869, 203] on button "Pedidos" at bounding box center [850, 216] width 81 height 27
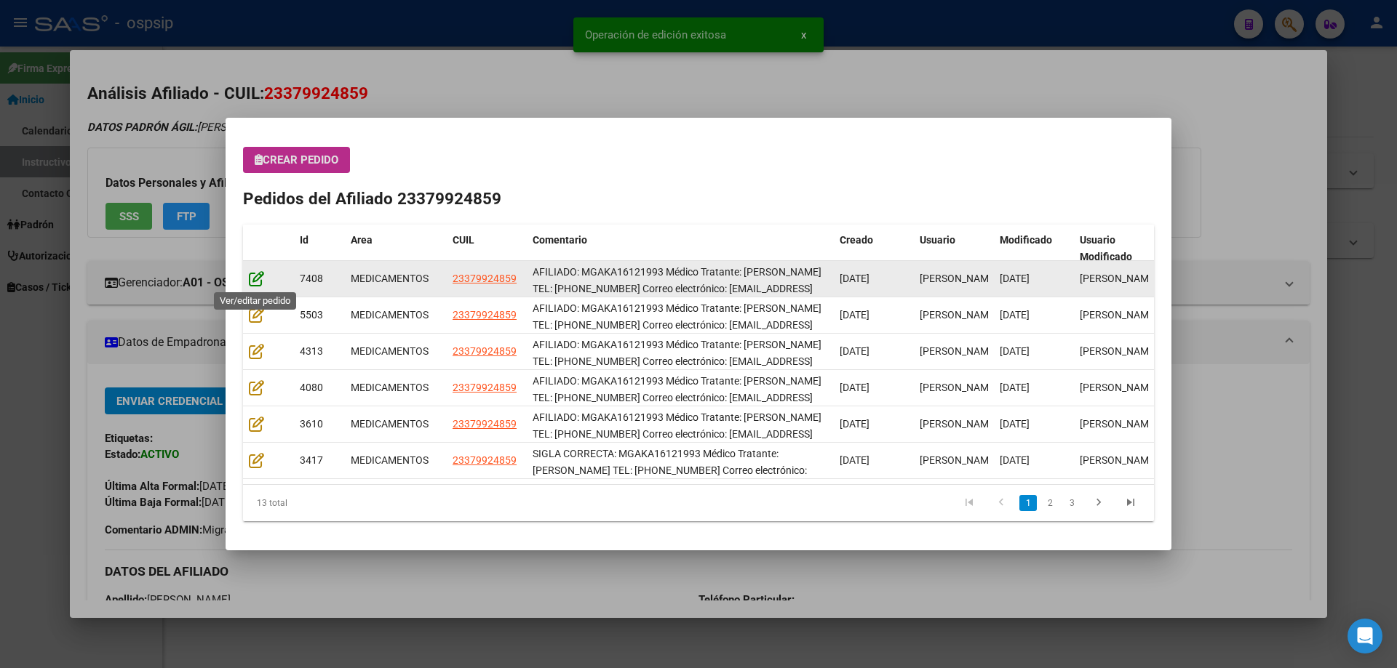
click at [252, 280] on icon at bounding box center [256, 279] width 15 height 16
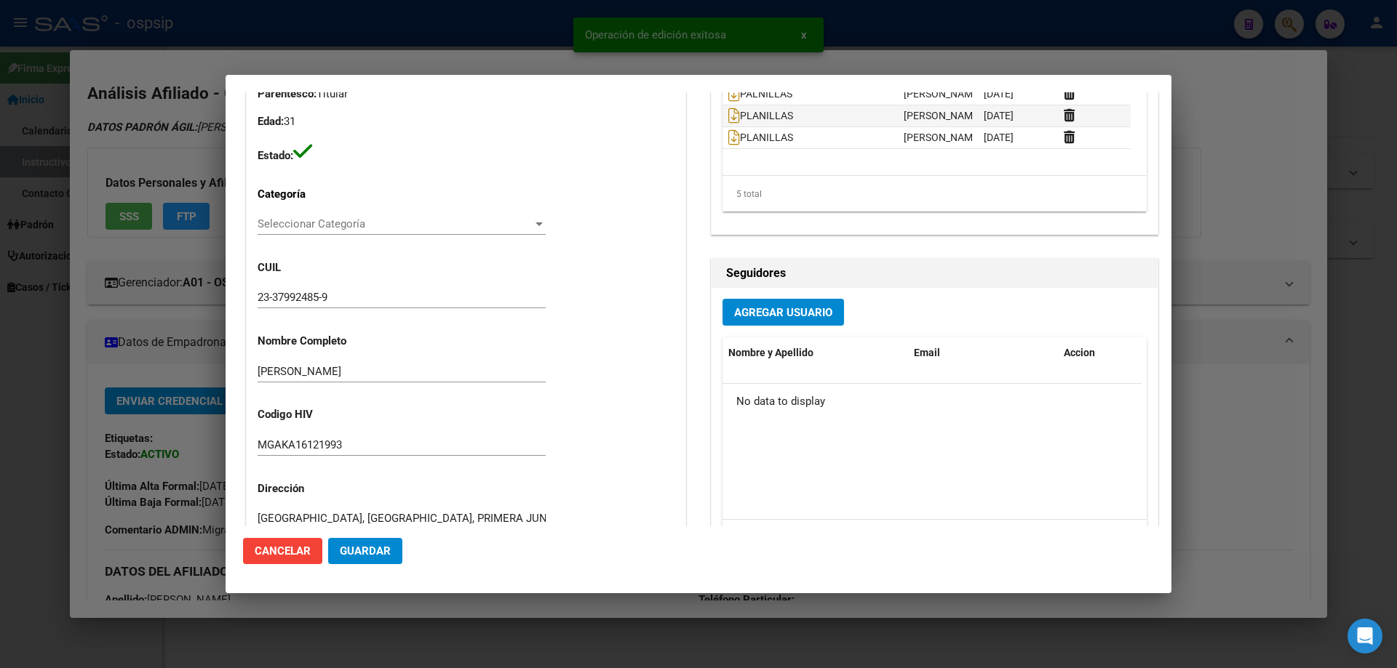
type input "Capital Federal, CABA, PRIMERA JUNTA 3974"
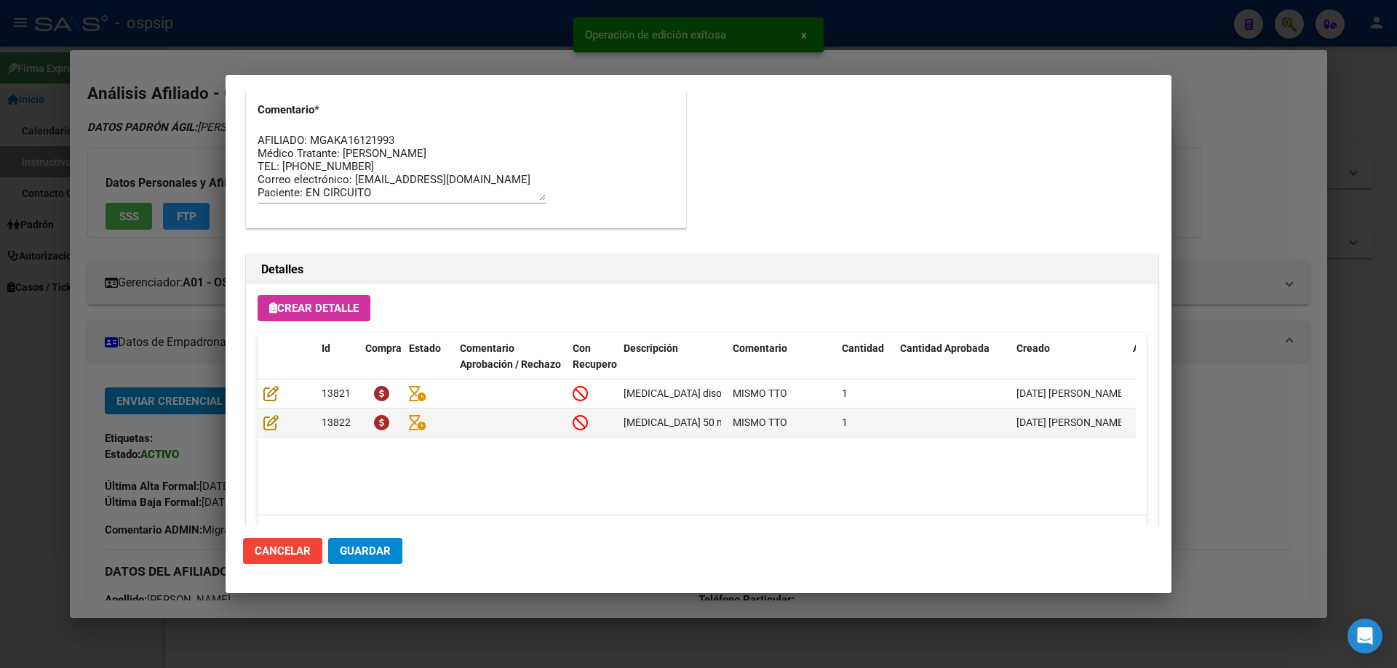
scroll to position [946, 0]
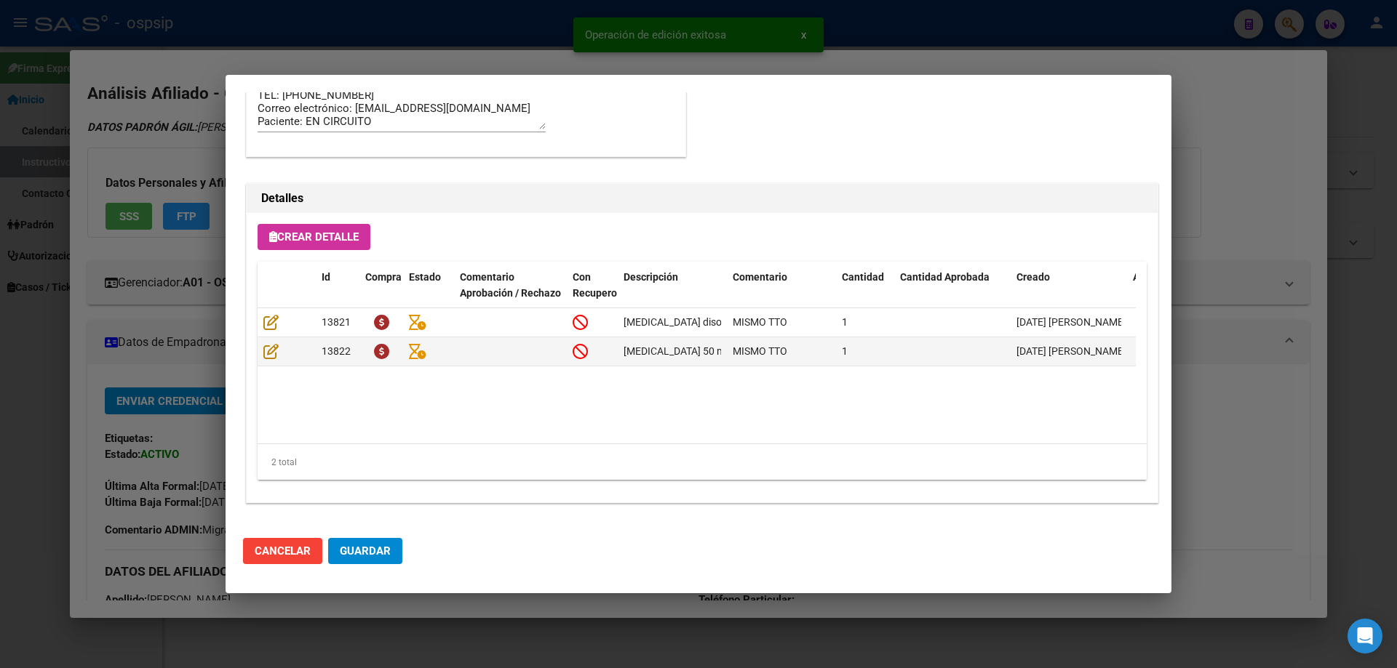
click at [391, 554] on button "Guardar" at bounding box center [365, 551] width 74 height 26
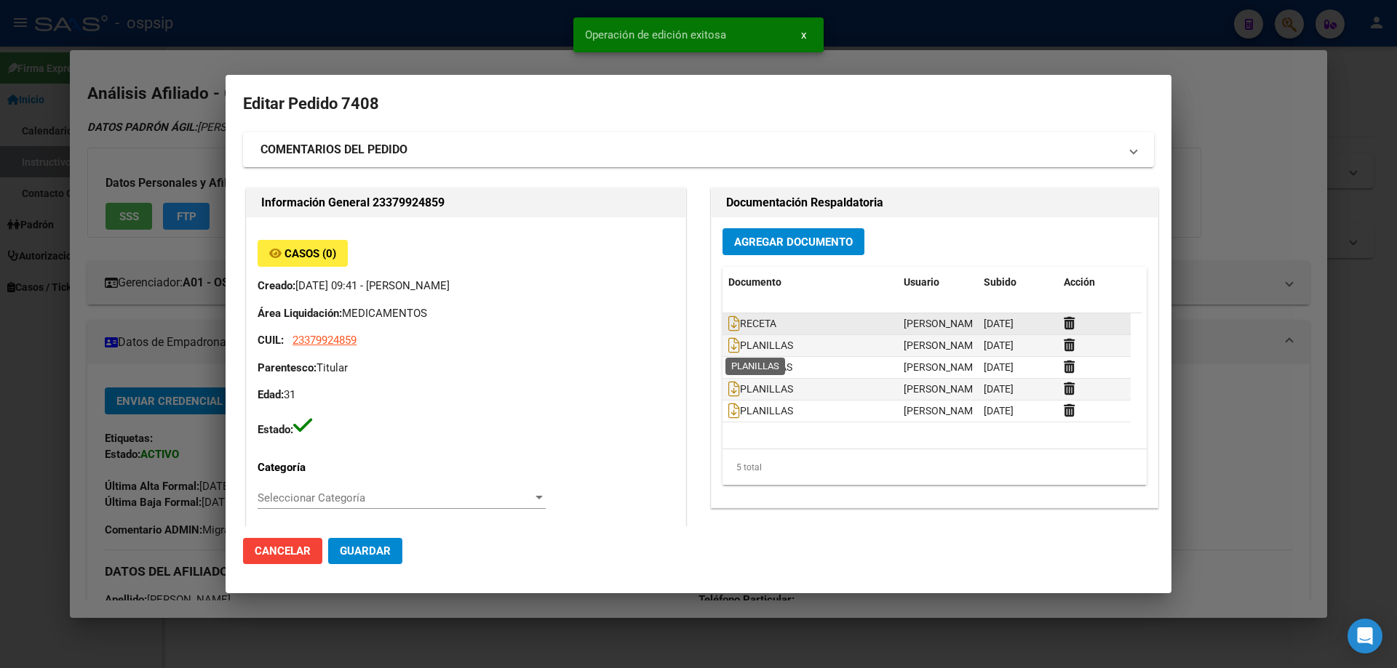
scroll to position [0, 0]
click at [733, 320] on span "RECETA" at bounding box center [752, 325] width 48 height 12
click at [728, 324] on icon at bounding box center [734, 324] width 12 height 16
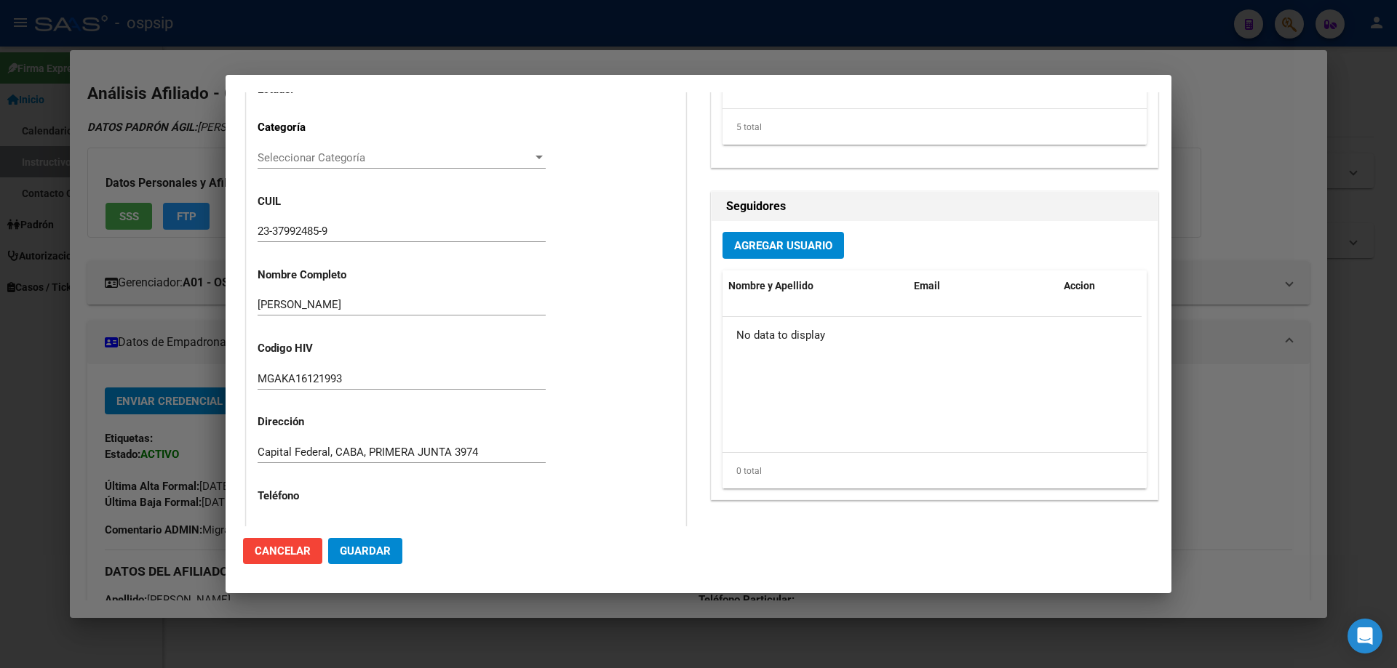
scroll to position [436, 0]
